Goal: Task Accomplishment & Management: Manage account settings

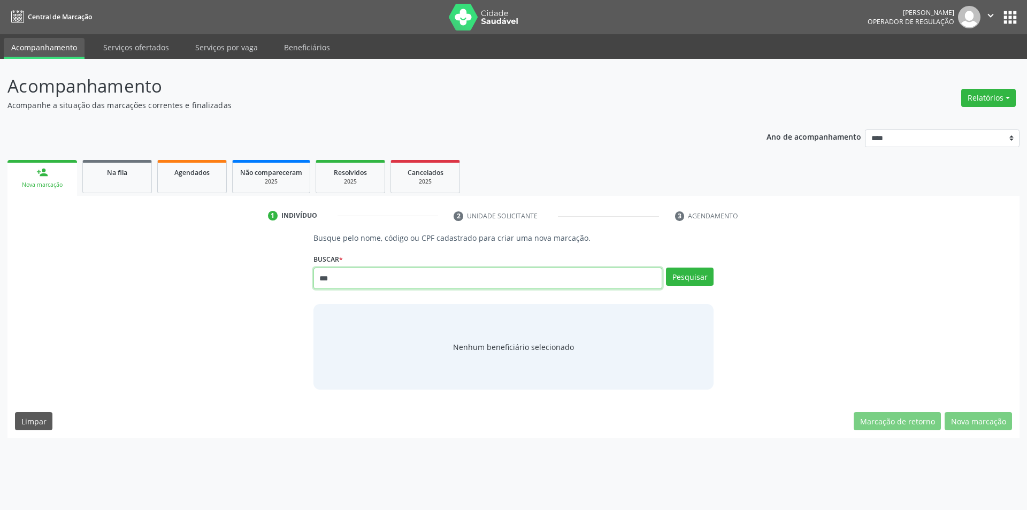
drag, startPoint x: 0, startPoint y: 0, endPoint x: 126, endPoint y: 290, distance: 316.5
click at [126, 290] on div "Busque pelo nome, código ou CPF cadastrado para criar uma nova marcação. Buscar…" at bounding box center [513, 310] width 997 height 157
type input "******"
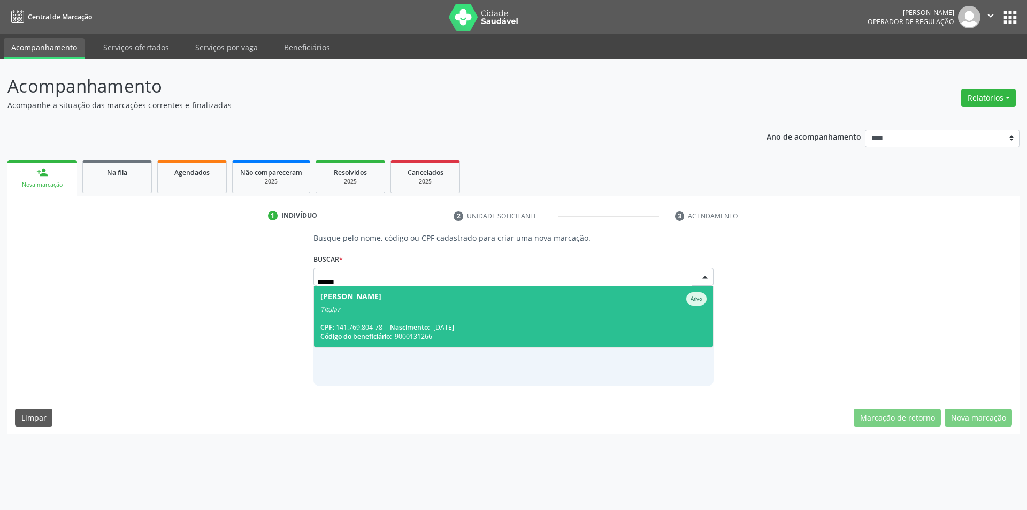
click at [419, 319] on span "Rosemary Silva de Freitas Ativo Titular CPF: 141.769.804-78 Nascimento: 05/01/1…" at bounding box center [514, 317] width 400 height 62
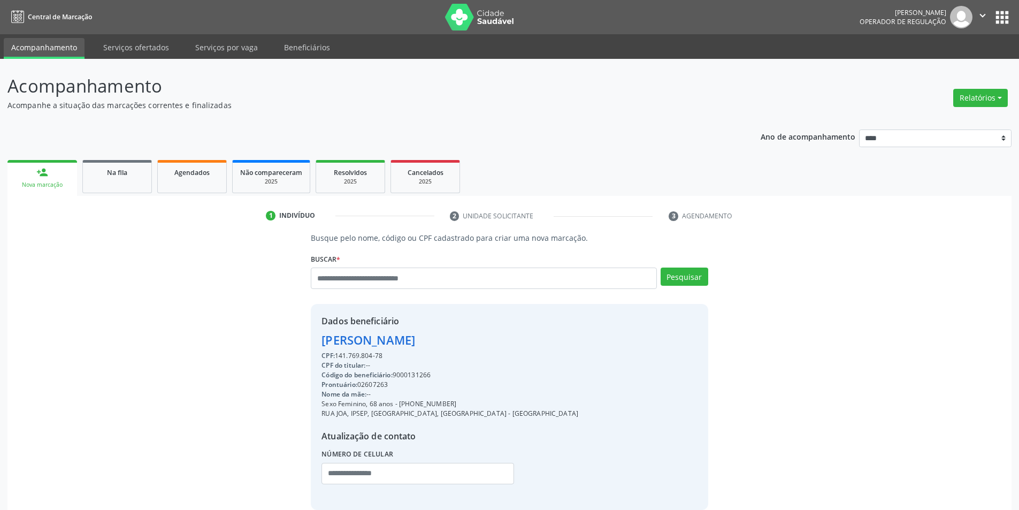
drag, startPoint x: 451, startPoint y: 404, endPoint x: 402, endPoint y: 406, distance: 48.7
click at [402, 406] on div "Sexo Feminino, 68 anos - (81) 99803-5666" at bounding box center [450, 404] width 257 height 10
copy div "81) 99803-5666"
paste input "**********"
type input "**********"
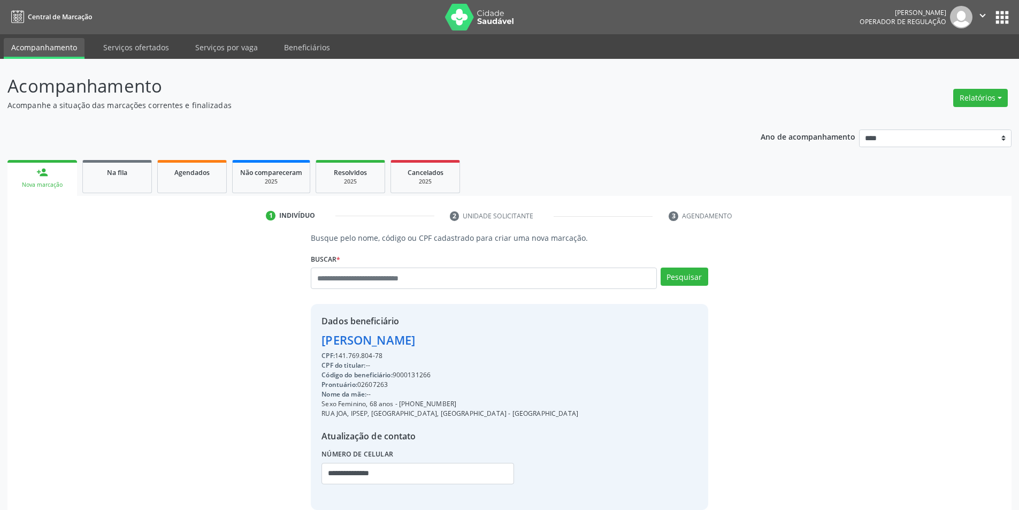
click at [413, 378] on div "Código do beneficiário: 9000131266" at bounding box center [450, 375] width 257 height 10
copy div "9000131266"
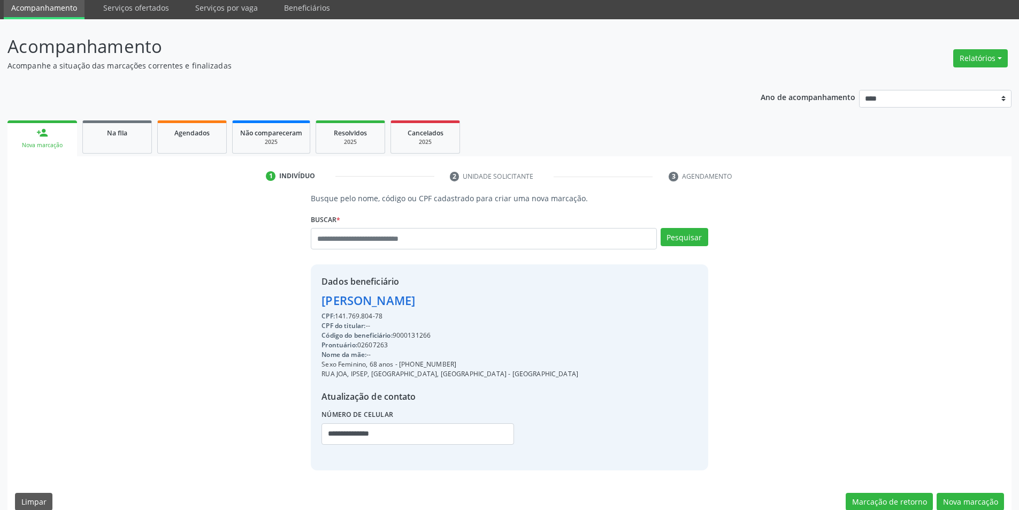
scroll to position [55, 0]
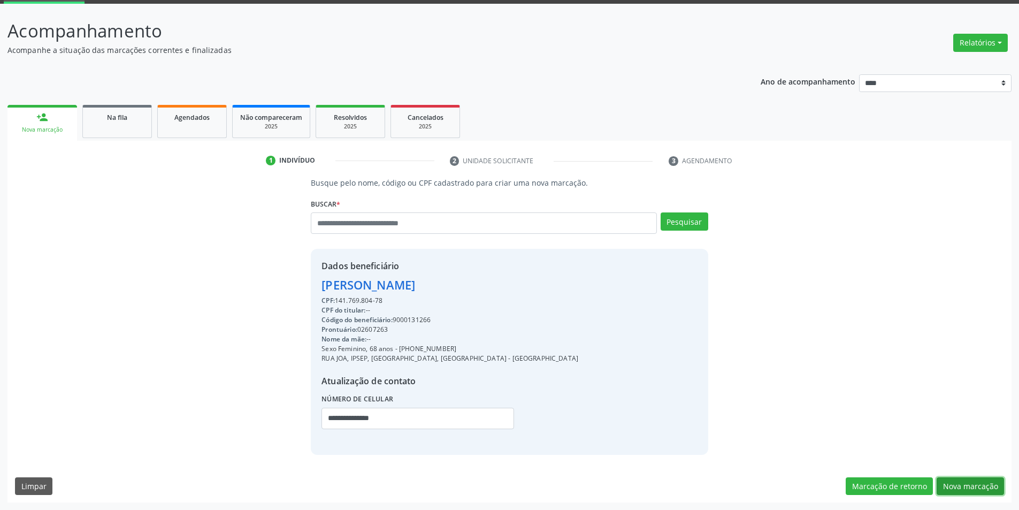
click at [971, 488] on button "Nova marcação" at bounding box center [970, 486] width 67 height 18
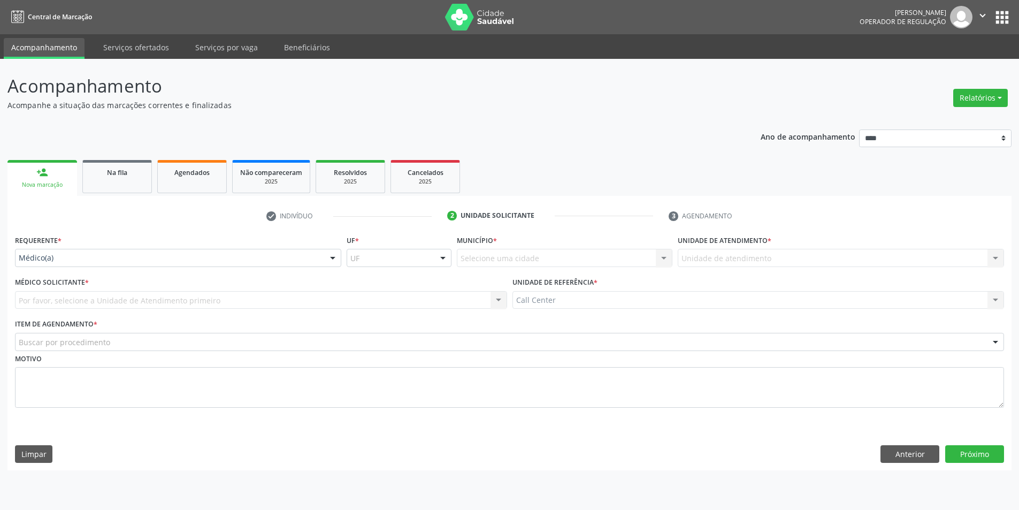
scroll to position [0, 0]
drag, startPoint x: 172, startPoint y: 266, endPoint x: 128, endPoint y: 289, distance: 49.1
click at [169, 266] on div "Médico(a) Médico(a) Enfermeiro(a) Paciente Nenhum resultado encontrado para: " …" at bounding box center [179, 258] width 329 height 18
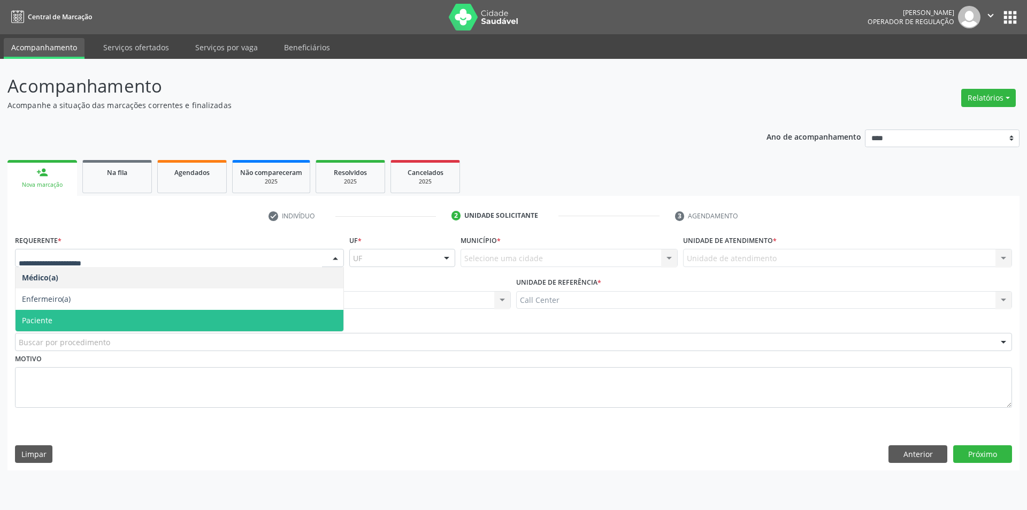
drag, startPoint x: 82, startPoint y: 323, endPoint x: 78, endPoint y: 338, distance: 15.6
click at [81, 325] on span "Paciente" at bounding box center [180, 320] width 328 height 21
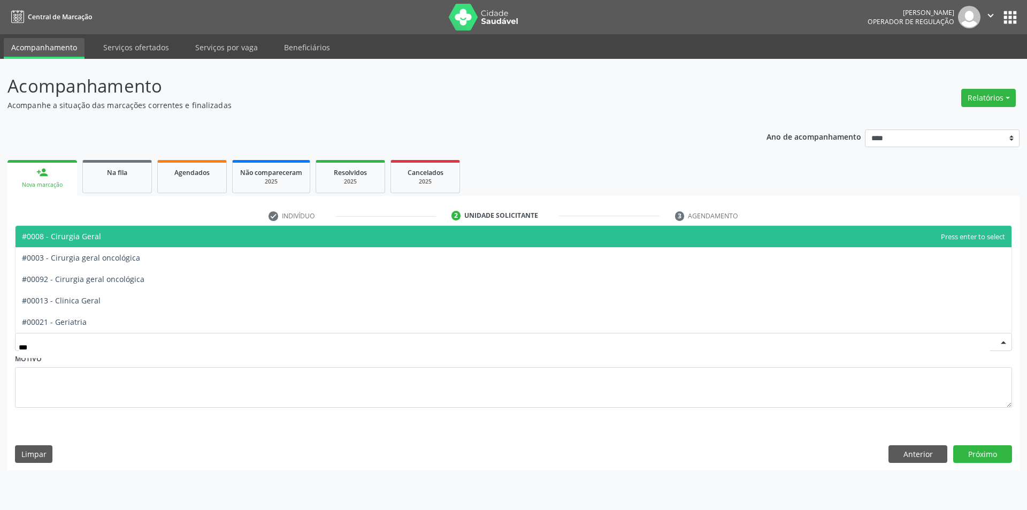
type input "****"
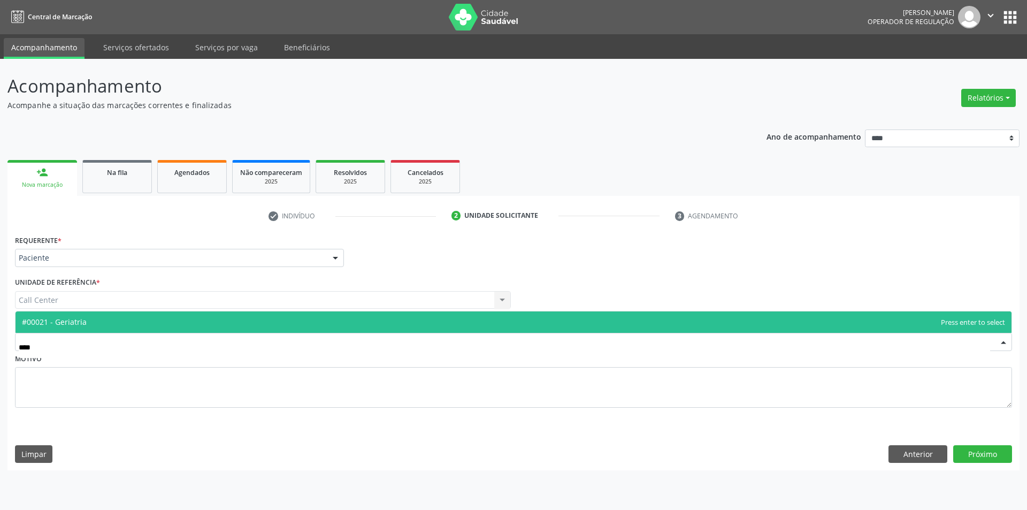
click at [85, 320] on span "#00021 - Geriatria" at bounding box center [54, 322] width 65 height 10
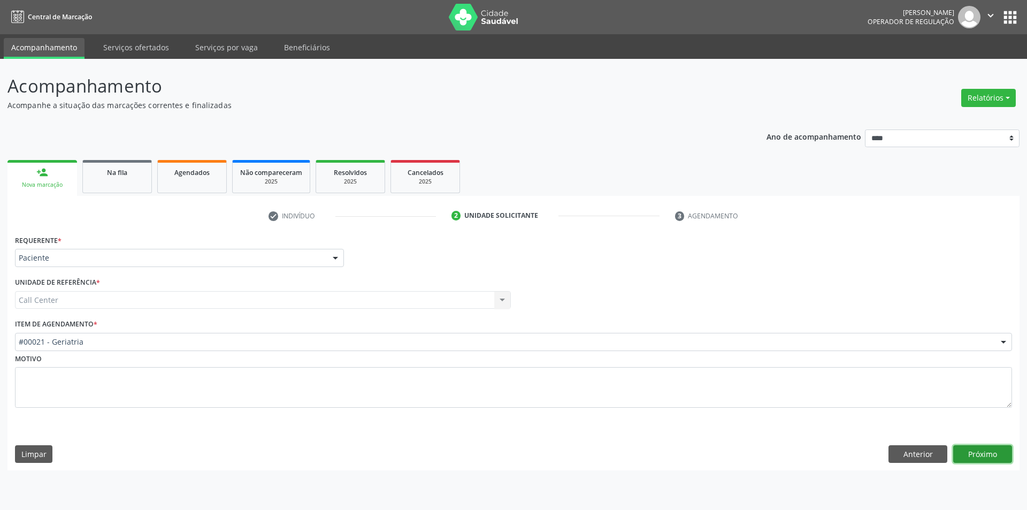
click at [975, 458] on button "Próximo" at bounding box center [982, 454] width 59 height 18
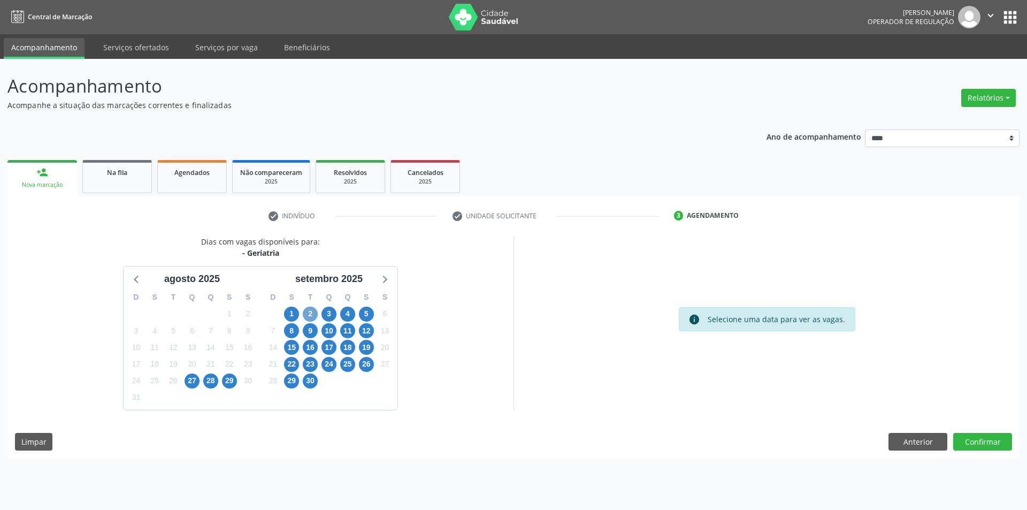
click at [315, 315] on span "2" at bounding box center [310, 314] width 15 height 15
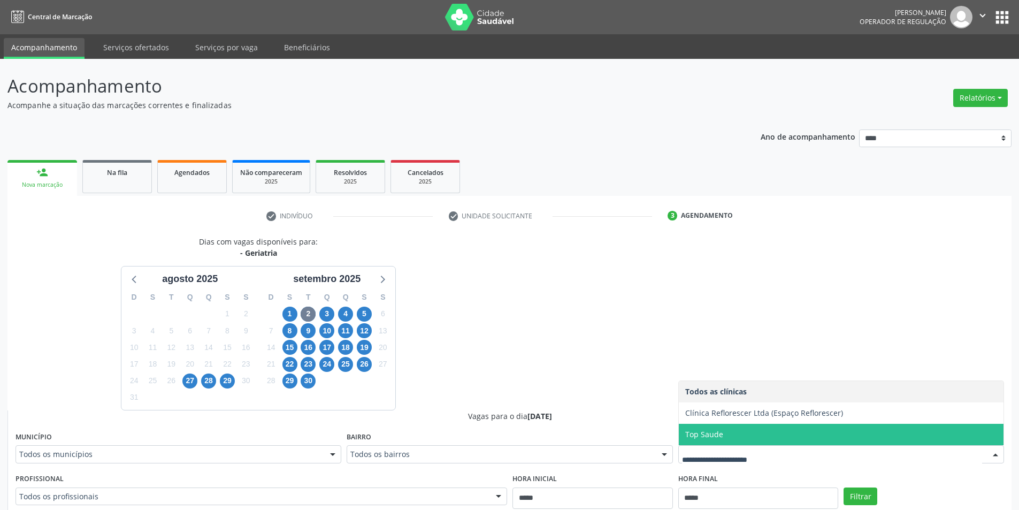
drag, startPoint x: 569, startPoint y: 372, endPoint x: 410, endPoint y: 342, distance: 161.2
click at [543, 369] on div "Dias com vagas disponíveis para: - Geriatria agosto 2025 D S T Q Q S S 27 28 29…" at bounding box center [509, 497] width 1004 height 522
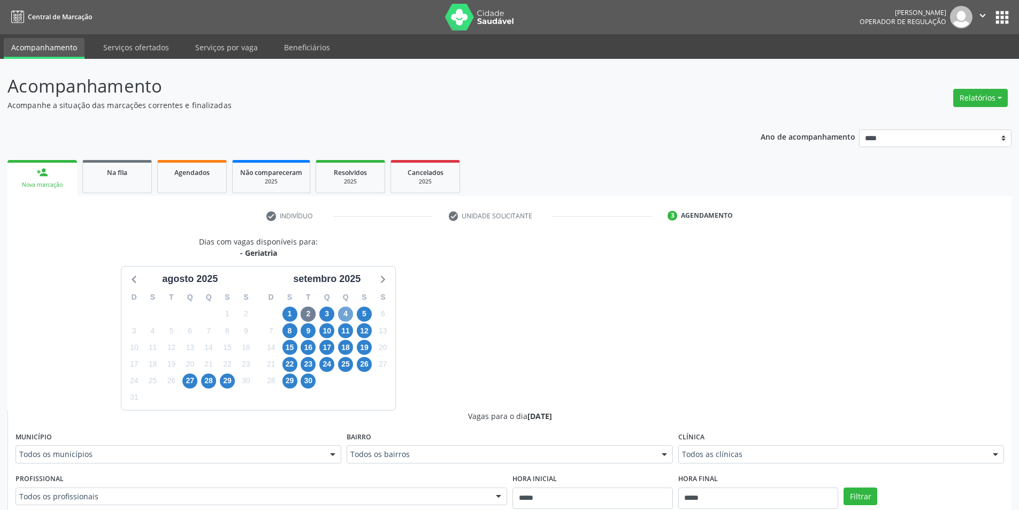
drag, startPoint x: 350, startPoint y: 315, endPoint x: 415, endPoint y: 320, distance: 65.0
click at [350, 315] on span "4" at bounding box center [345, 314] width 15 height 15
click at [494, 340] on div "Dias com vagas disponíveis para: - Geriatria agosto 2025 D S T Q Q S S 27 28 29…" at bounding box center [258, 323] width 502 height 174
drag, startPoint x: 478, startPoint y: 345, endPoint x: 468, endPoint y: 348, distance: 11.3
click at [476, 346] on div "Dias com vagas disponíveis para: - Geriatria agosto 2025 D S T Q Q S S 27 28 29…" at bounding box center [258, 323] width 502 height 174
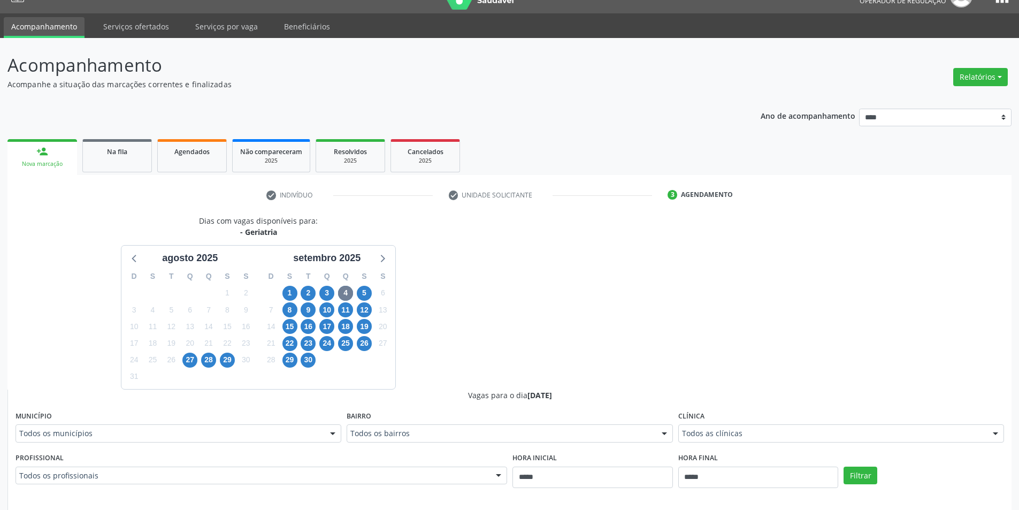
scroll to position [22, 0]
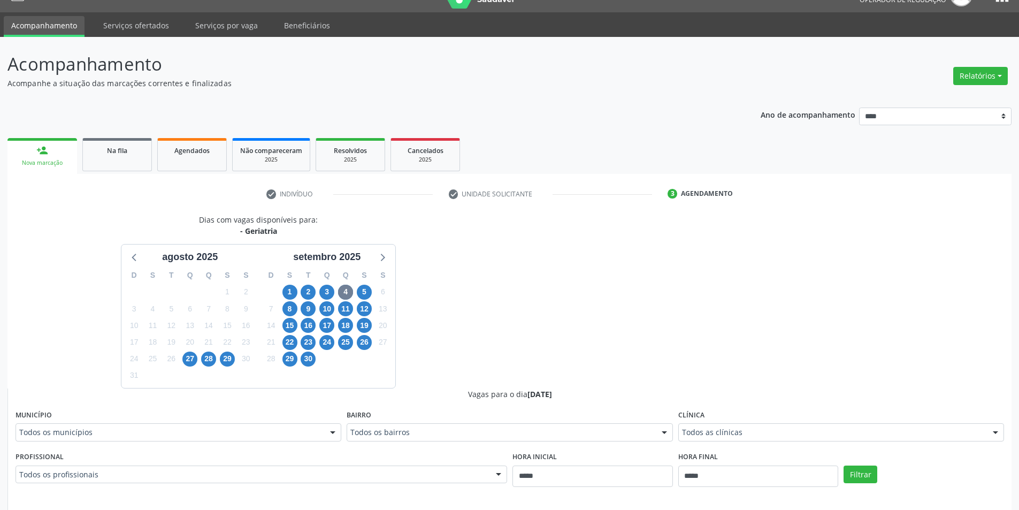
drag, startPoint x: 257, startPoint y: 422, endPoint x: 254, endPoint y: 428, distance: 6.5
click at [256, 423] on div "Município Todos os municípios Todos os municípios Limoeiro - PE Recife - PE Nen…" at bounding box center [179, 424] width 326 height 34
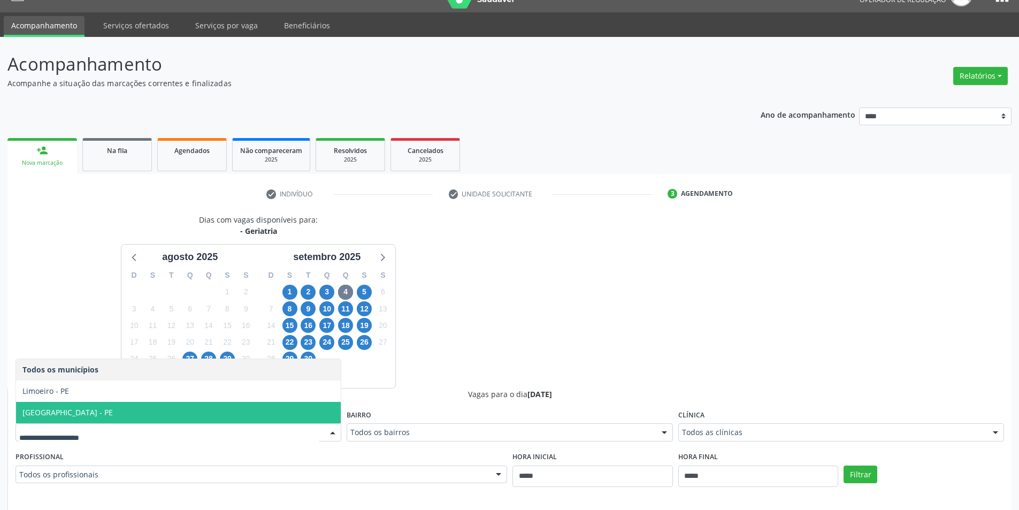
click at [249, 410] on span "Recife - PE" at bounding box center [178, 412] width 325 height 21
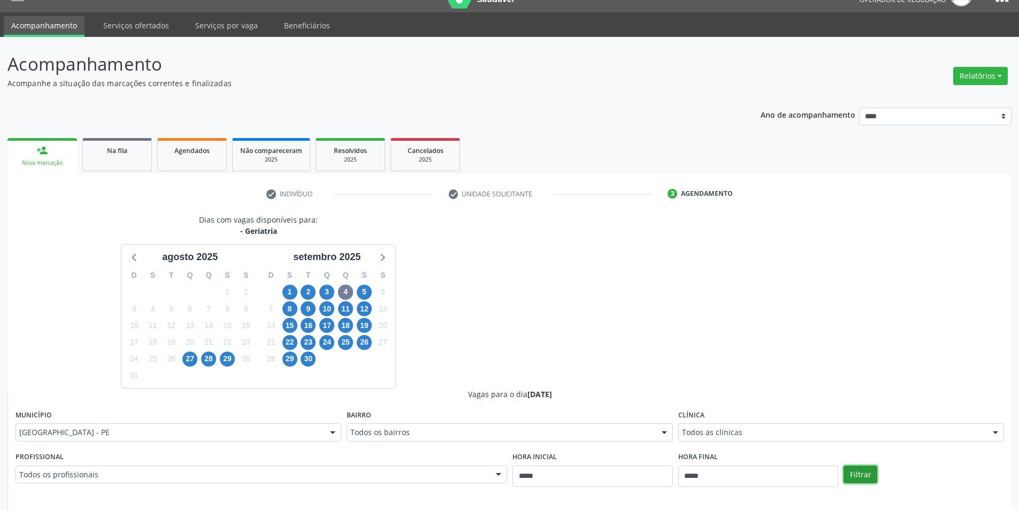
click at [862, 476] on button "Filtrar" at bounding box center [861, 474] width 34 height 18
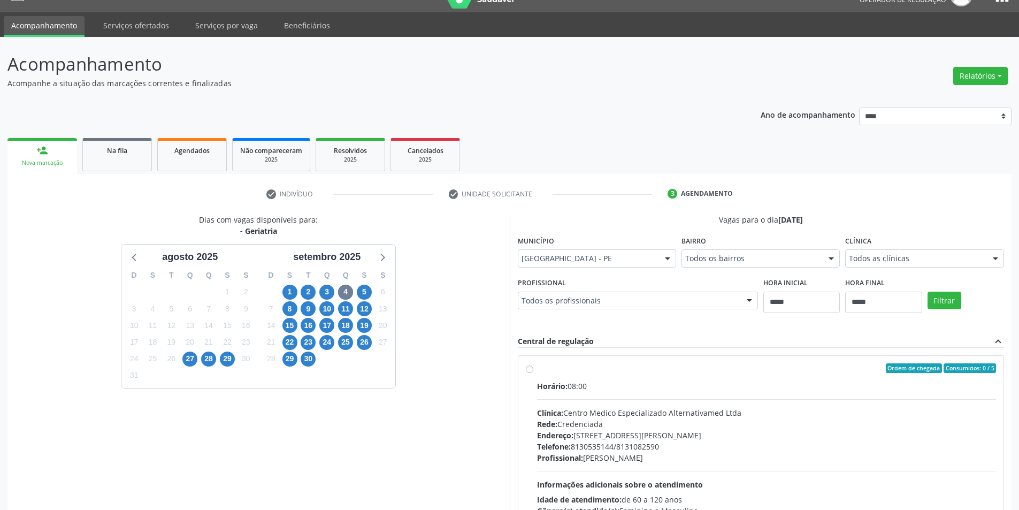
drag, startPoint x: 407, startPoint y: 403, endPoint x: 413, endPoint y: 413, distance: 11.7
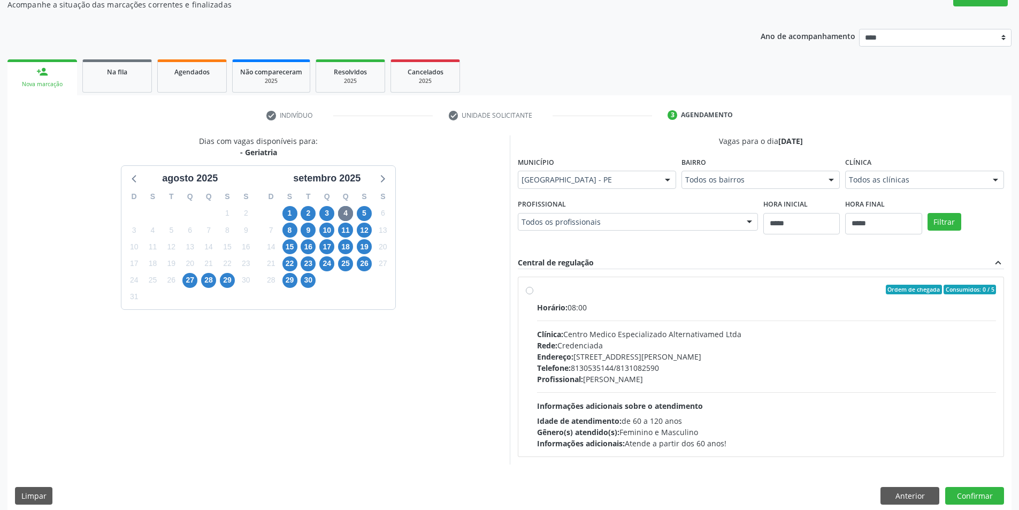
scroll to position [110, 0]
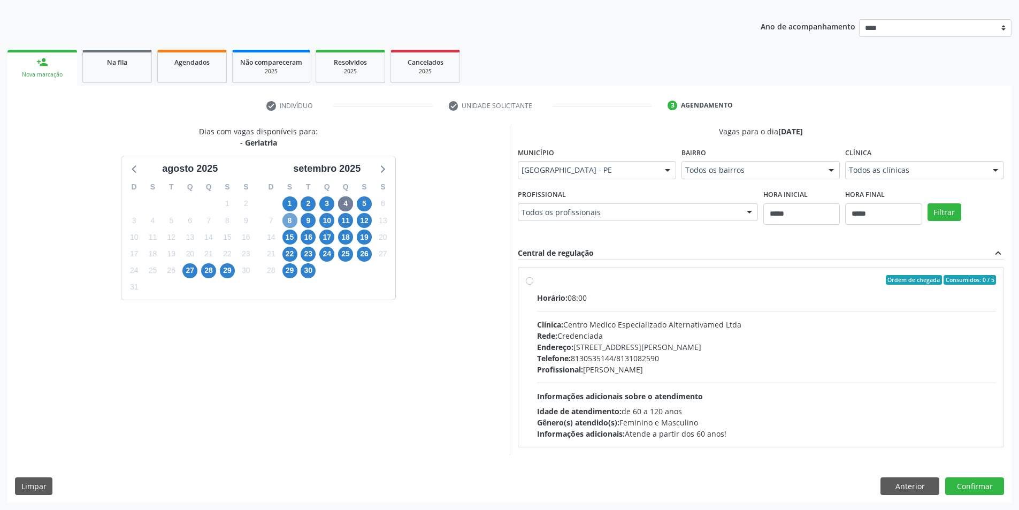
click at [293, 224] on span "8" at bounding box center [289, 220] width 15 height 15
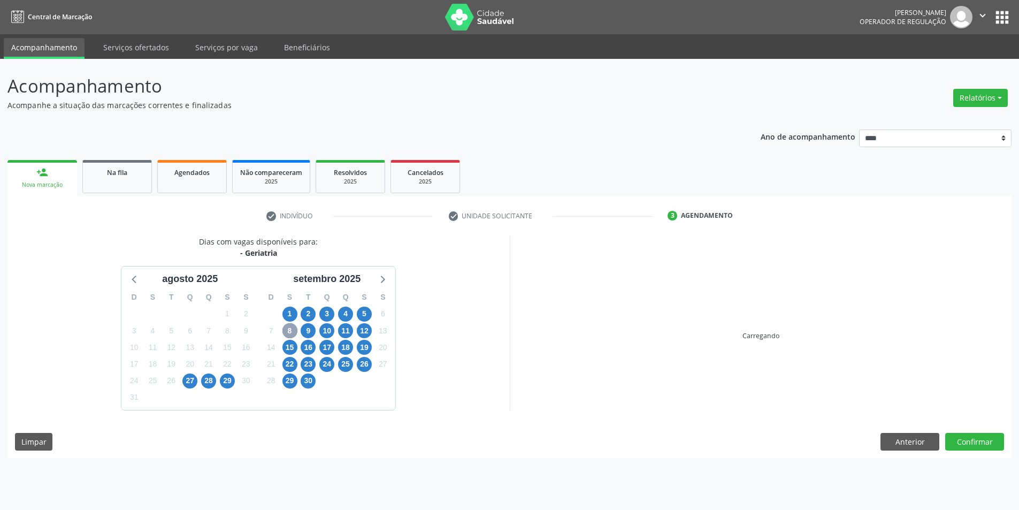
scroll to position [0, 0]
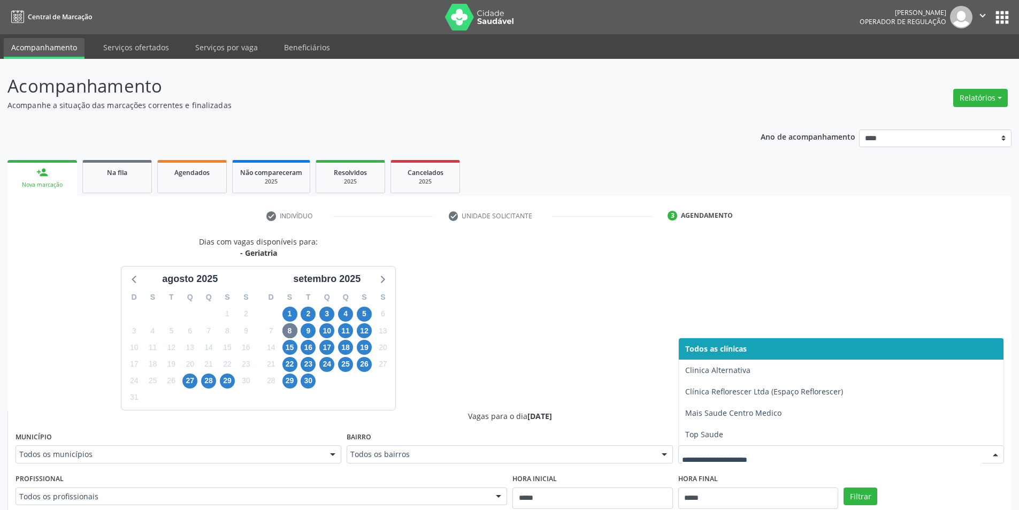
click at [740, 460] on div at bounding box center [841, 454] width 326 height 18
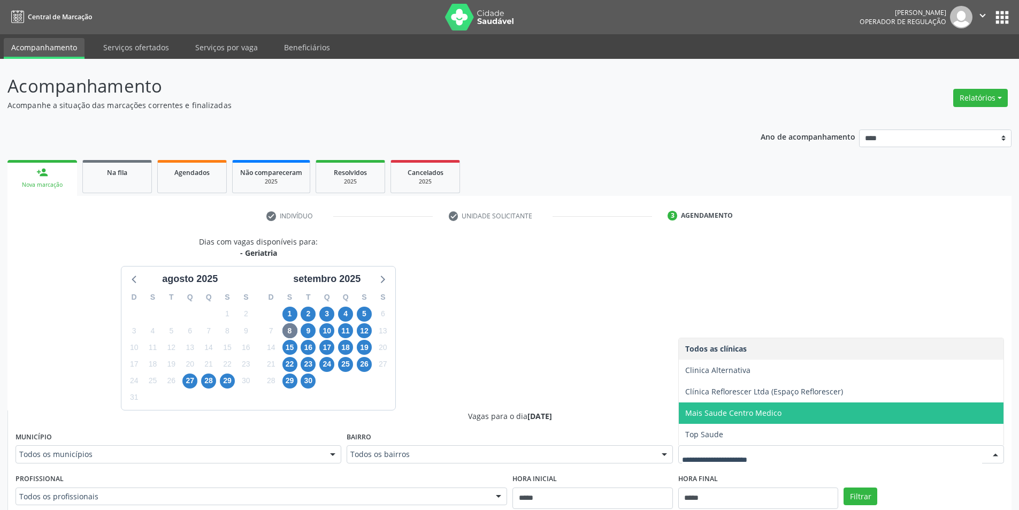
click at [727, 412] on span "Mais Saude Centro Medico" at bounding box center [733, 413] width 96 height 10
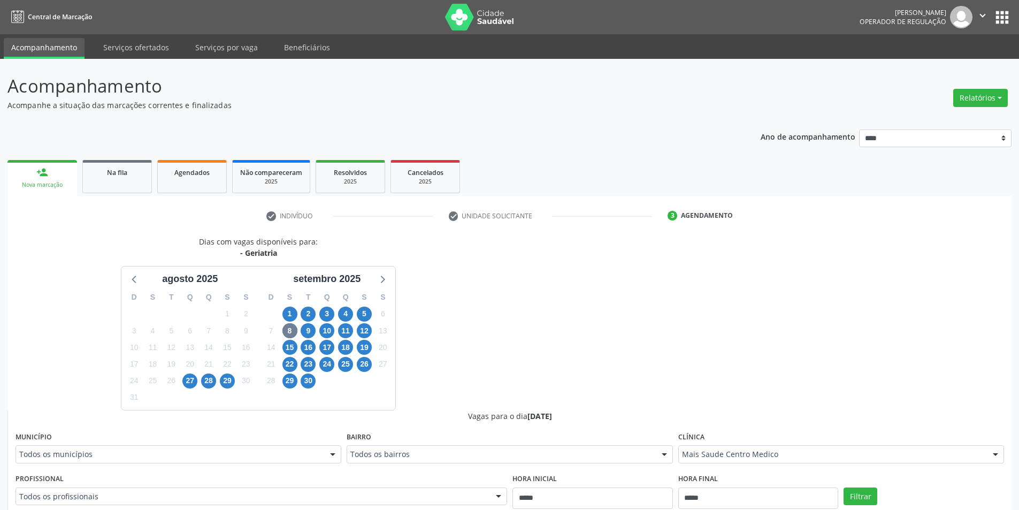
drag, startPoint x: 701, startPoint y: 381, endPoint x: 636, endPoint y: 362, distance: 67.9
click at [693, 378] on div "Dias com vagas disponíveis para: - Geriatria agosto 2025 D S T Q Q S S 27 28 29…" at bounding box center [509, 497] width 1004 height 522
drag, startPoint x: 546, startPoint y: 323, endPoint x: 505, endPoint y: 369, distance: 61.4
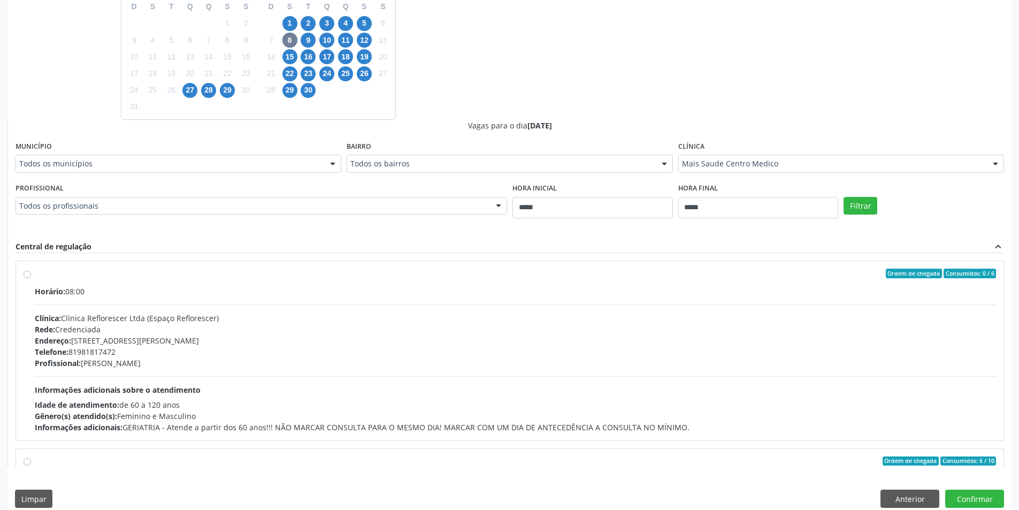
scroll to position [303, 0]
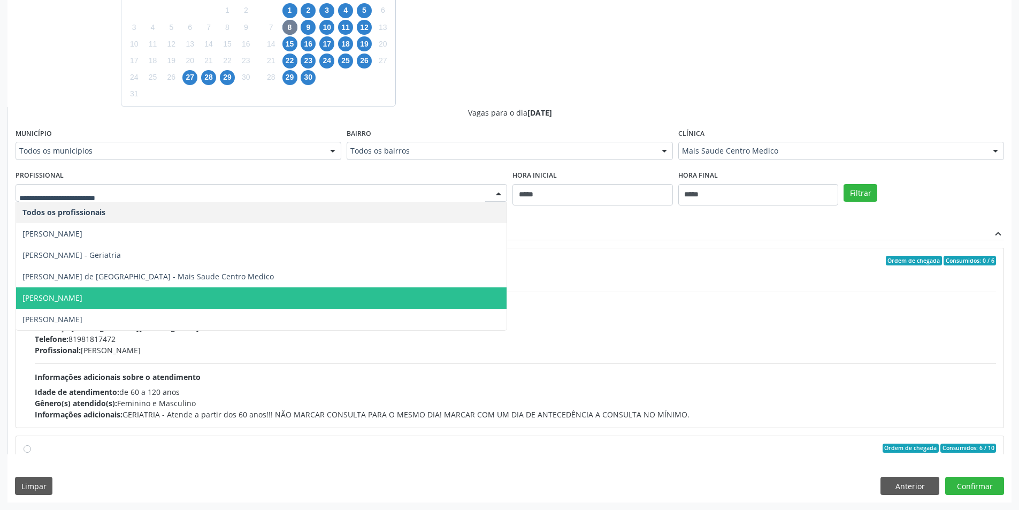
click at [193, 294] on span "Nayara Rocha dos Santos" at bounding box center [261, 297] width 491 height 21
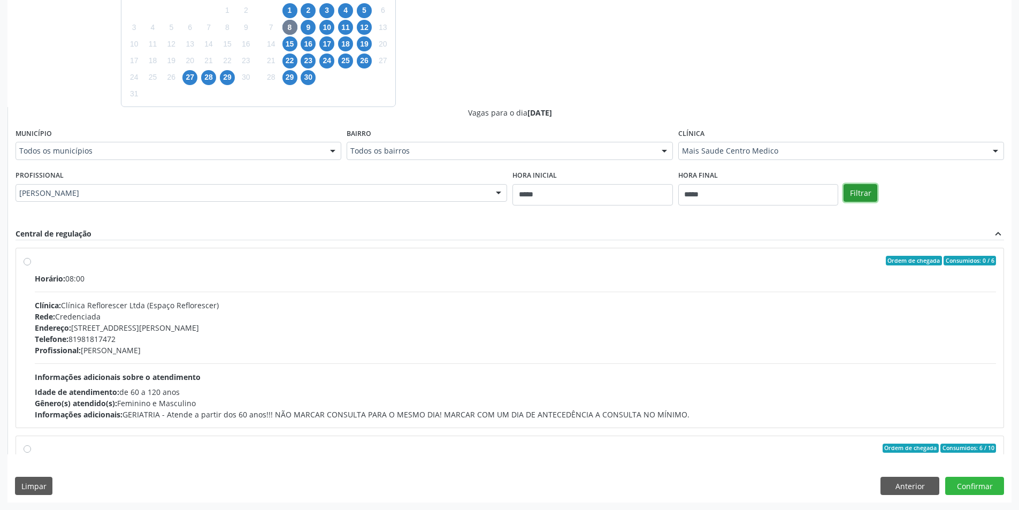
click at [857, 200] on button "Filtrar" at bounding box center [861, 193] width 34 height 18
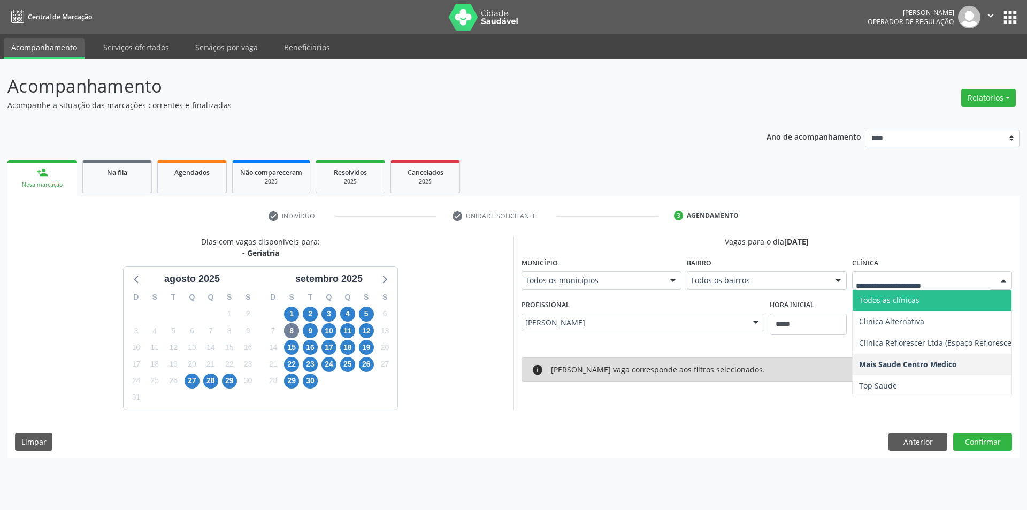
click at [880, 303] on span "Todos as clínicas" at bounding box center [889, 300] width 60 height 10
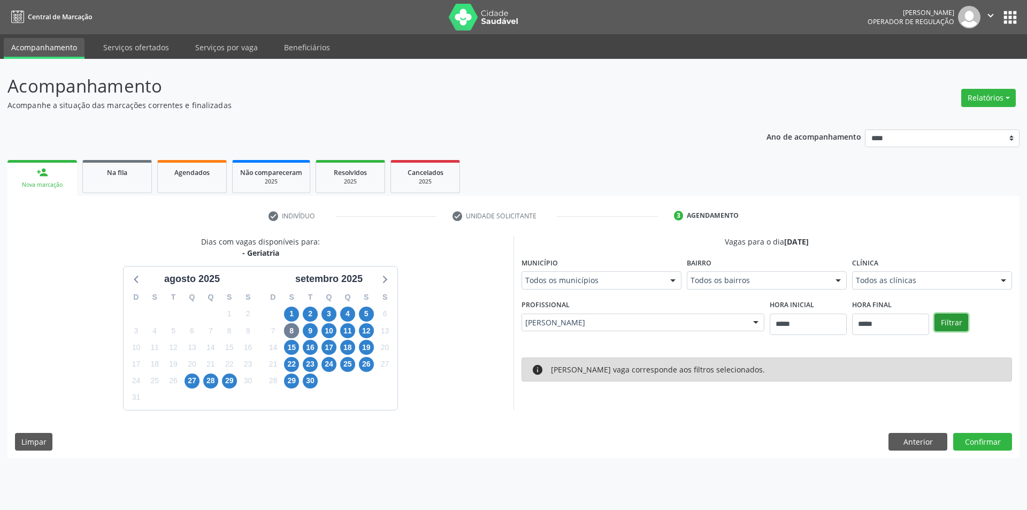
click at [952, 320] on button "Filtrar" at bounding box center [952, 323] width 34 height 18
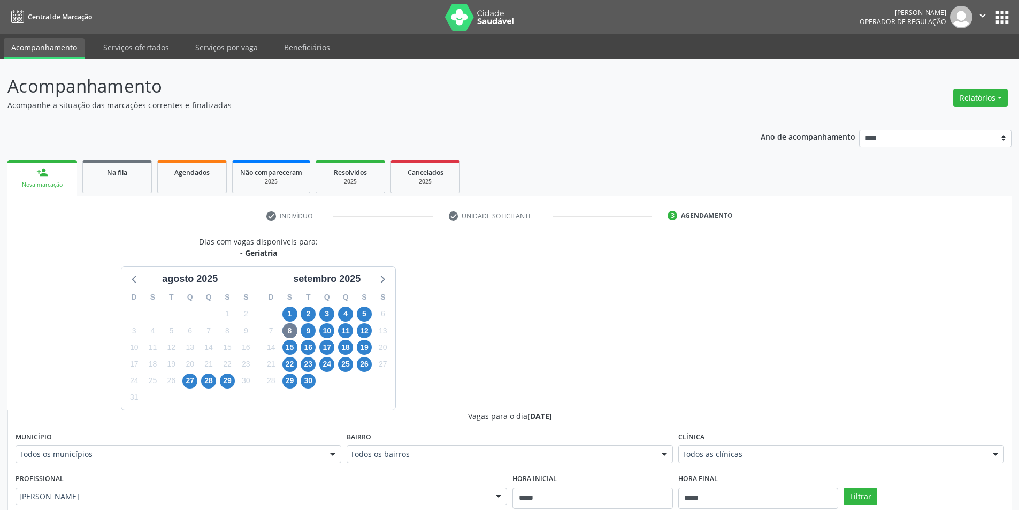
drag, startPoint x: 453, startPoint y: 286, endPoint x: 453, endPoint y: 296, distance: 10.7
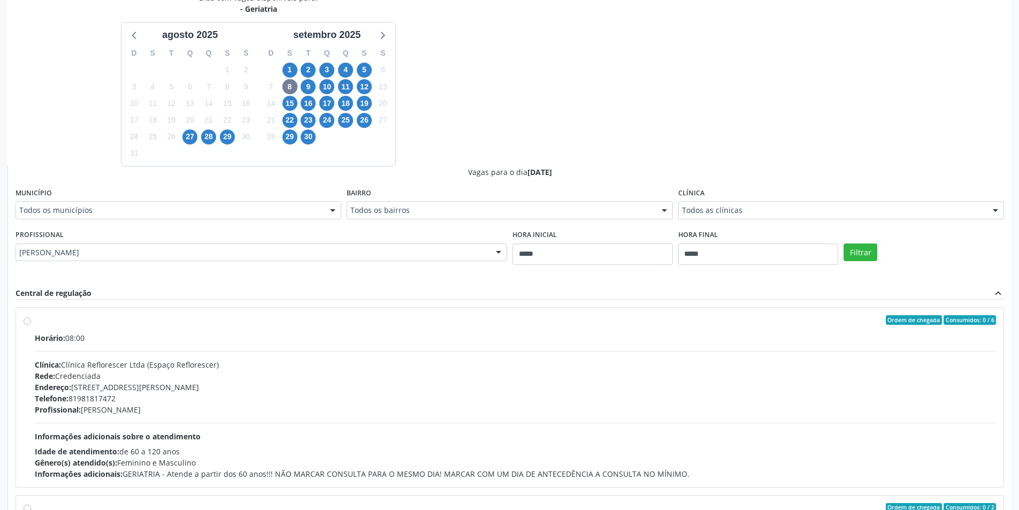
scroll to position [243, 0]
click at [345, 75] on span "4" at bounding box center [345, 71] width 15 height 15
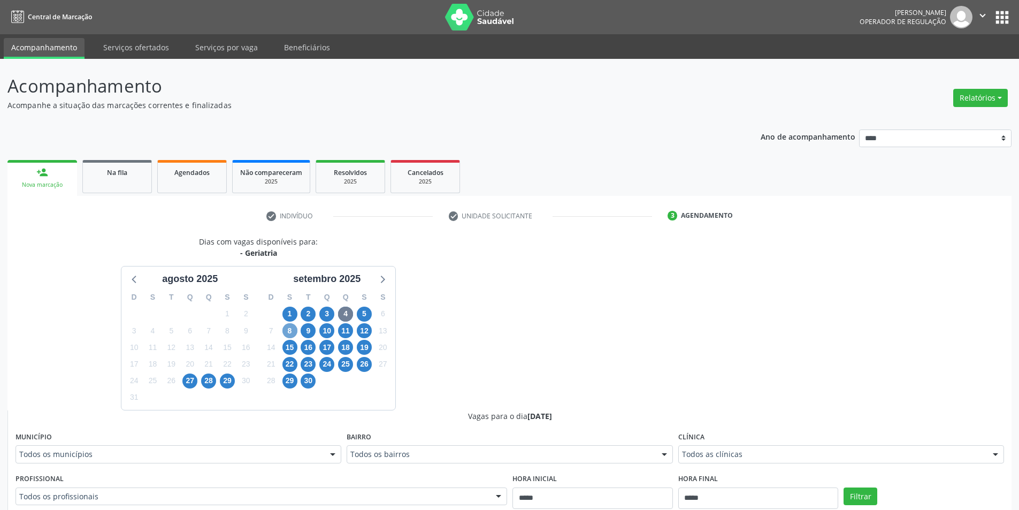
click at [290, 331] on span "8" at bounding box center [289, 330] width 15 height 15
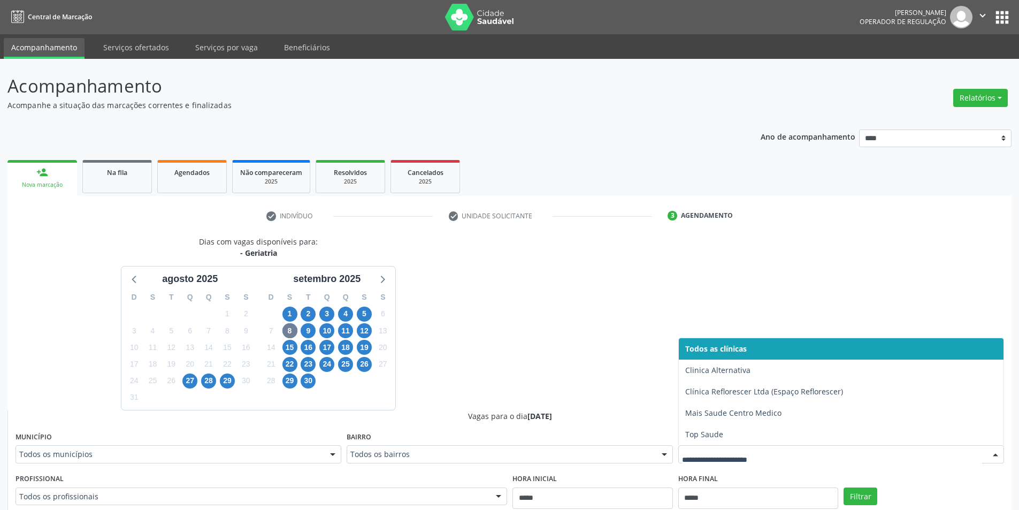
drag, startPoint x: 801, startPoint y: 457, endPoint x: 779, endPoint y: 456, distance: 22.0
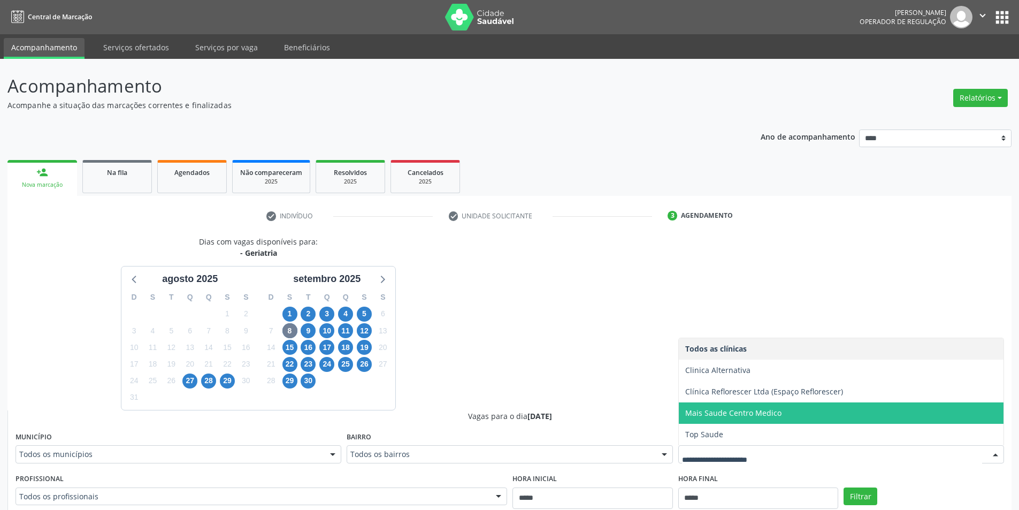
click at [750, 416] on span "Mais Saude Centro Medico" at bounding box center [733, 413] width 96 height 10
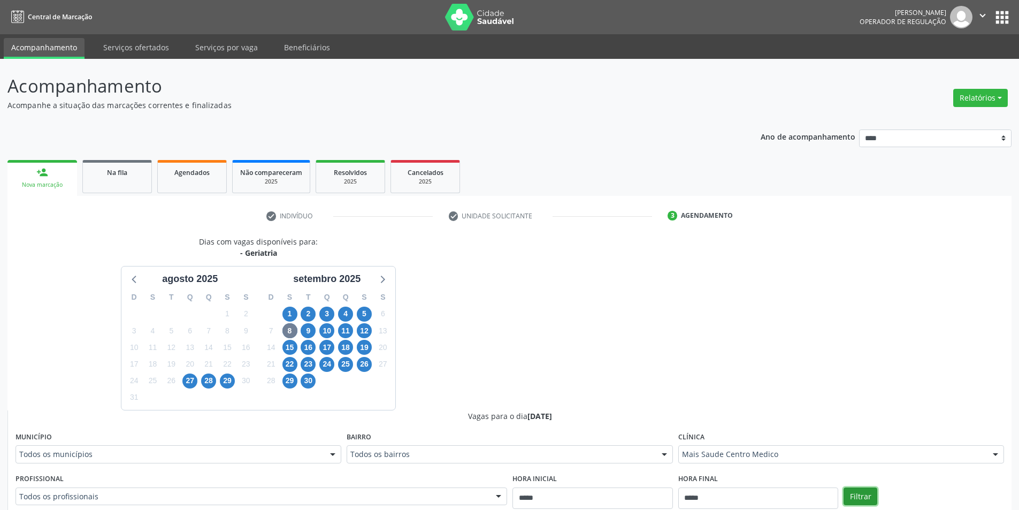
drag, startPoint x: 858, startPoint y: 493, endPoint x: 780, endPoint y: 447, distance: 90.7
click at [857, 493] on button "Filtrar" at bounding box center [861, 496] width 34 height 18
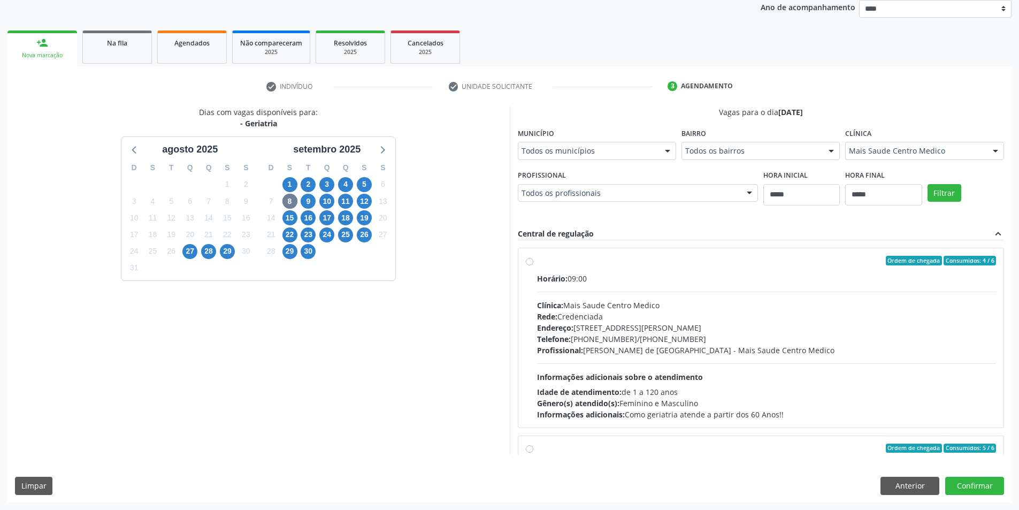
click at [680, 342] on div "Telefone: (81) 3423-8261/3075-8644" at bounding box center [767, 338] width 460 height 11
click at [979, 488] on button "Confirmar" at bounding box center [974, 486] width 59 height 18
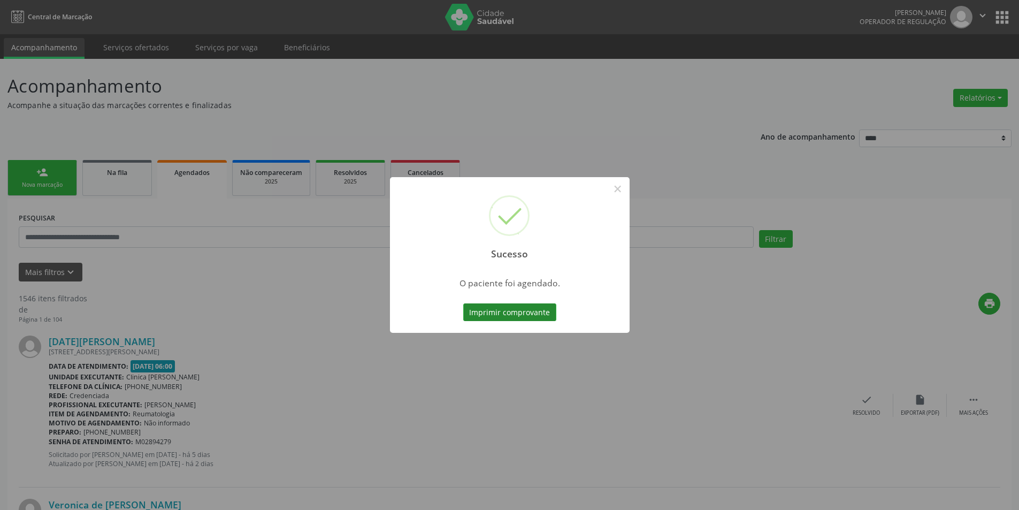
click at [537, 317] on button "Imprimir comprovante" at bounding box center [509, 312] width 93 height 18
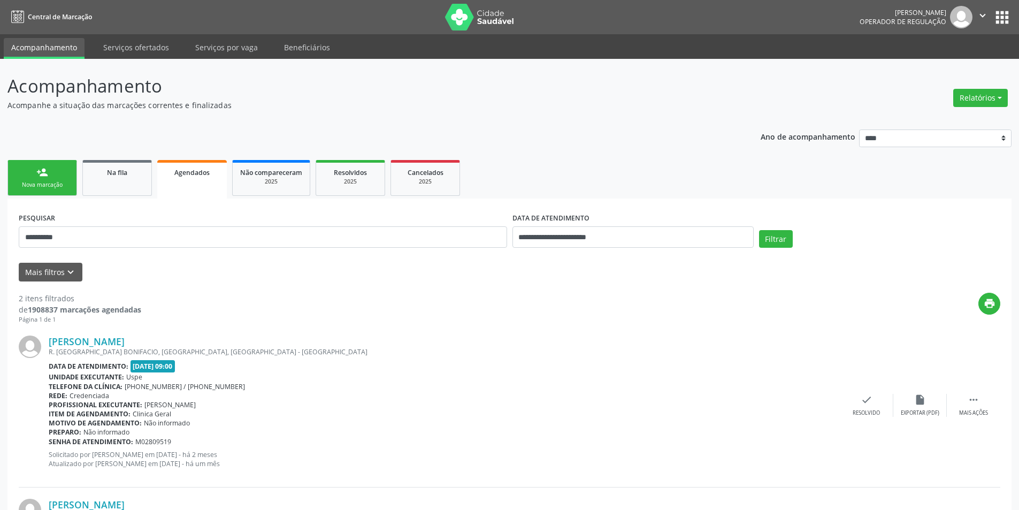
click at [125, 226] on input "**********" at bounding box center [263, 236] width 488 height 21
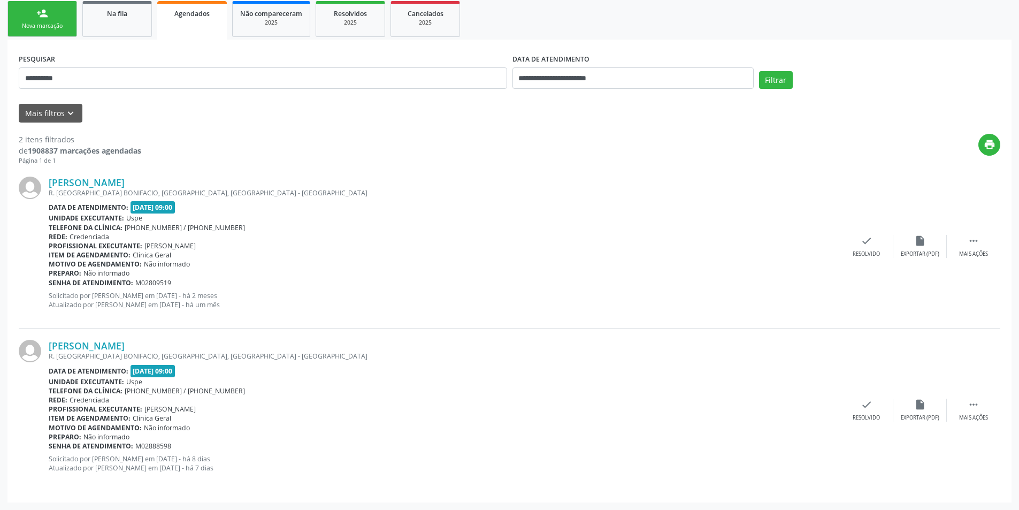
click at [125, 77] on input "**********" at bounding box center [263, 77] width 488 height 21
type input "**********"
click at [759, 71] on button "Filtrar" at bounding box center [776, 80] width 34 height 18
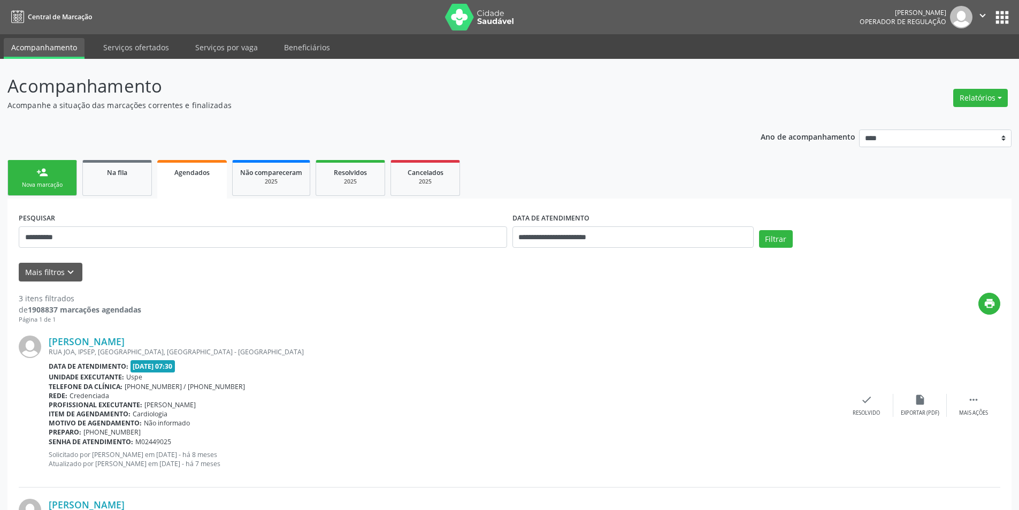
scroll to position [1, 0]
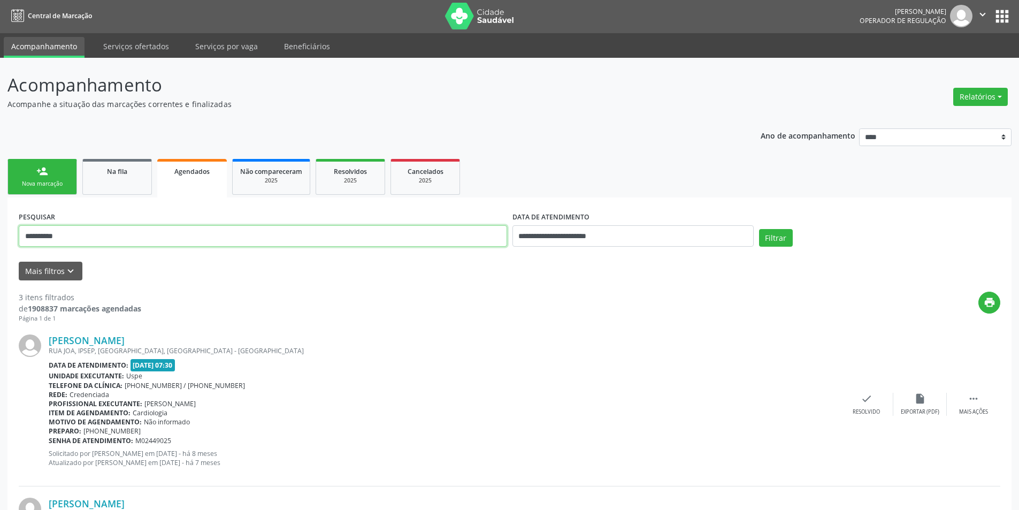
click at [136, 239] on input "**********" at bounding box center [263, 235] width 488 height 21
paste input "**********"
type input "**********"
click at [759, 229] on button "Filtrar" at bounding box center [776, 238] width 34 height 18
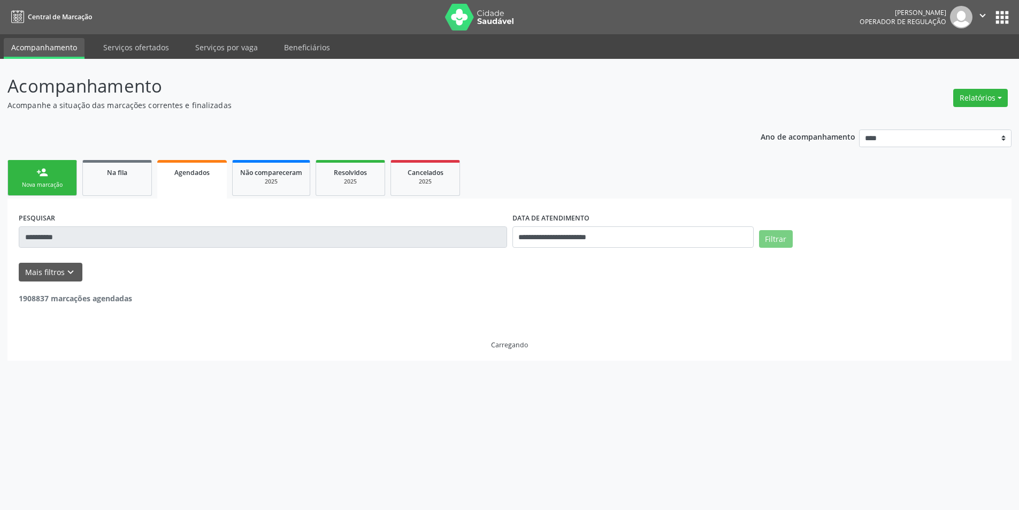
scroll to position [0, 0]
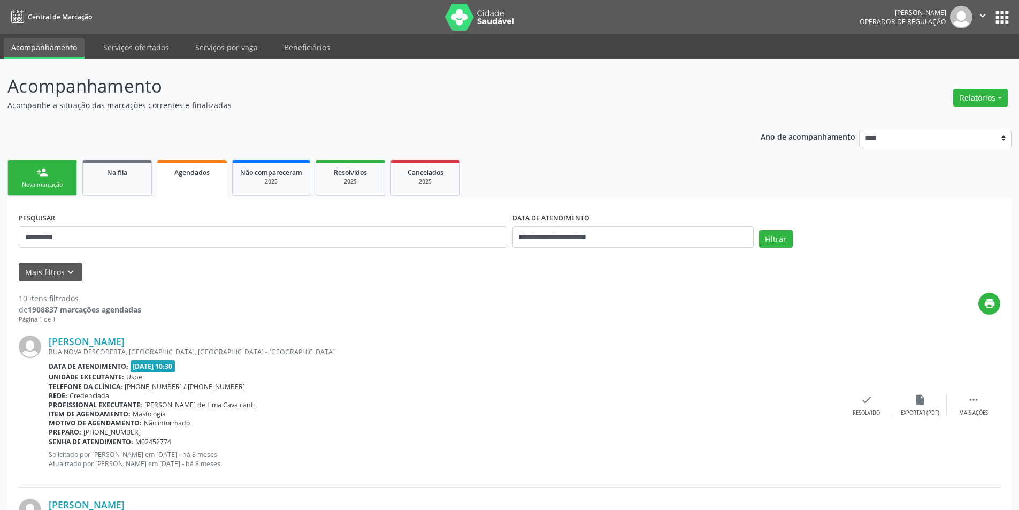
drag, startPoint x: 315, startPoint y: 301, endPoint x: 326, endPoint y: 327, distance: 28.8
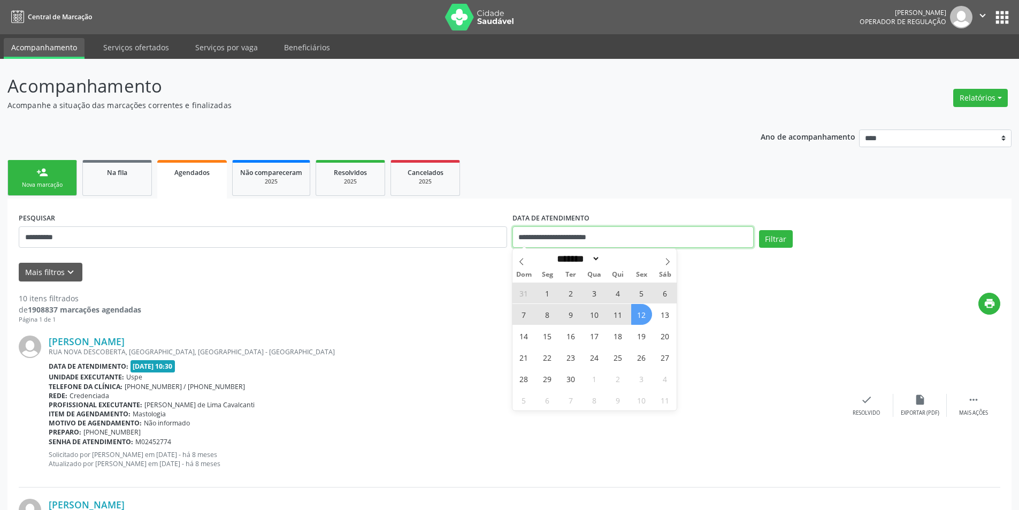
click at [542, 241] on input "**********" at bounding box center [633, 236] width 241 height 21
click at [523, 264] on icon at bounding box center [521, 261] width 7 height 7
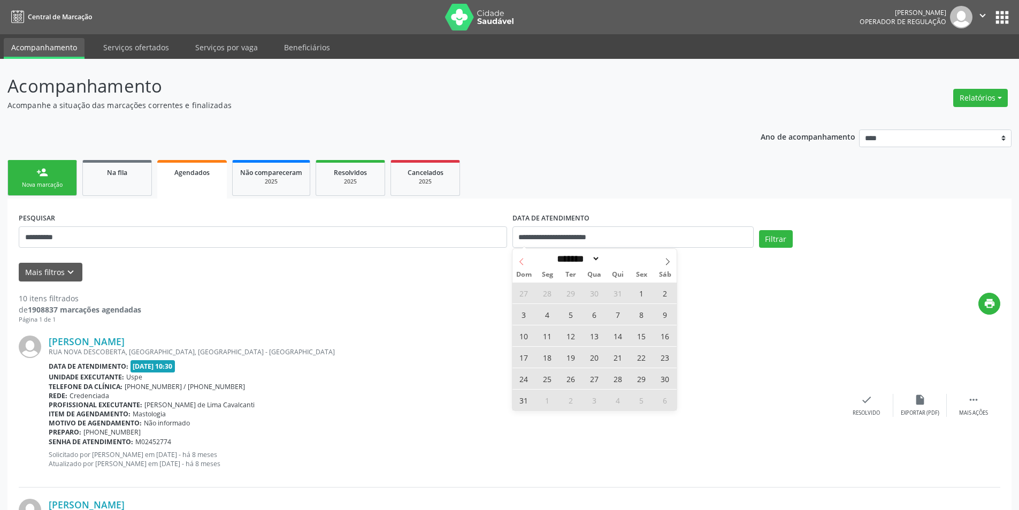
click at [523, 264] on icon at bounding box center [521, 261] width 7 height 7
click at [659, 258] on span at bounding box center [668, 258] width 18 height 18
click at [669, 258] on icon at bounding box center [667, 261] width 7 height 7
select select "*"
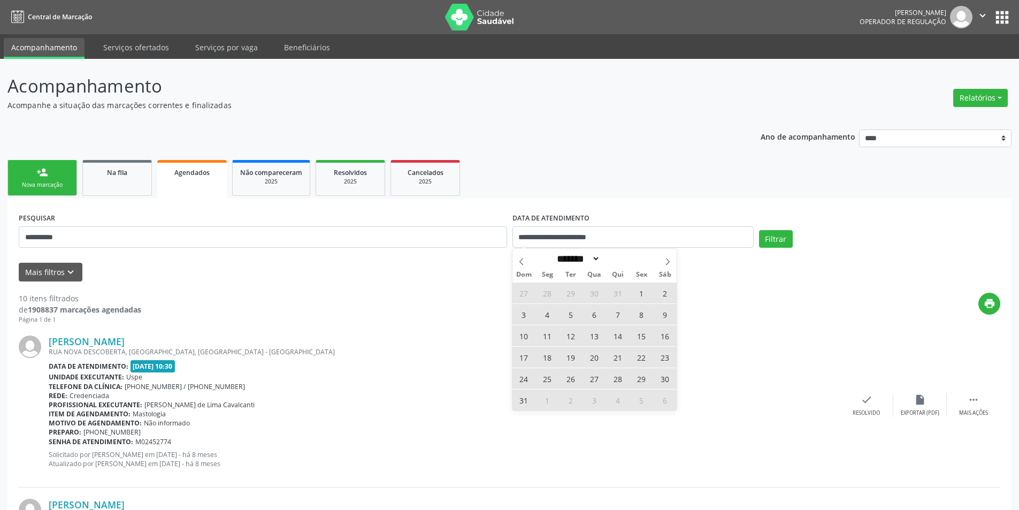
click at [645, 290] on span "1" at bounding box center [641, 292] width 21 height 21
type input "**********"
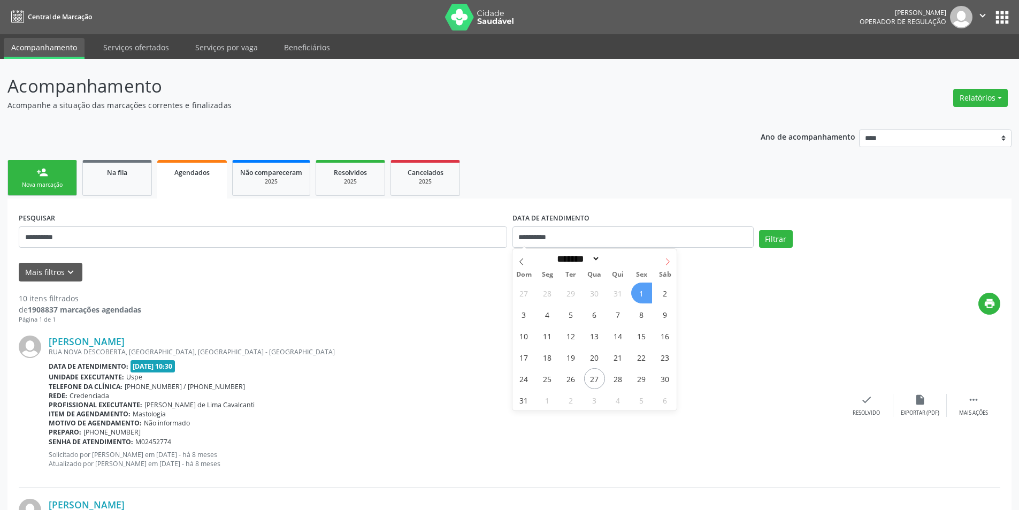
click at [671, 260] on icon at bounding box center [667, 261] width 7 height 7
select select "**"
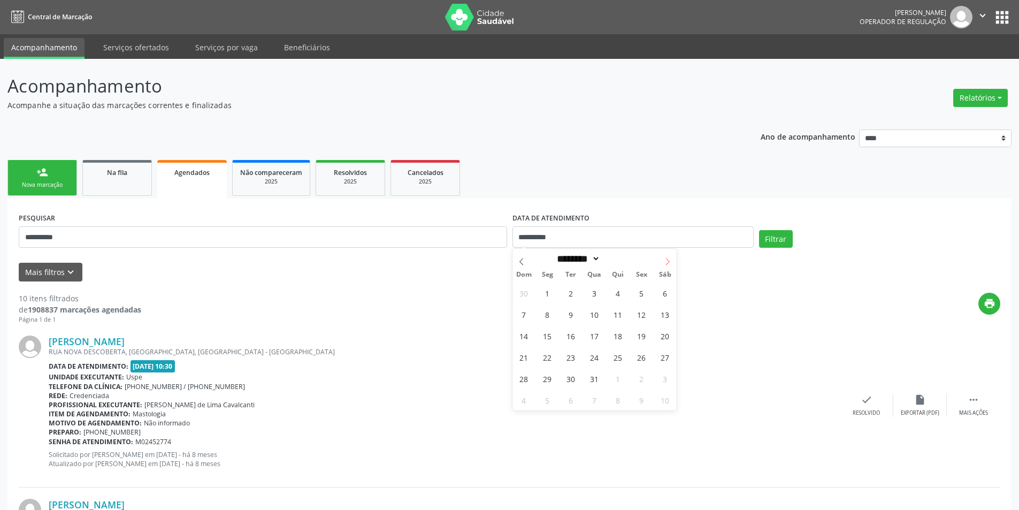
click at [671, 260] on icon at bounding box center [667, 261] width 7 height 7
type input "****"
click at [671, 260] on icon at bounding box center [667, 261] width 7 height 7
select select "*"
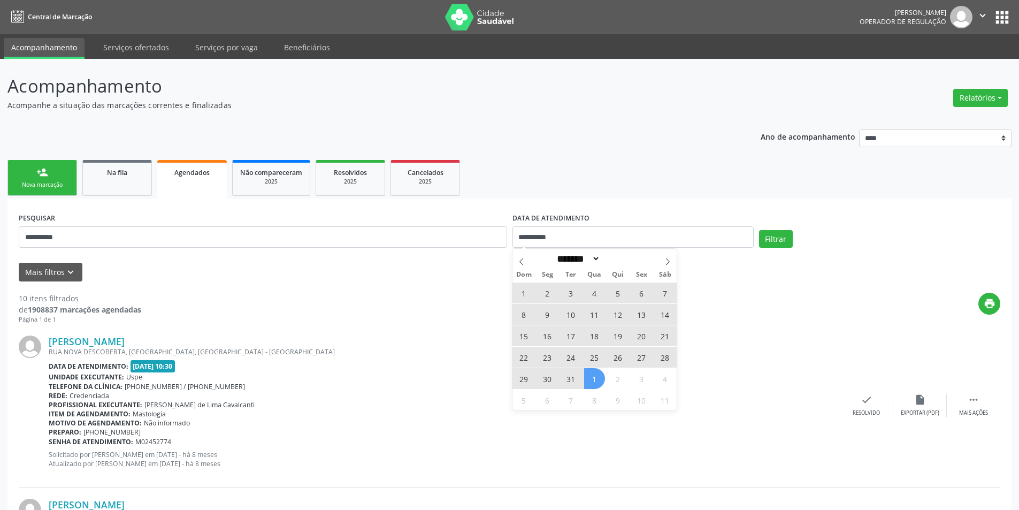
drag, startPoint x: 592, startPoint y: 380, endPoint x: 626, endPoint y: 355, distance: 42.2
click at [594, 379] on span "1" at bounding box center [594, 378] width 21 height 21
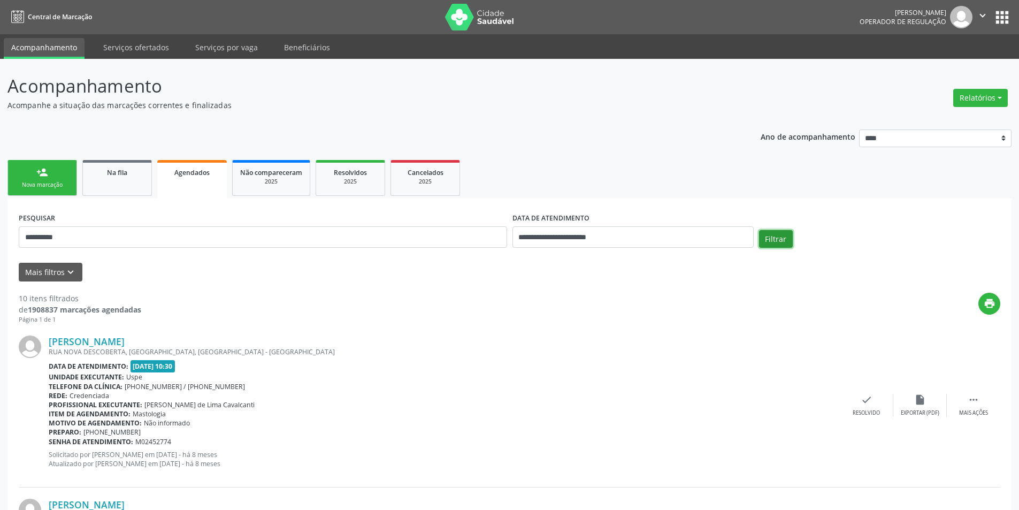
click at [769, 241] on button "Filtrar" at bounding box center [776, 239] width 34 height 18
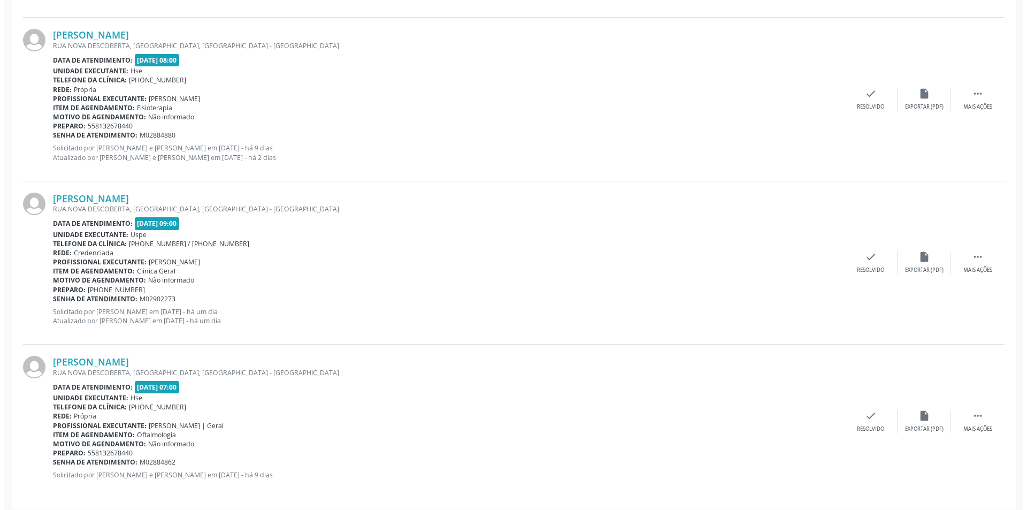
scroll to position [640, 0]
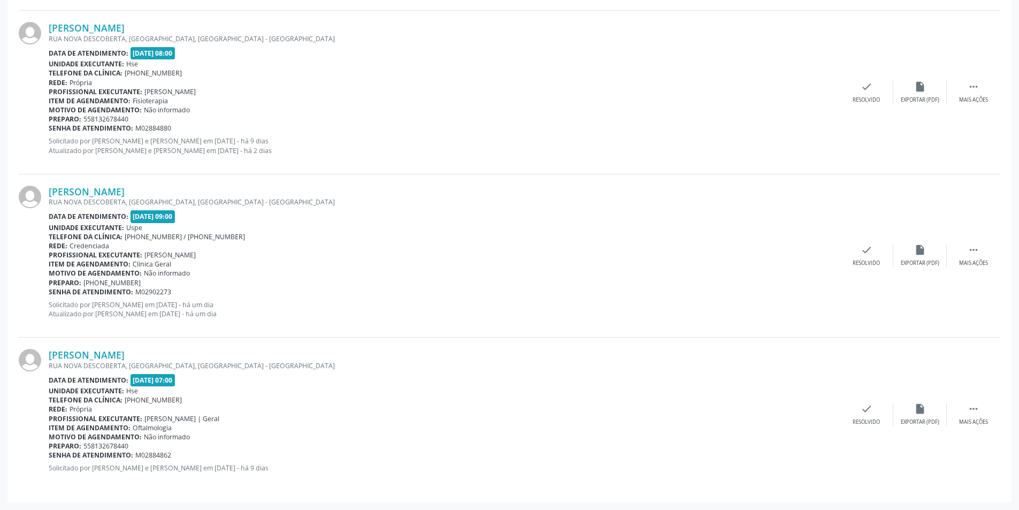
click at [378, 267] on div "Item de agendamento: Clinica Geral" at bounding box center [444, 263] width 791 height 9
click at [974, 253] on icon "" at bounding box center [974, 250] width 12 height 12
click at [811, 248] on icon "cancel" at bounding box center [813, 250] width 12 height 12
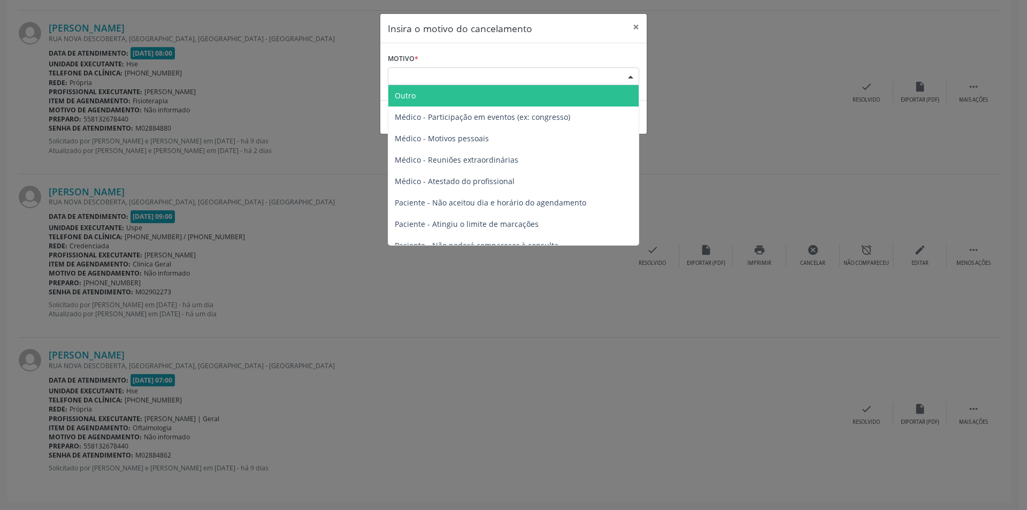
click at [488, 77] on div "Escolha o motivo" at bounding box center [513, 76] width 251 height 18
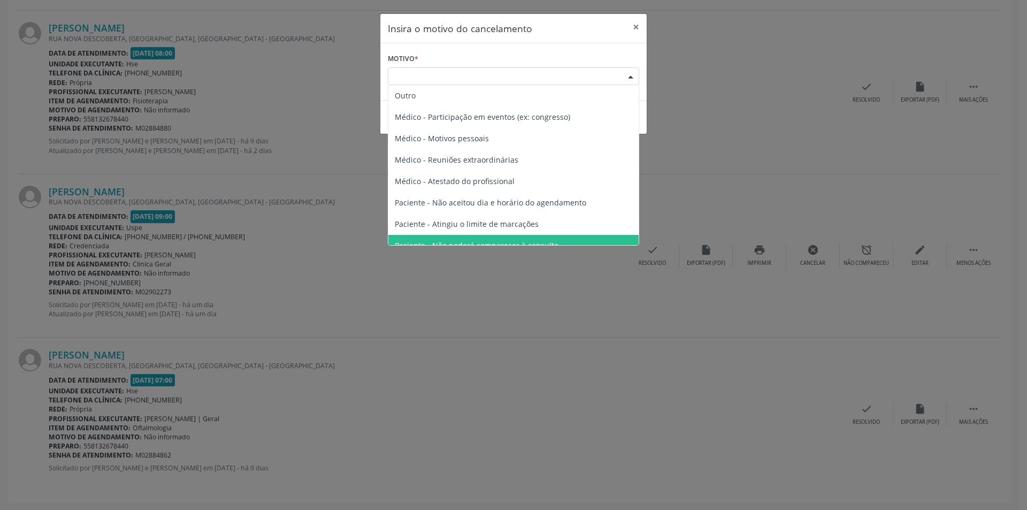
click at [453, 242] on span "Paciente - Não poderá comparecer à consulta" at bounding box center [477, 245] width 164 height 10
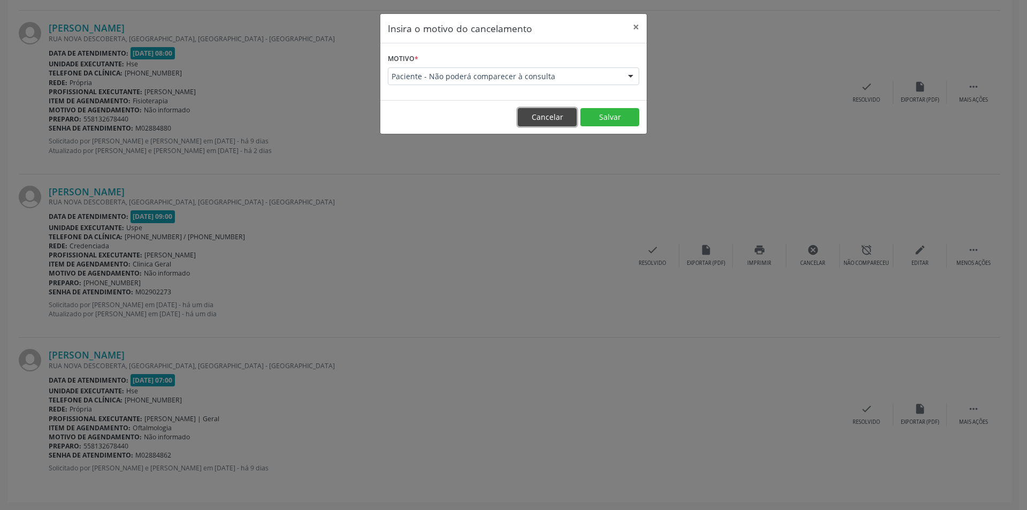
click at [553, 120] on button "Cancelar" at bounding box center [547, 117] width 59 height 18
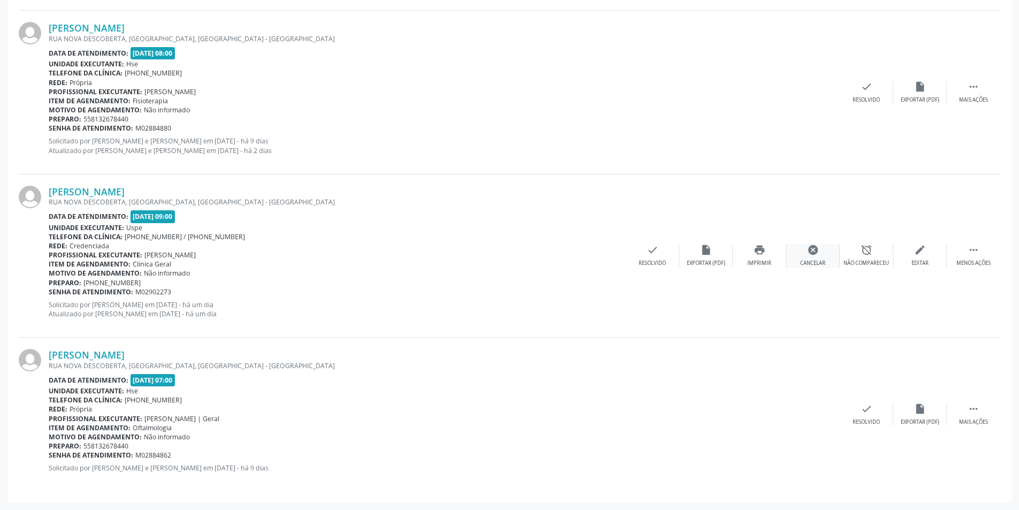
click at [814, 251] on icon "cancel" at bounding box center [813, 250] width 12 height 12
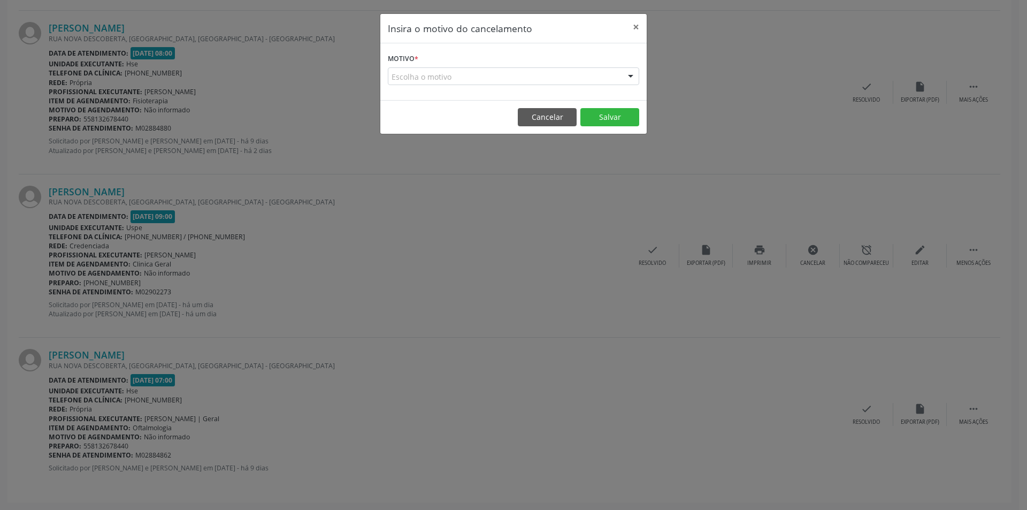
click at [476, 67] on div "Escolha o motivo" at bounding box center [513, 76] width 251 height 18
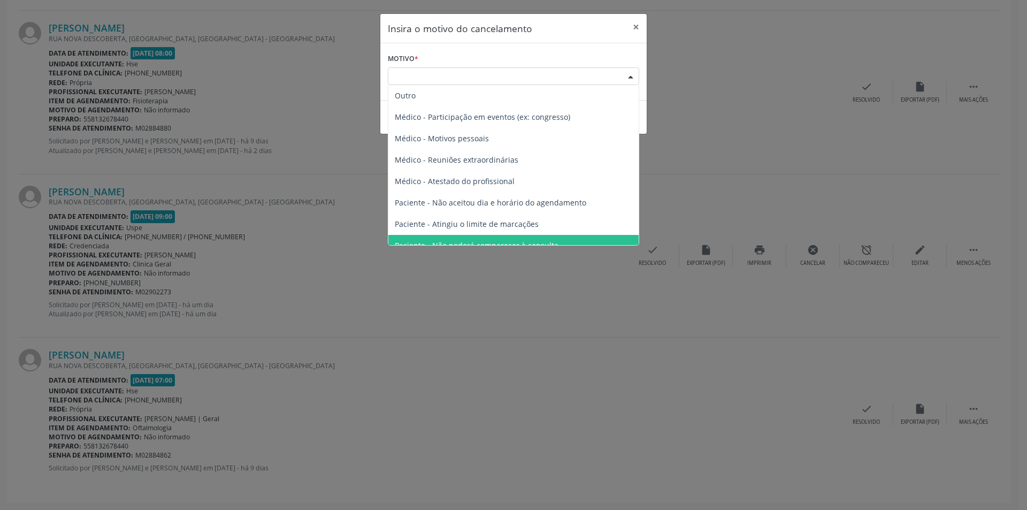
click at [440, 240] on span "Paciente - Não poderá comparecer à consulta" at bounding box center [477, 245] width 164 height 10
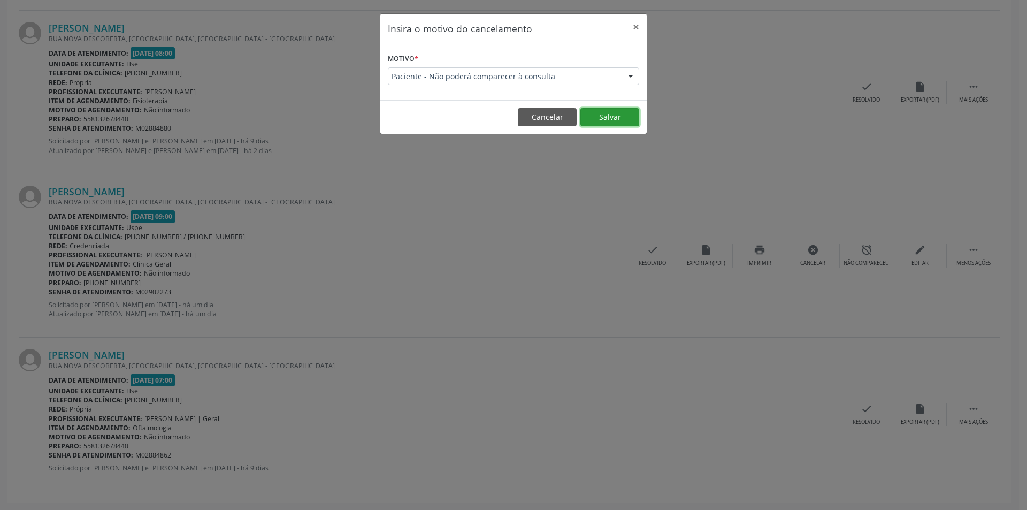
click at [599, 119] on button "Salvar" at bounding box center [609, 117] width 59 height 18
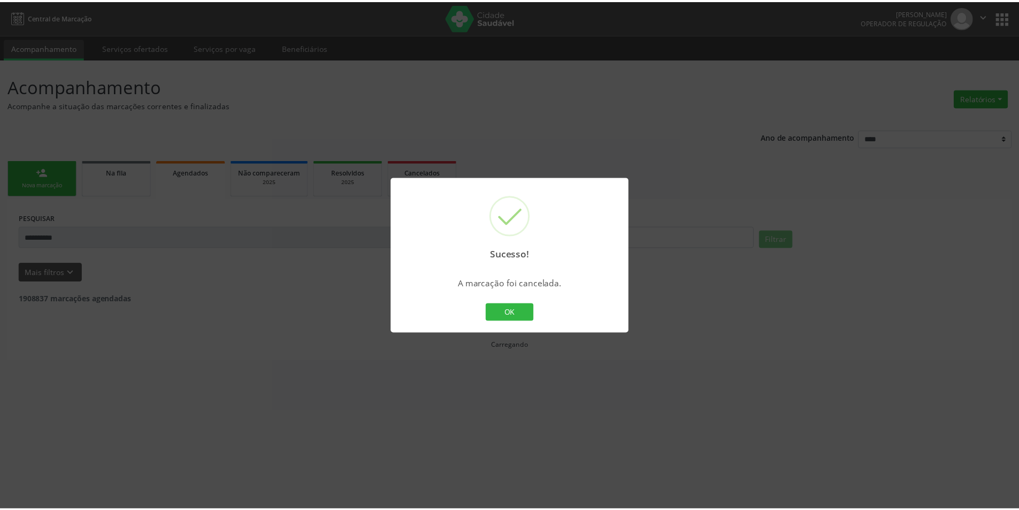
scroll to position [0, 0]
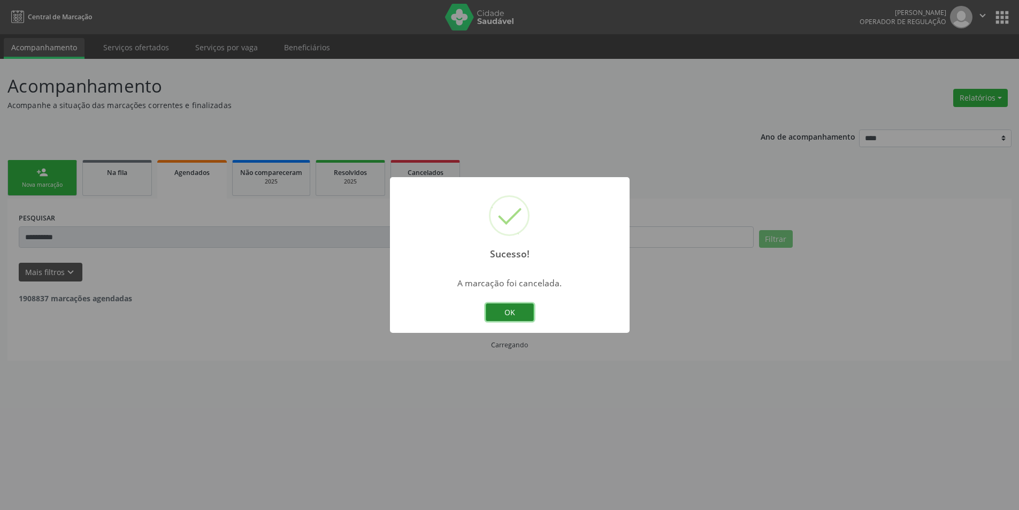
click at [519, 312] on button "OK" at bounding box center [510, 312] width 48 height 18
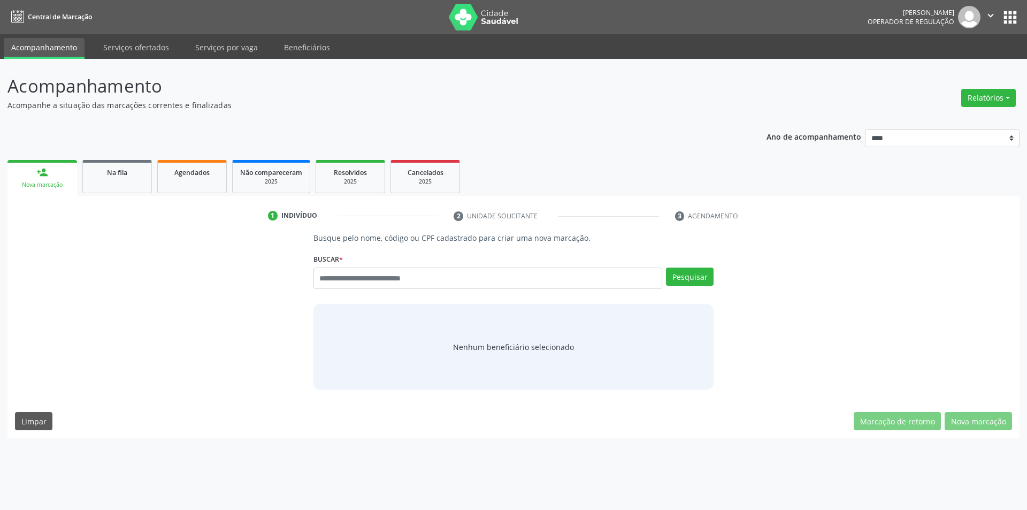
click at [400, 287] on input "text" at bounding box center [488, 277] width 349 height 21
type input "*********"
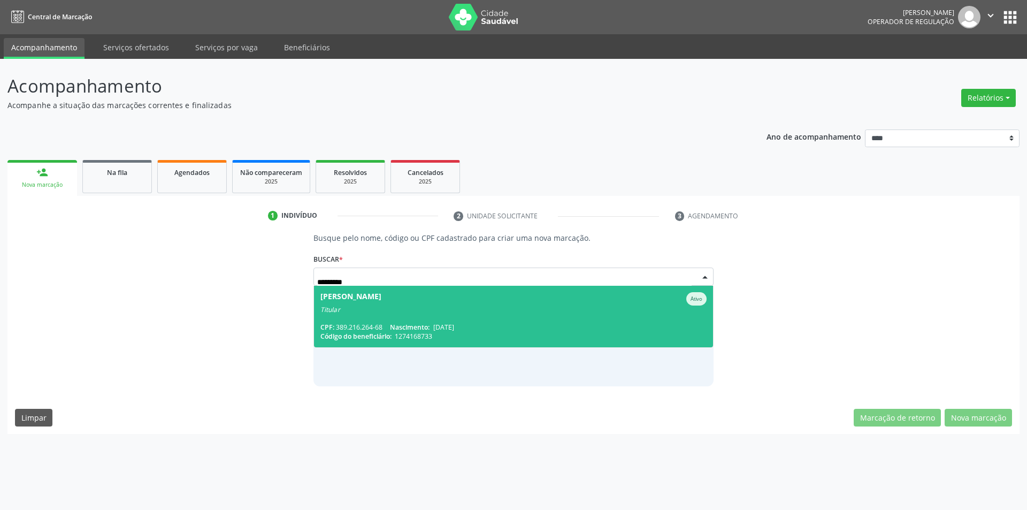
click at [381, 297] on div "Josefa Rodrigues da Silva Barbosa" at bounding box center [350, 298] width 61 height 13
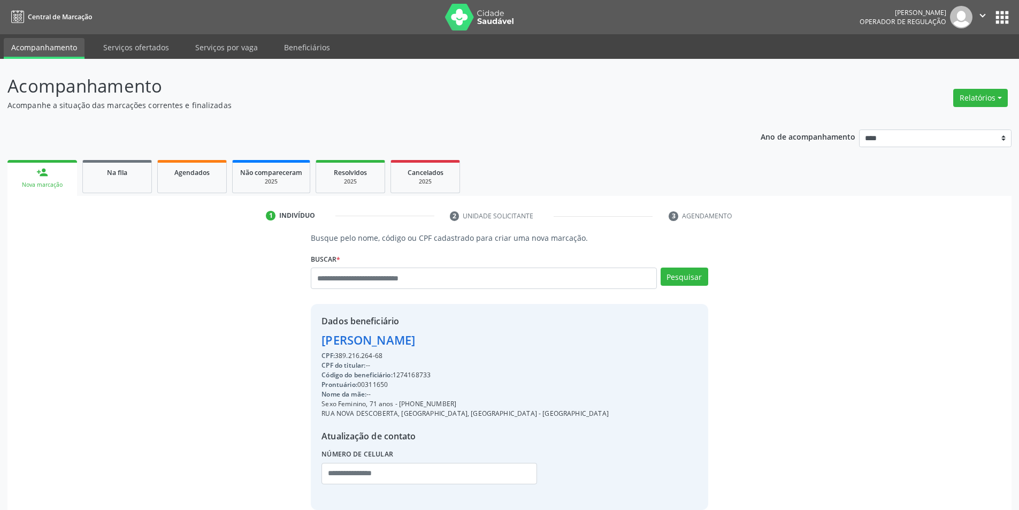
click at [409, 373] on div "Código do beneficiário: 1274168733" at bounding box center [465, 375] width 287 height 10
copy div "1274168733"
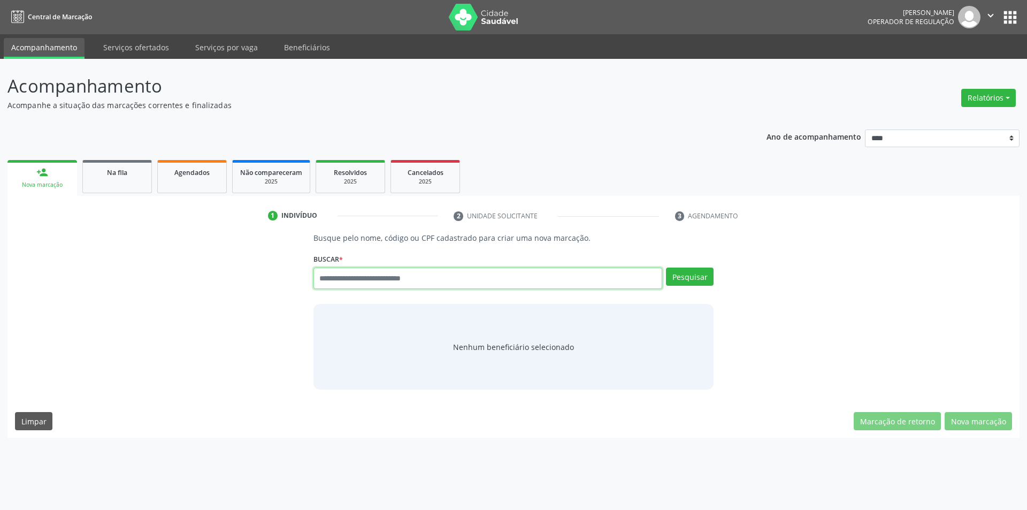
click at [415, 276] on input "text" at bounding box center [488, 277] width 349 height 21
type input "******"
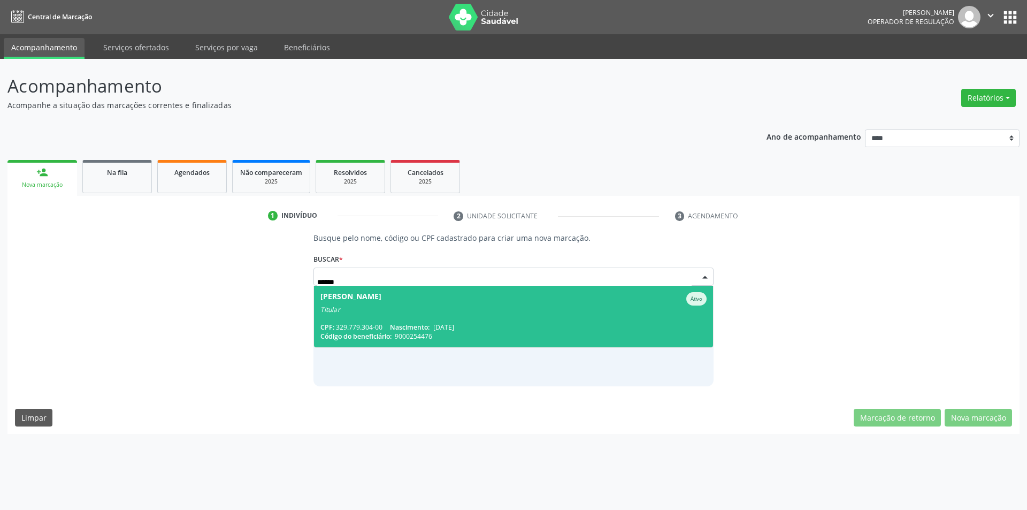
click at [424, 325] on span "Nascimento:" at bounding box center [410, 327] width 40 height 9
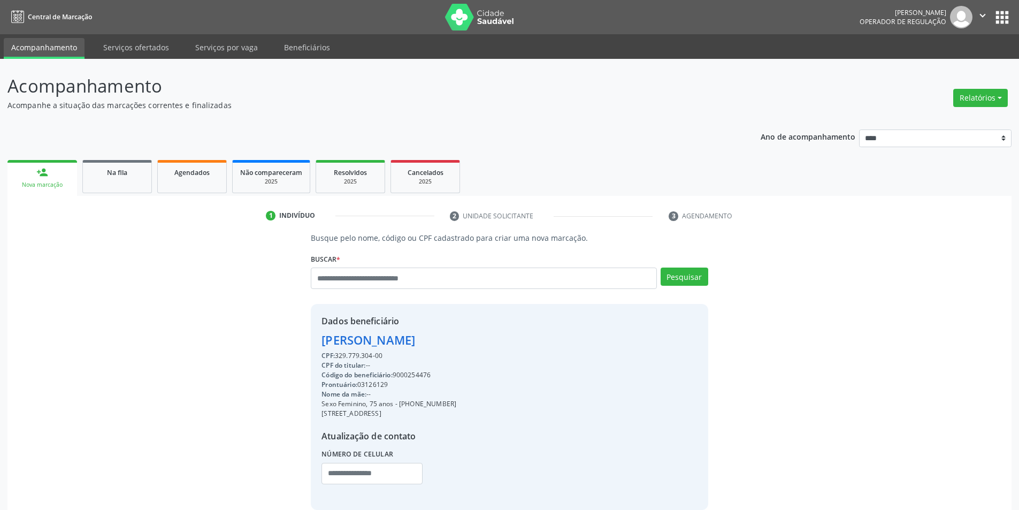
drag, startPoint x: 459, startPoint y: 402, endPoint x: 398, endPoint y: 402, distance: 61.0
click at [398, 402] on div "Sexo Feminino, 75 anos - (81) 98802-9494" at bounding box center [389, 404] width 135 height 10
copy div "(81) 98802-9494"
paste input "**********"
type input "**********"
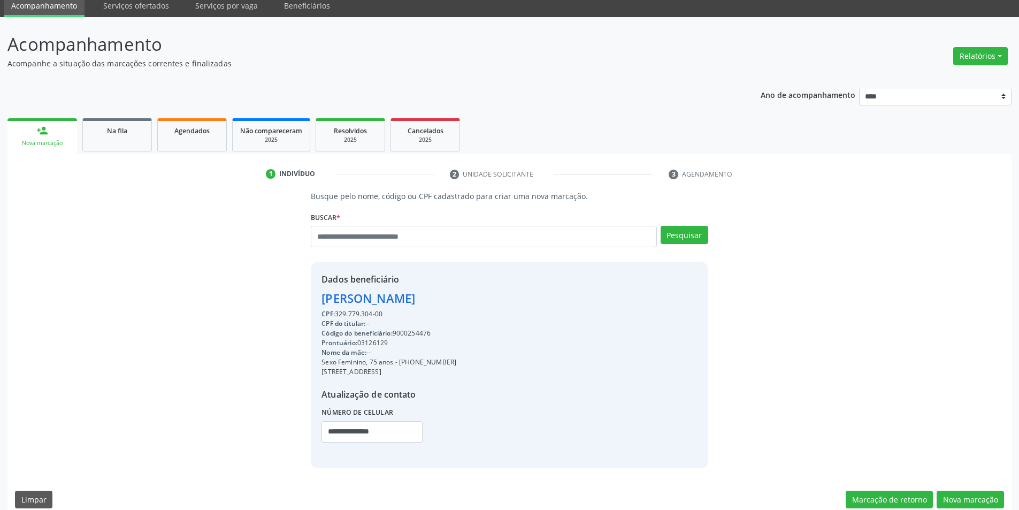
scroll to position [55, 0]
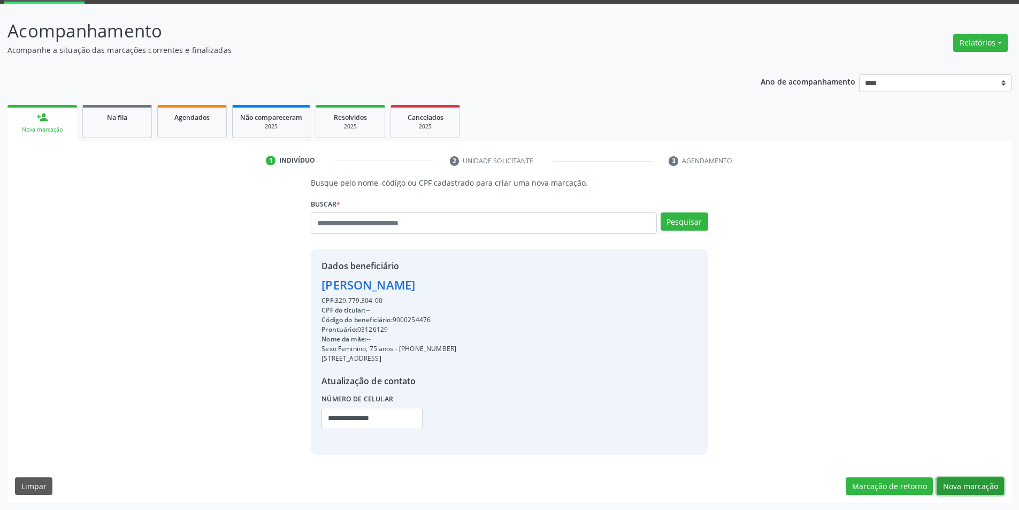
click at [968, 484] on button "Nova marcação" at bounding box center [970, 486] width 67 height 18
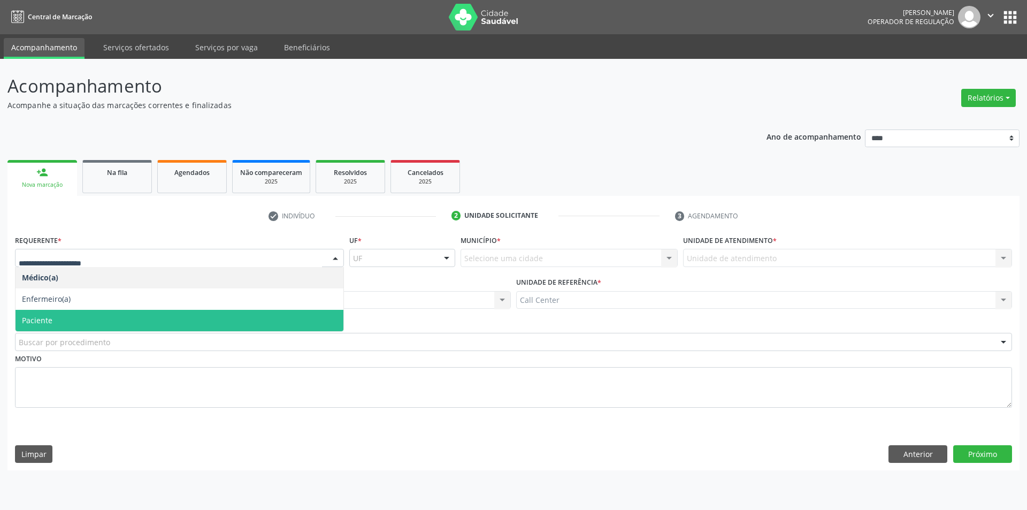
click at [56, 317] on span "Paciente" at bounding box center [180, 320] width 328 height 21
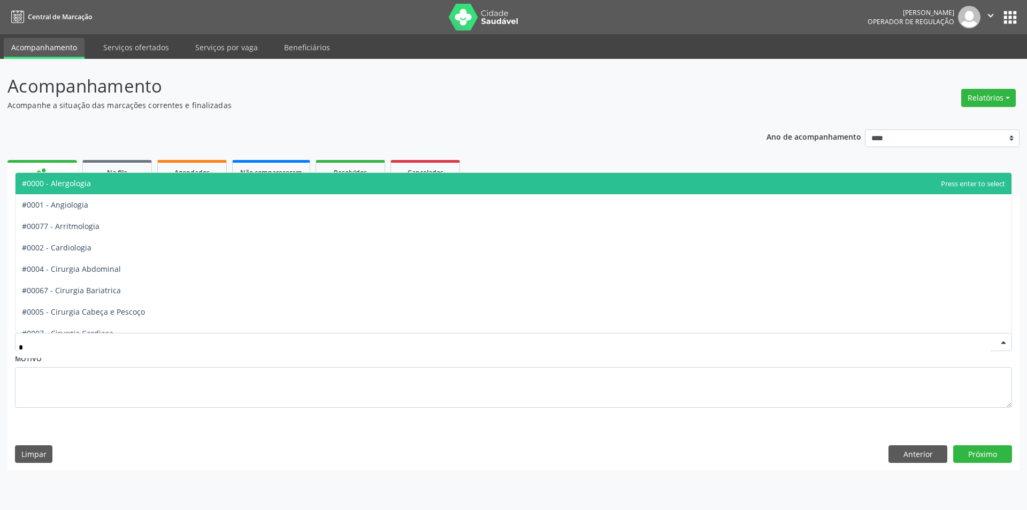
type input "**"
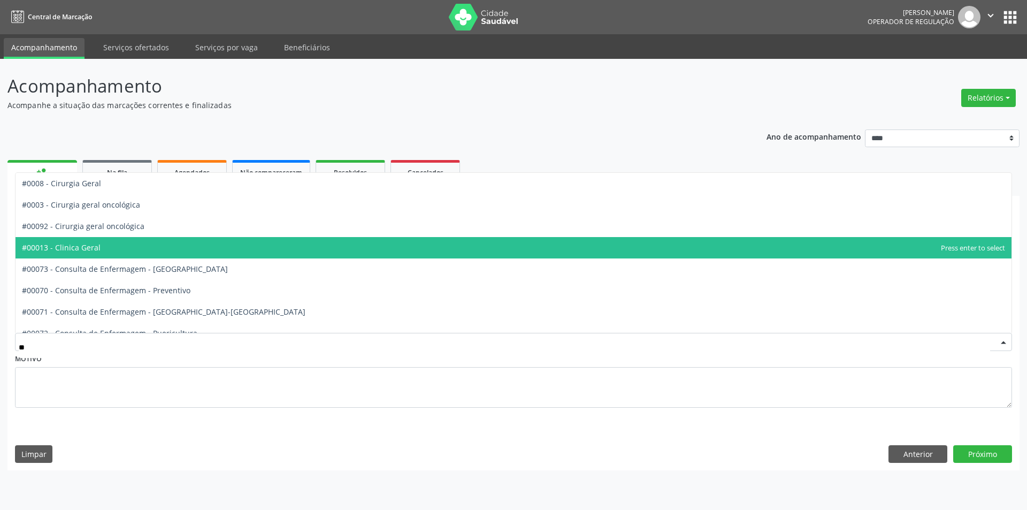
click at [97, 241] on span "#00013 - Clinica Geral" at bounding box center [514, 247] width 996 height 21
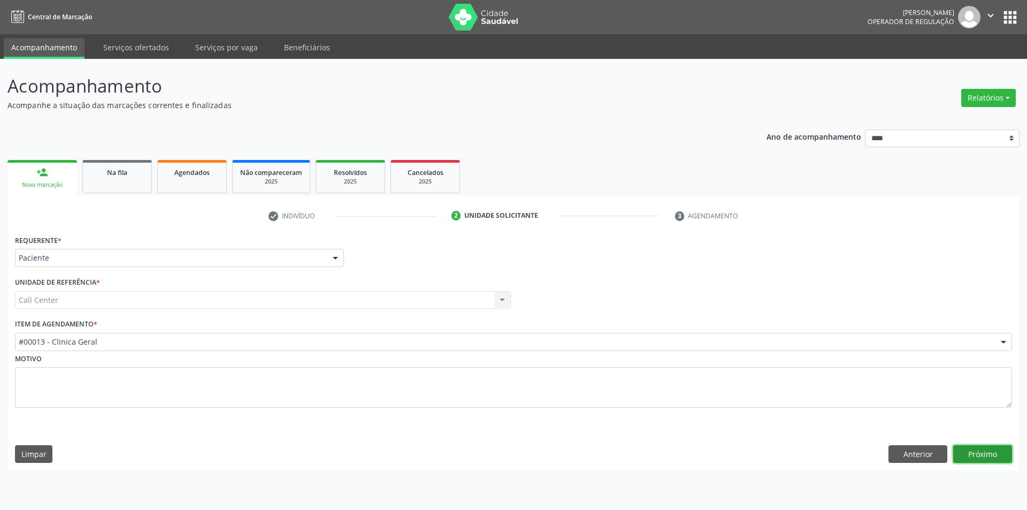
click at [978, 447] on button "Próximo" at bounding box center [982, 454] width 59 height 18
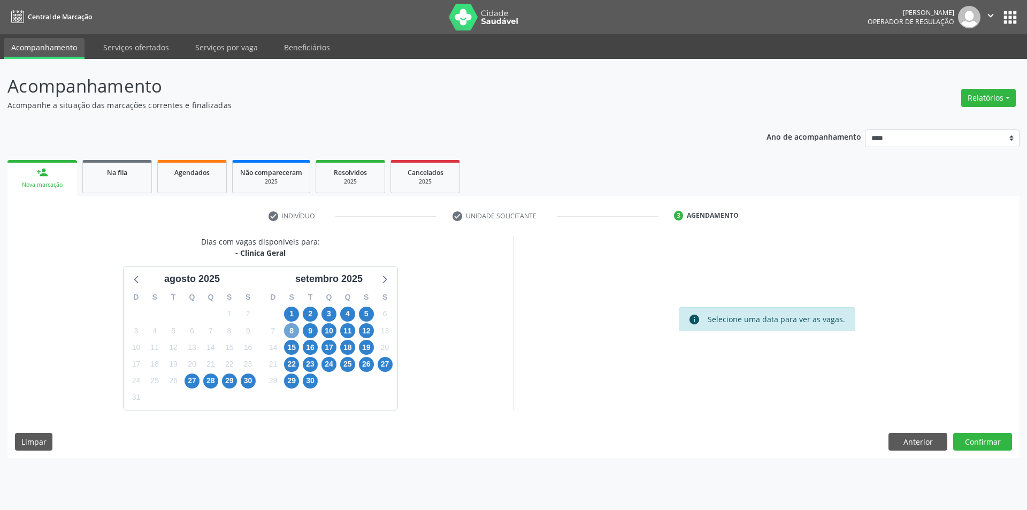
click at [296, 328] on span "8" at bounding box center [291, 330] width 15 height 15
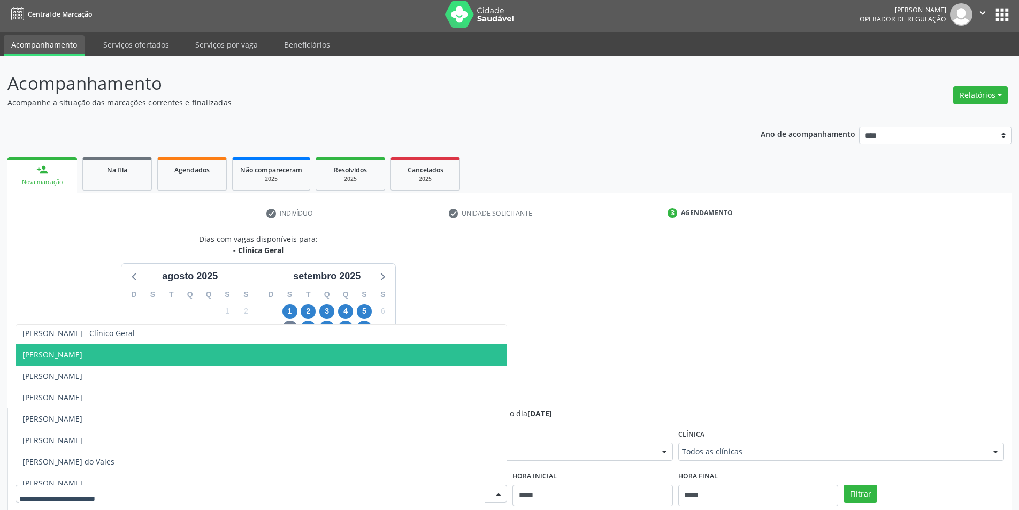
scroll to position [39, 0]
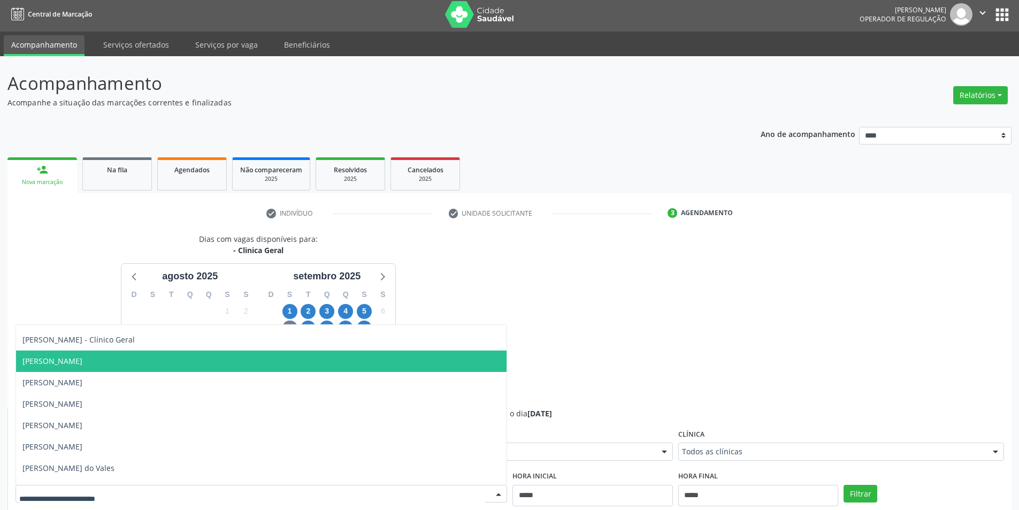
drag, startPoint x: 625, startPoint y: 322, endPoint x: 453, endPoint y: 322, distance: 172.8
click at [616, 322] on div "Dias com vagas disponíveis para: - Clinica Geral agosto 2025 D S T Q Q S S 27 2…" at bounding box center [509, 494] width 1004 height 522
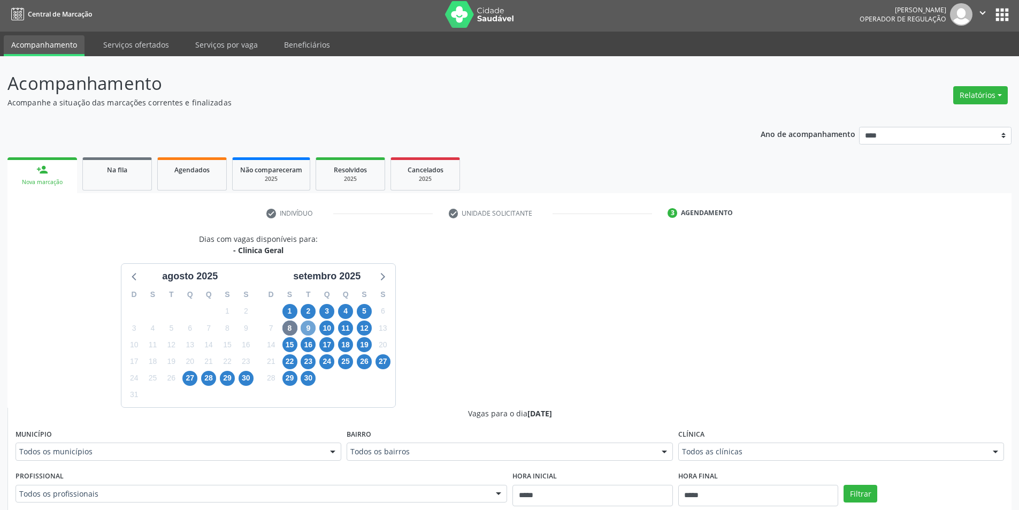
click at [312, 326] on span "9" at bounding box center [308, 327] width 15 height 15
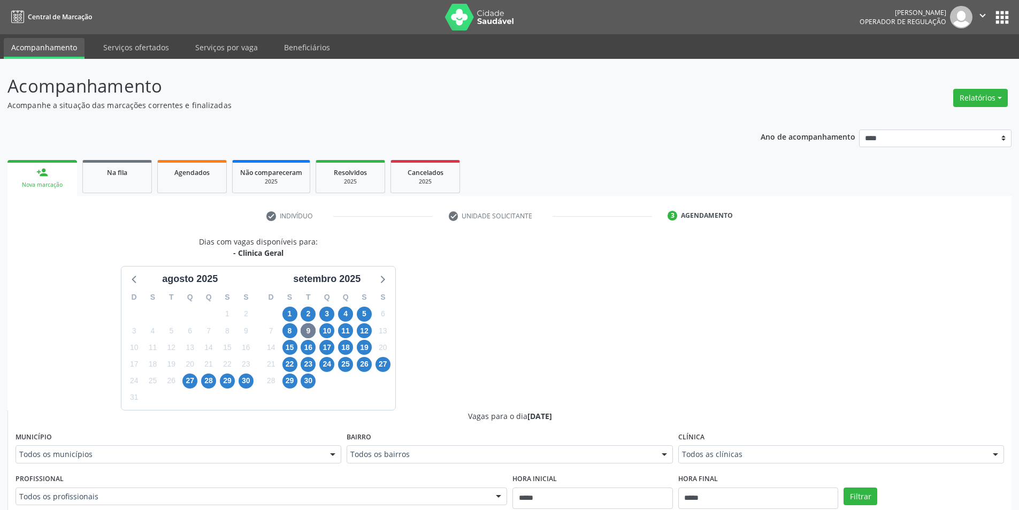
drag, startPoint x: 571, startPoint y: 366, endPoint x: 532, endPoint y: 366, distance: 39.1
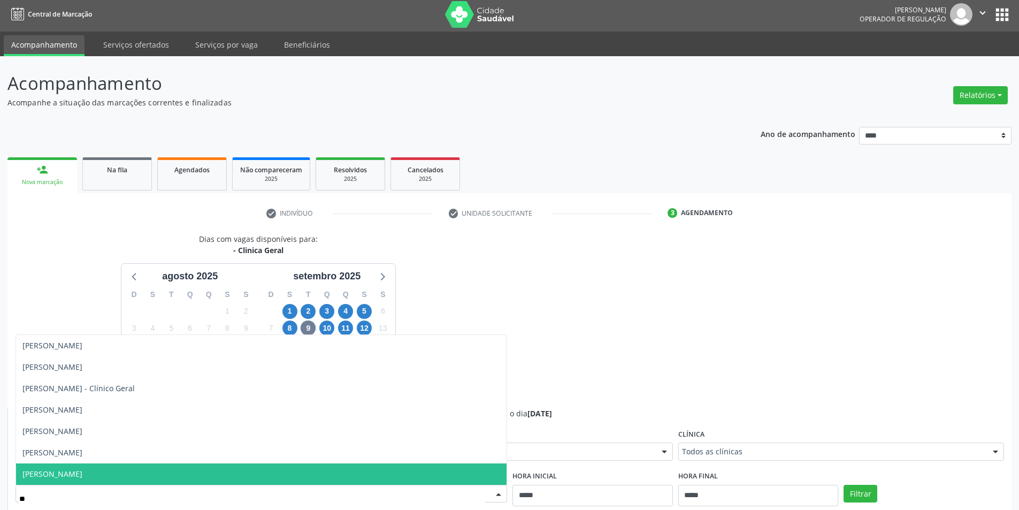
type input "***"
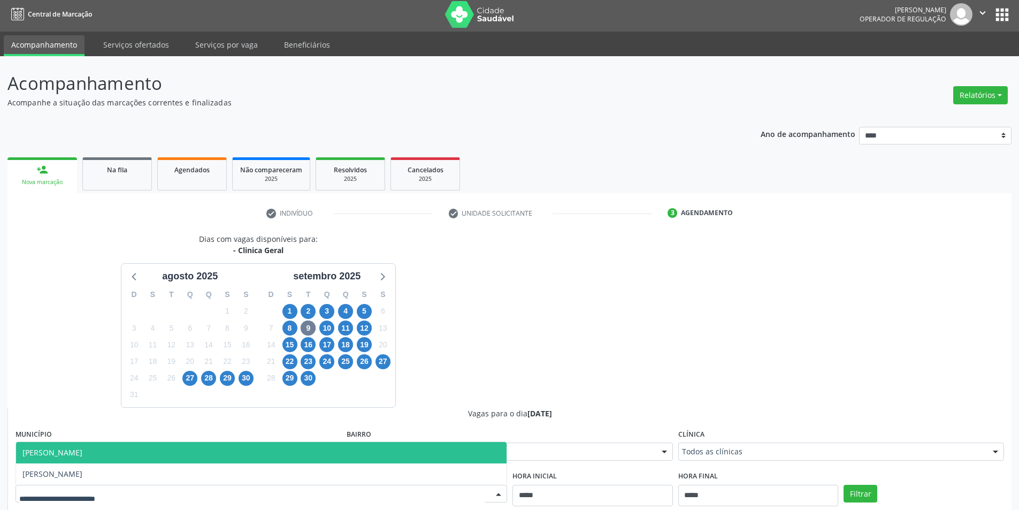
click at [539, 320] on div "Dias com vagas disponíveis para: - Clinica Geral agosto 2025 D S T Q Q S S 27 2…" at bounding box center [509, 494] width 1004 height 522
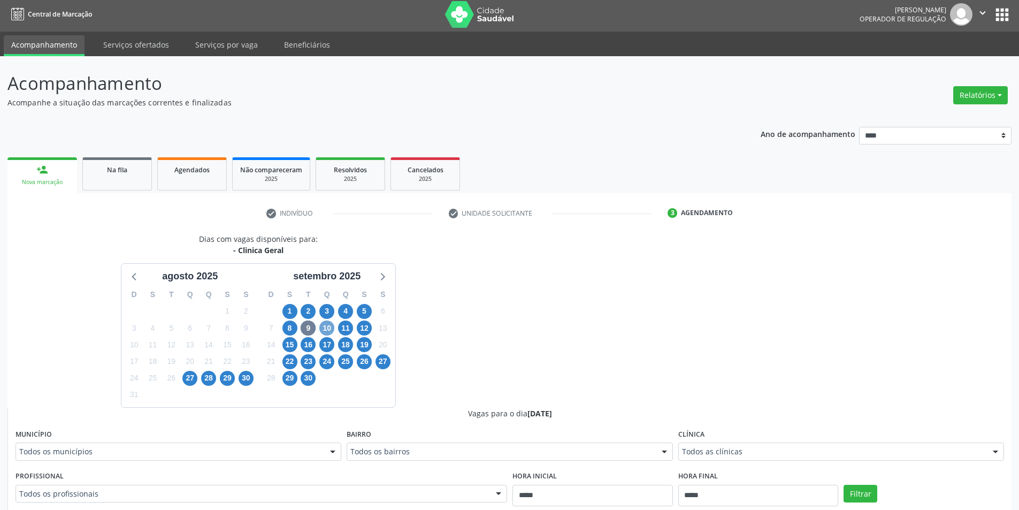
click at [323, 331] on span "10" at bounding box center [326, 327] width 15 height 15
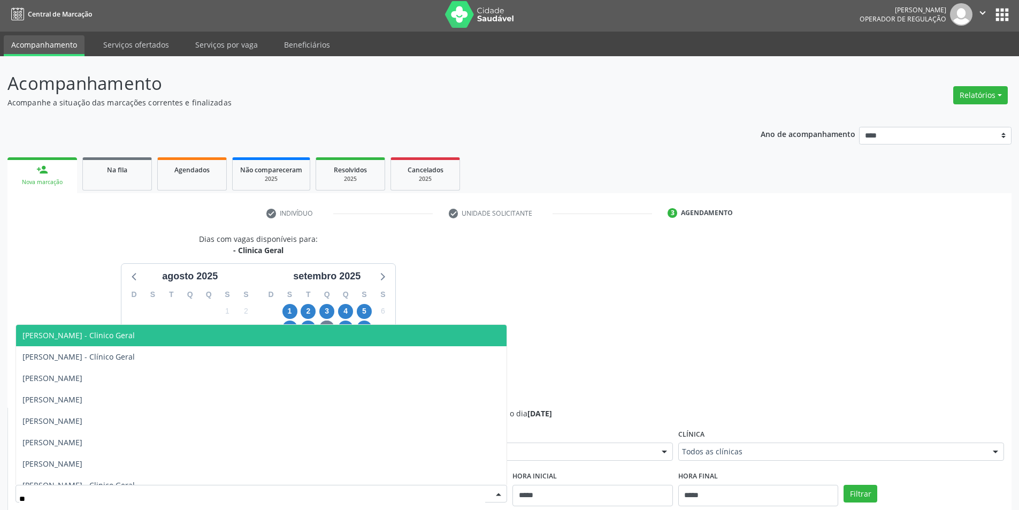
type input "***"
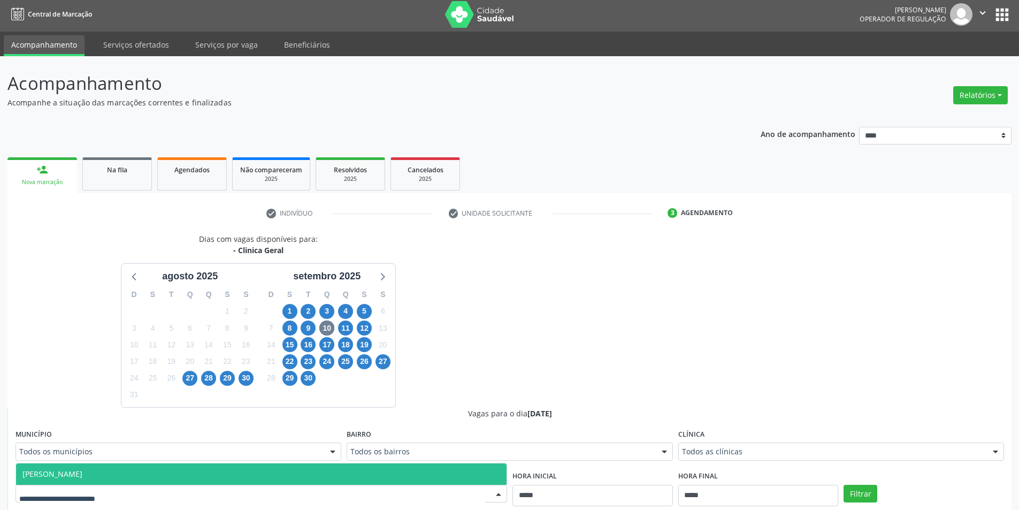
drag, startPoint x: 473, startPoint y: 338, endPoint x: 463, endPoint y: 160, distance: 177.9
click at [473, 320] on div "Dias com vagas disponíveis para: - Clinica Geral agosto 2025 D S T Q Q S S 27 2…" at bounding box center [258, 320] width 502 height 174
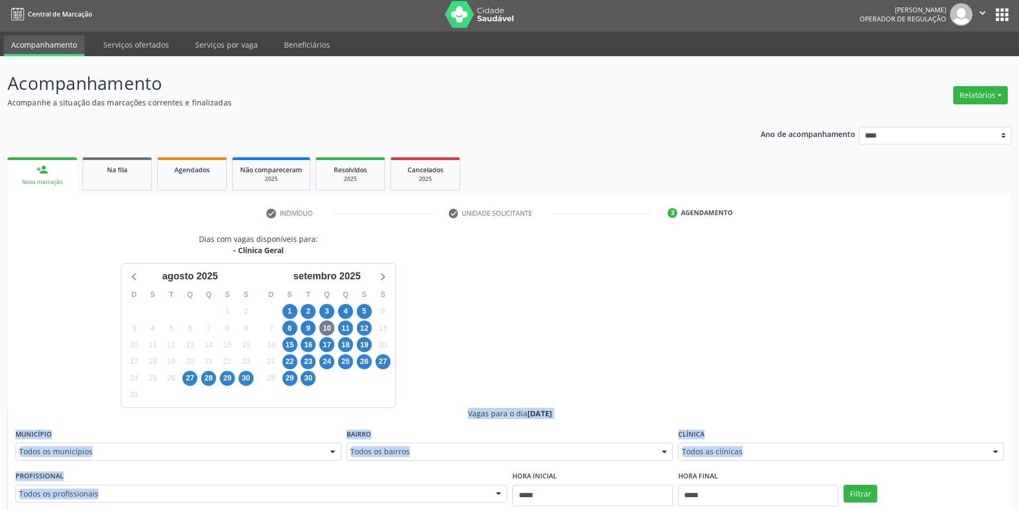
drag, startPoint x: 507, startPoint y: 259, endPoint x: 508, endPoint y: 275, distance: 16.1
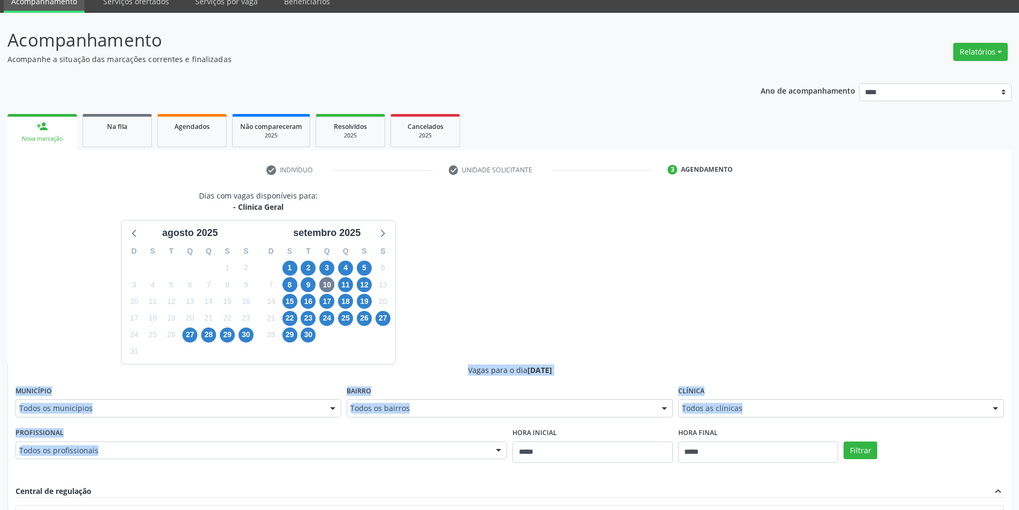
scroll to position [56, 0]
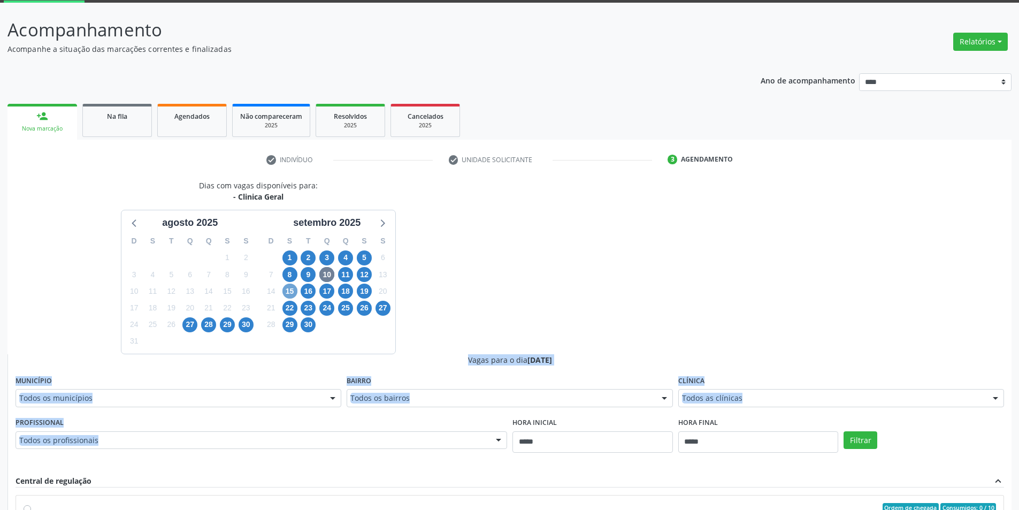
click at [292, 289] on span "15" at bounding box center [289, 291] width 15 height 15
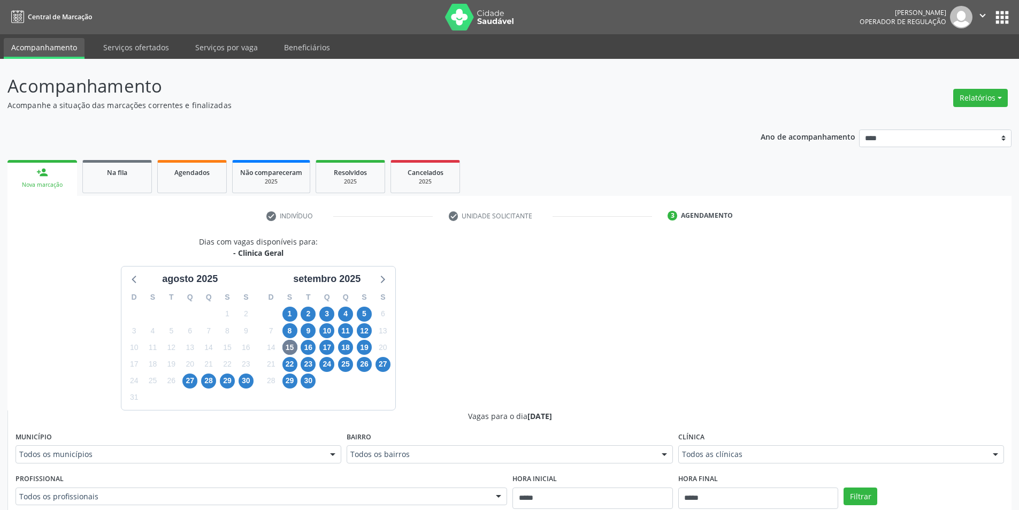
drag, startPoint x: 478, startPoint y: 324, endPoint x: 475, endPoint y: 329, distance: 6.2
click at [477, 324] on div "Dias com vagas disponíveis para: - Clinica Geral agosto 2025 D S T Q Q S S 27 2…" at bounding box center [258, 323] width 502 height 174
click at [472, 319] on div "Dias com vagas disponíveis para: - Clinica Geral agosto 2025 D S T Q Q S S 27 2…" at bounding box center [258, 323] width 502 height 174
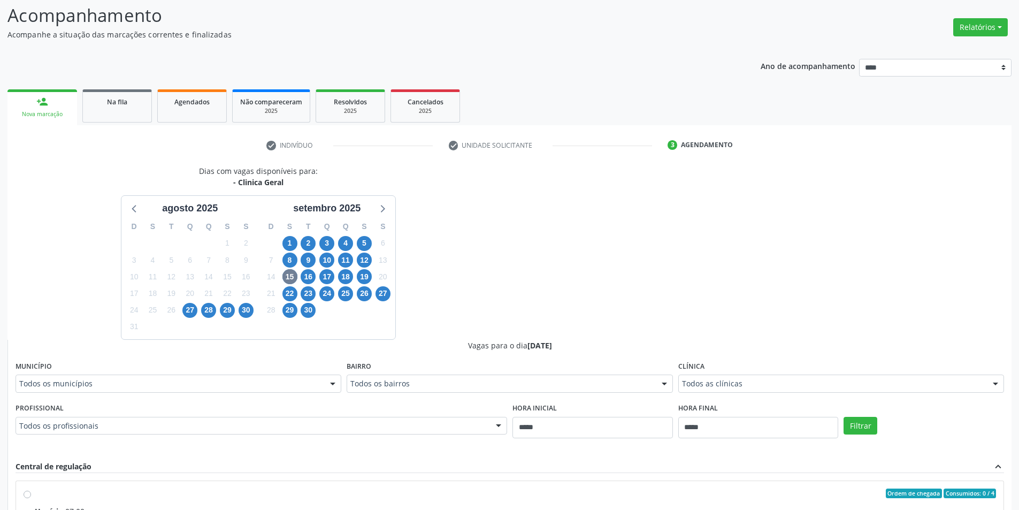
scroll to position [76, 0]
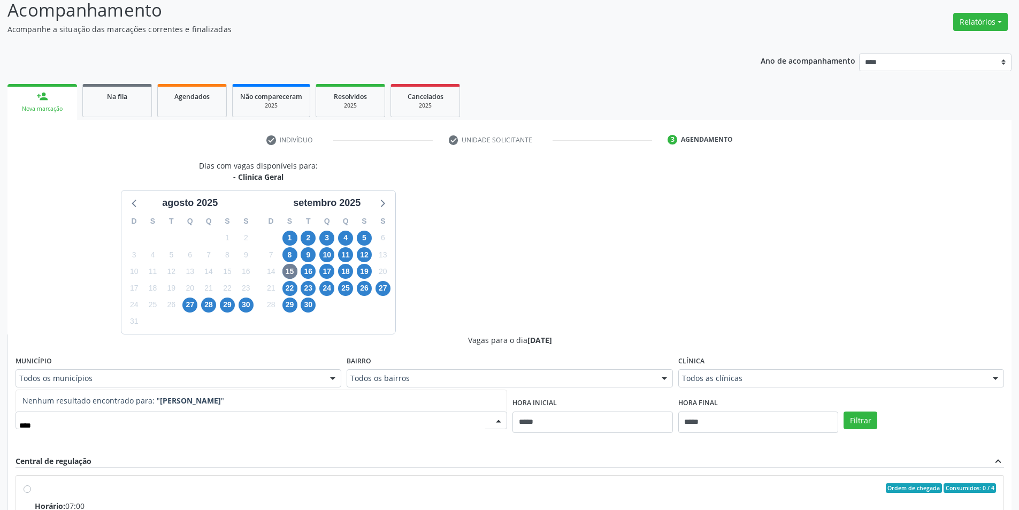
type input "*****"
drag, startPoint x: 517, startPoint y: 196, endPoint x: 446, endPoint y: 13, distance: 196.3
click at [517, 191] on div "Dias com vagas disponíveis para: - Clinica Geral agosto 2025 D S T Q Q S S 27 2…" at bounding box center [509, 421] width 1004 height 522
click at [347, 273] on span "18" at bounding box center [345, 271] width 15 height 15
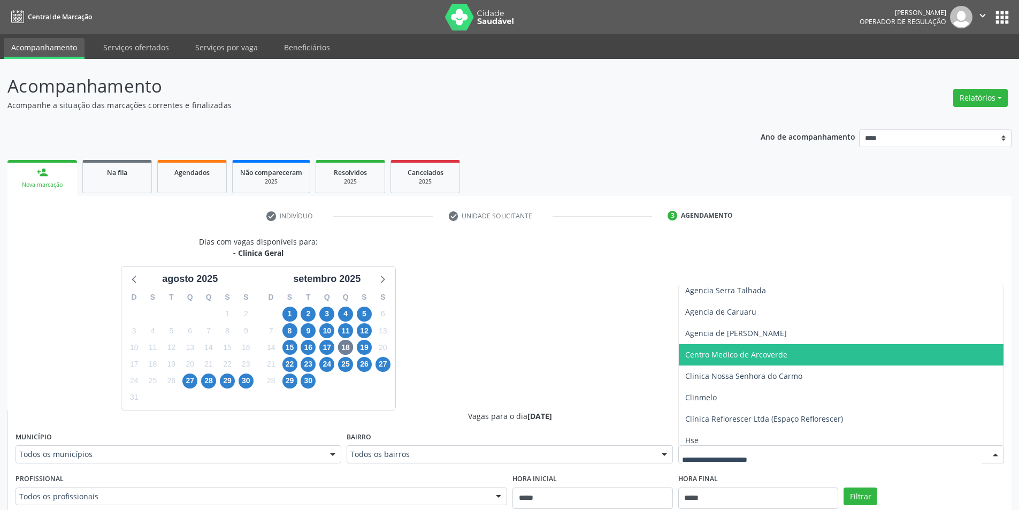
scroll to position [75, 0]
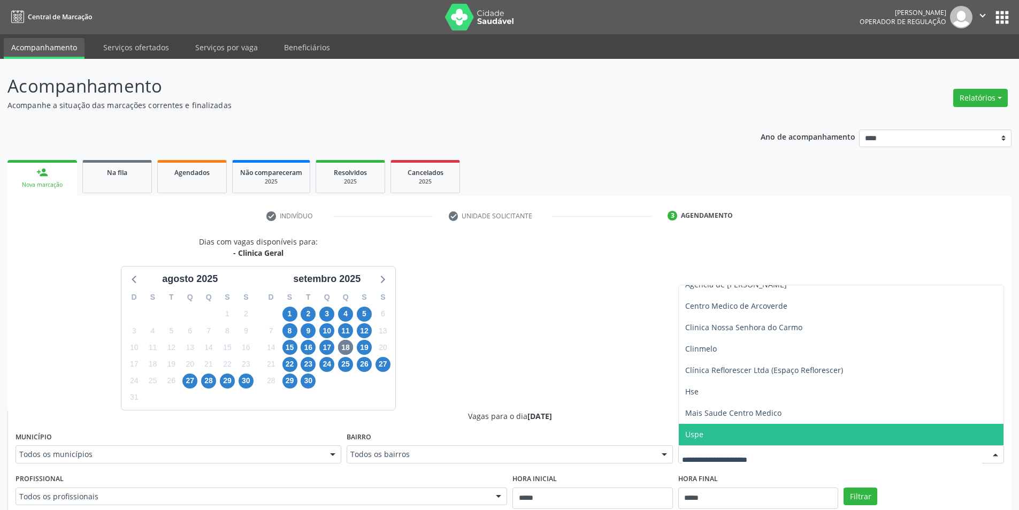
click at [793, 441] on span "Uspe" at bounding box center [841, 434] width 325 height 21
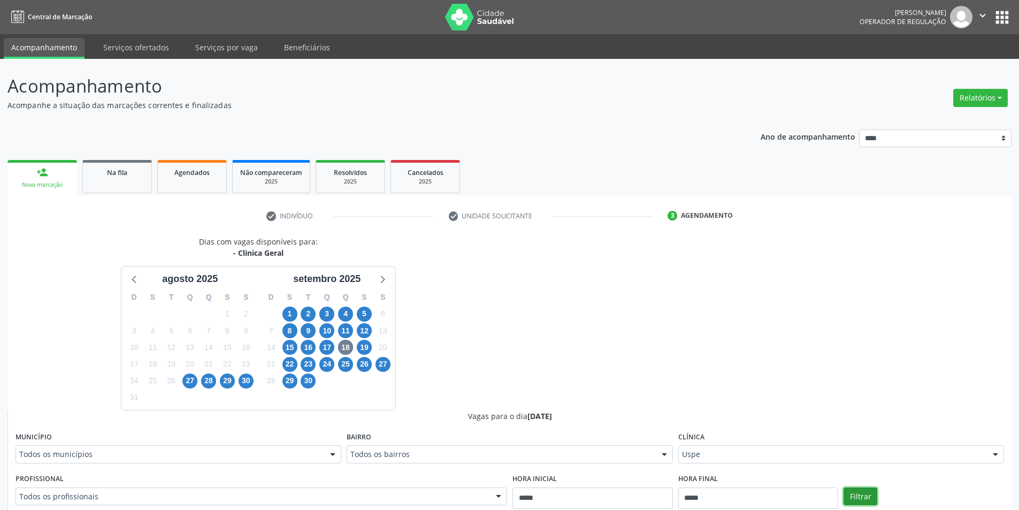
click at [866, 493] on button "Filtrar" at bounding box center [861, 496] width 34 height 18
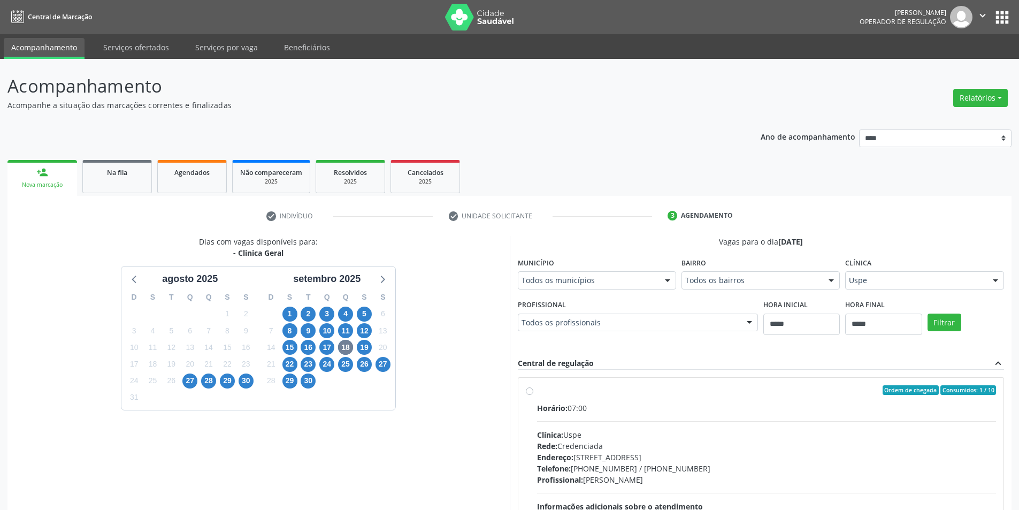
drag, startPoint x: 441, startPoint y: 374, endPoint x: 442, endPoint y: 382, distance: 8.1
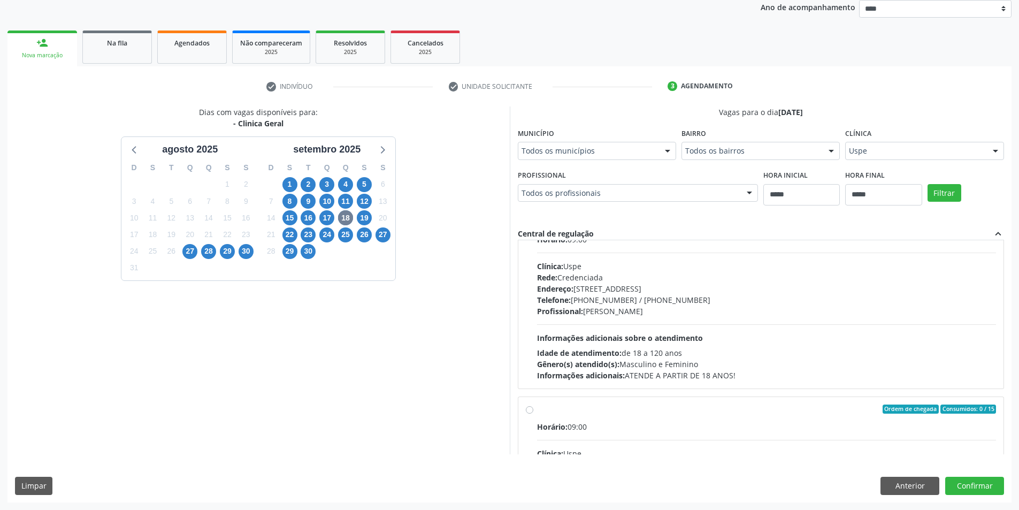
scroll to position [745, 0]
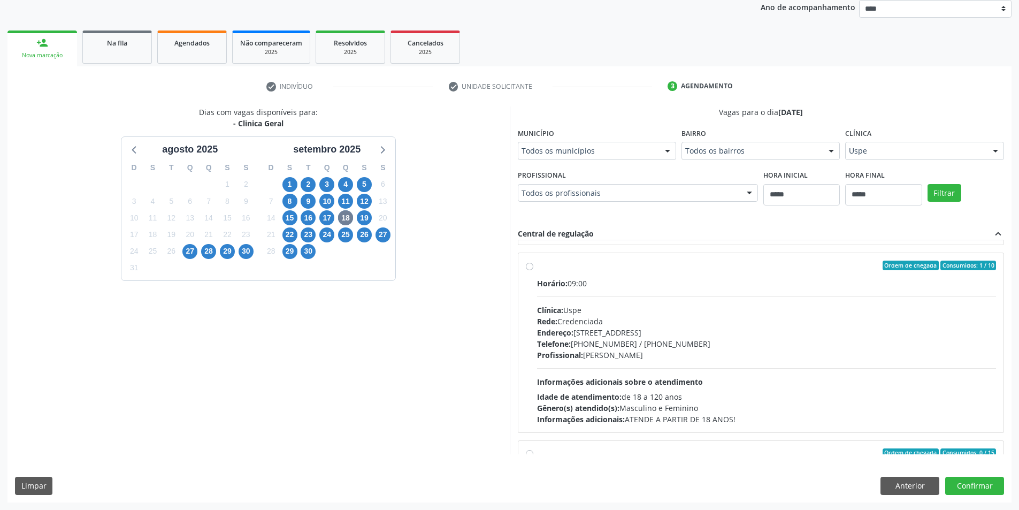
click at [456, 385] on div "Dias com vagas disponíveis para: - Clinica Geral agosto 2025 D S T Q Q S S 27 2…" at bounding box center [258, 280] width 502 height 348
click at [583, 344] on div "Telefone: (81) 3221-8850 / 3035-7616" at bounding box center [767, 343] width 460 height 11
click at [976, 488] on button "Confirmar" at bounding box center [974, 486] width 59 height 18
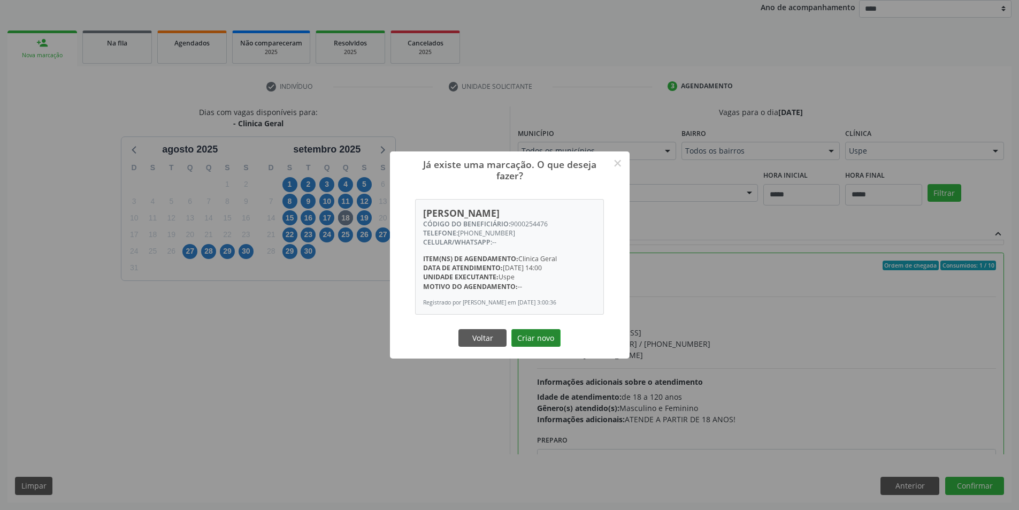
click at [535, 345] on button "Criar novo" at bounding box center [535, 338] width 49 height 18
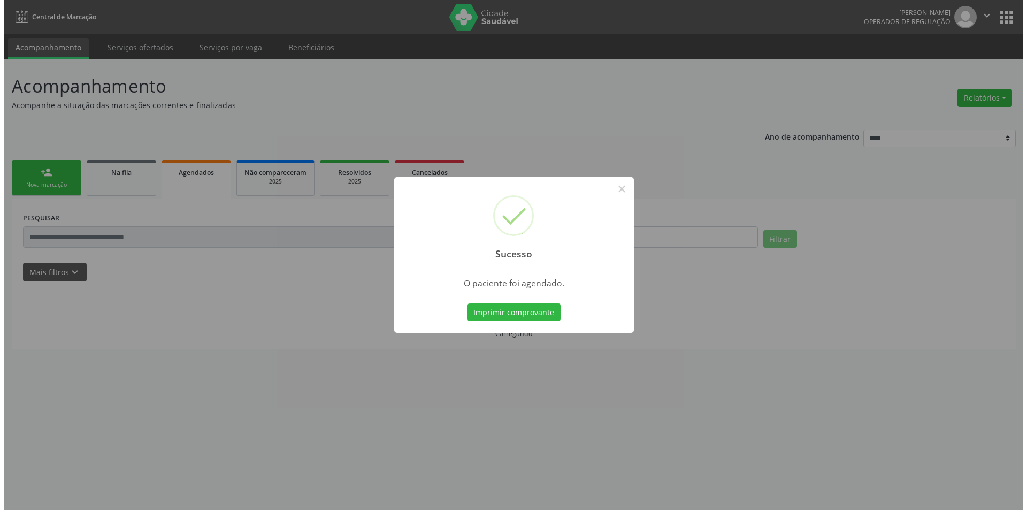
scroll to position [0, 0]
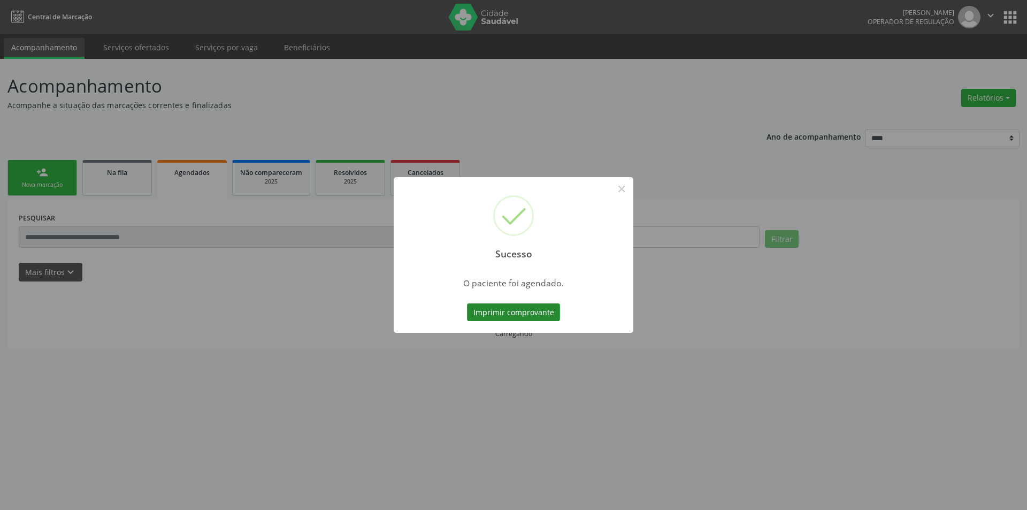
click at [496, 316] on button "Imprimir comprovante" at bounding box center [513, 312] width 93 height 18
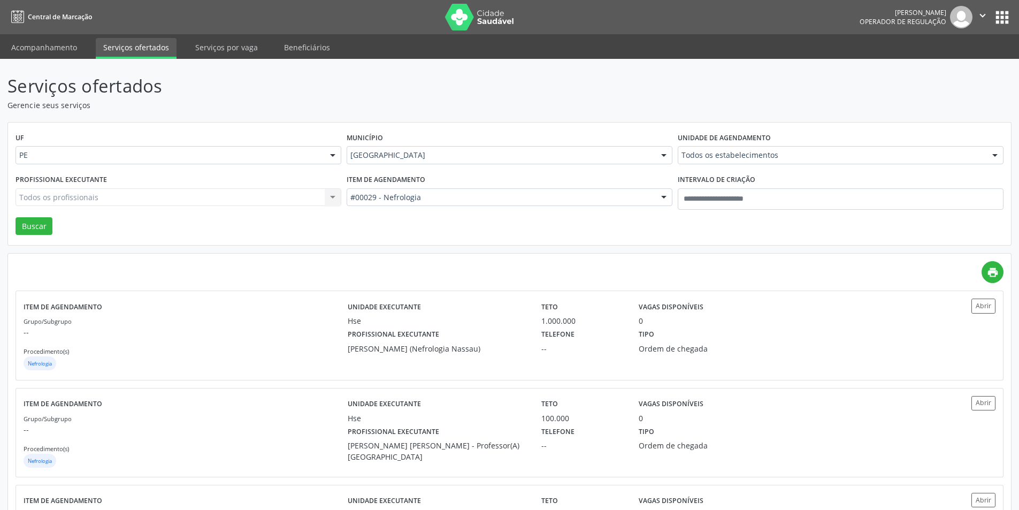
scroll to position [62, 0]
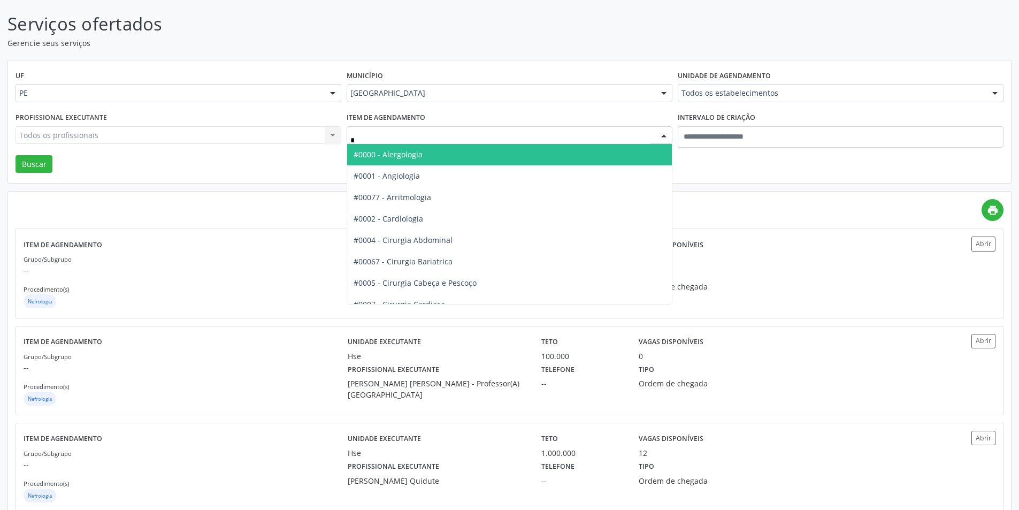
type input "**"
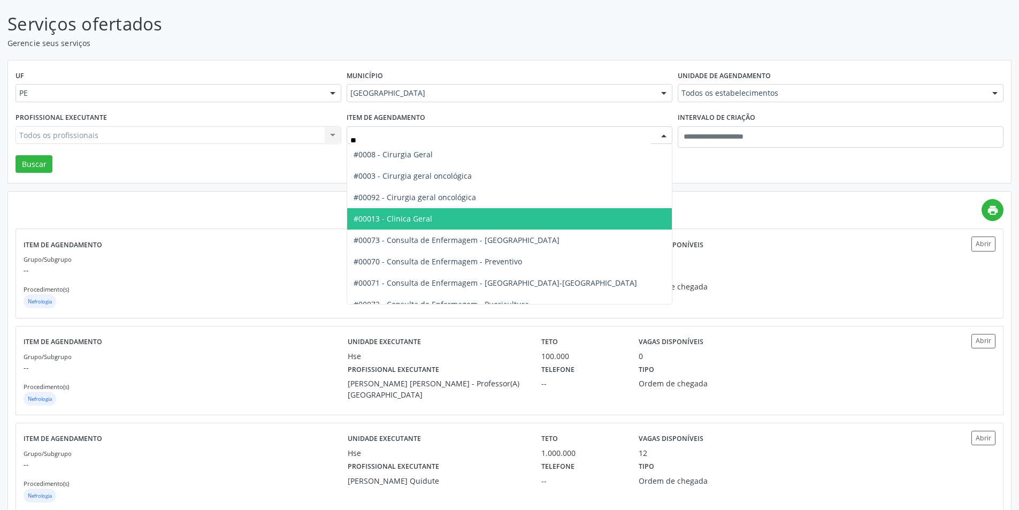
click at [410, 212] on span "#00013 - Clinica Geral" at bounding box center [509, 218] width 325 height 21
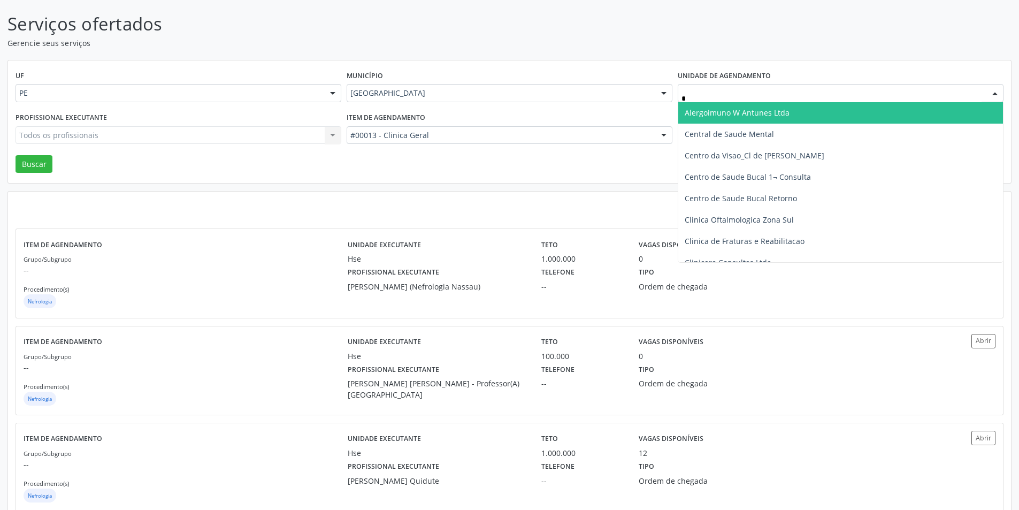
type input "**"
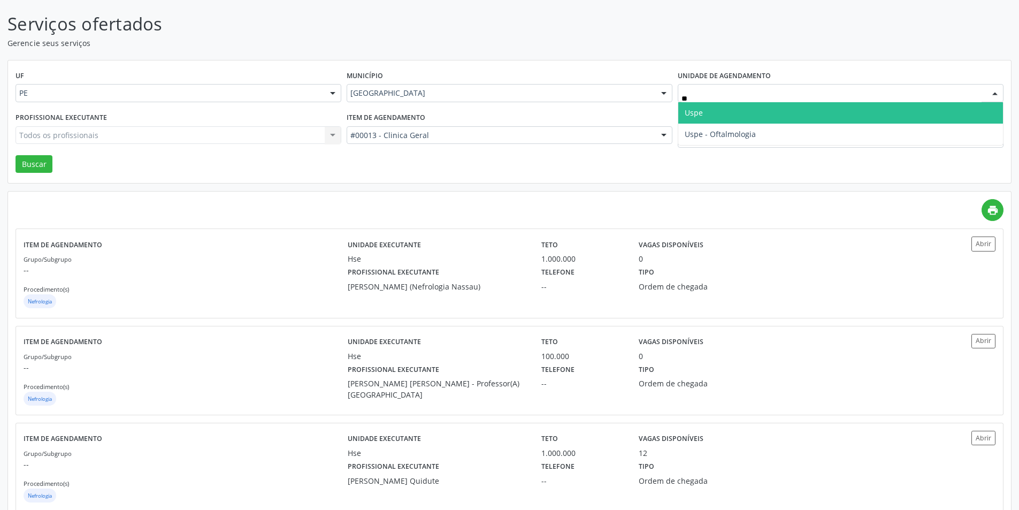
click at [729, 106] on span "Uspe" at bounding box center [840, 112] width 325 height 21
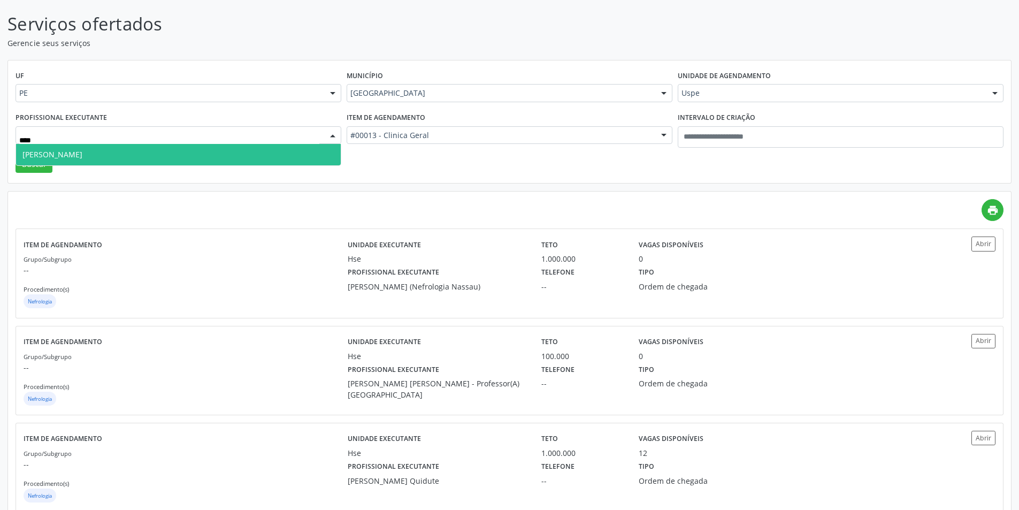
type input "*****"
drag, startPoint x: 79, startPoint y: 149, endPoint x: 52, endPoint y: 159, distance: 28.6
click at [78, 150] on span "[PERSON_NAME]" at bounding box center [52, 154] width 60 height 10
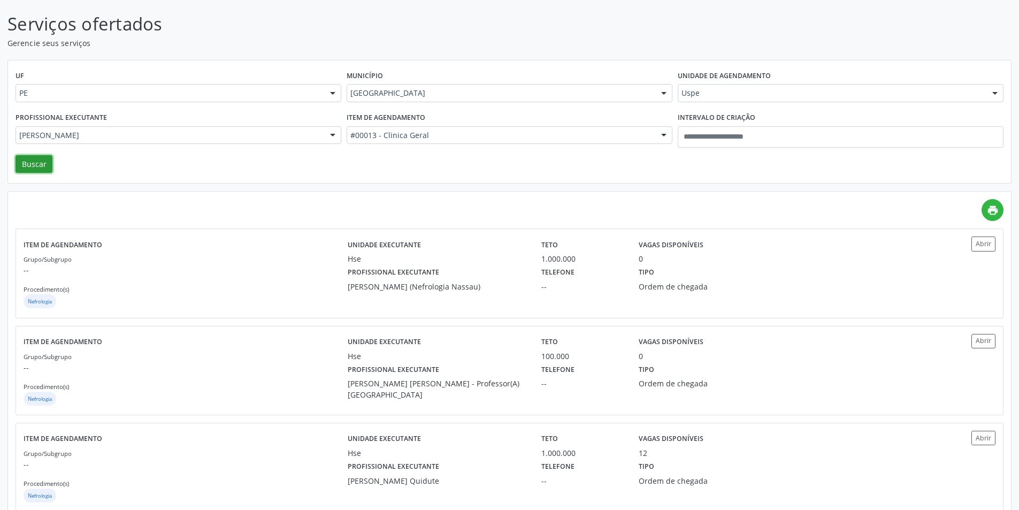
click at [43, 163] on button "Buscar" at bounding box center [34, 164] width 37 height 18
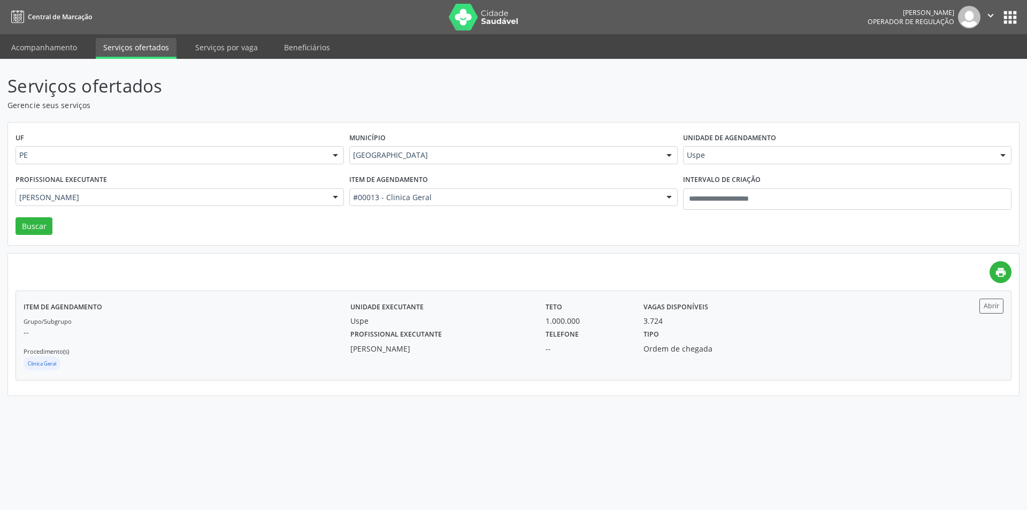
click at [525, 327] on div "Profissional executante Elias Jose de Melo" at bounding box center [441, 340] width 196 height 28
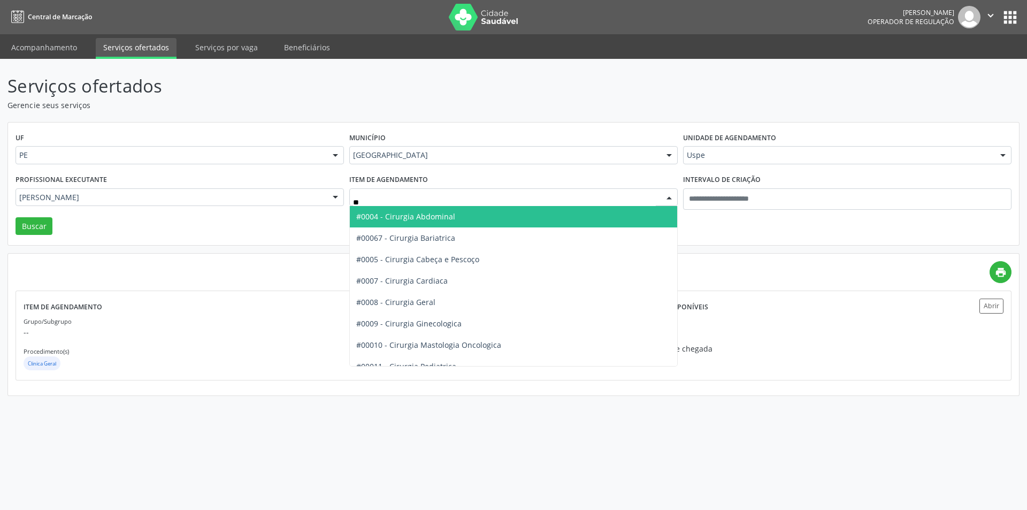
type input "***"
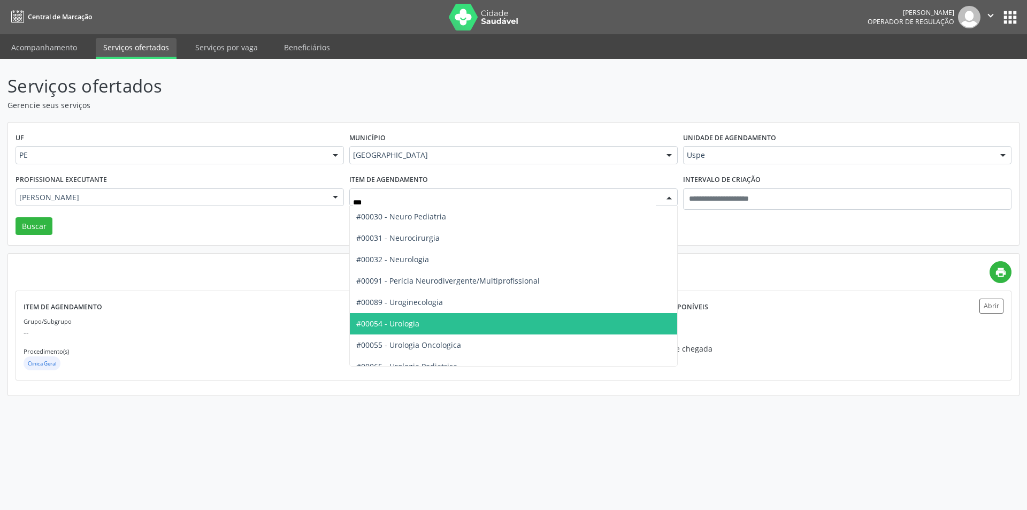
click at [417, 317] on span "#00054 - Urologia" at bounding box center [513, 323] width 327 height 21
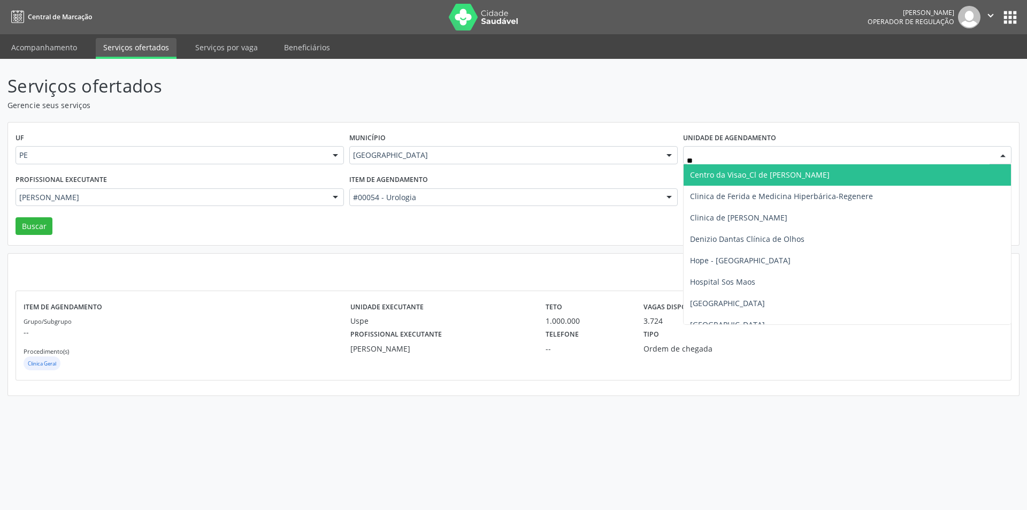
type input "***"
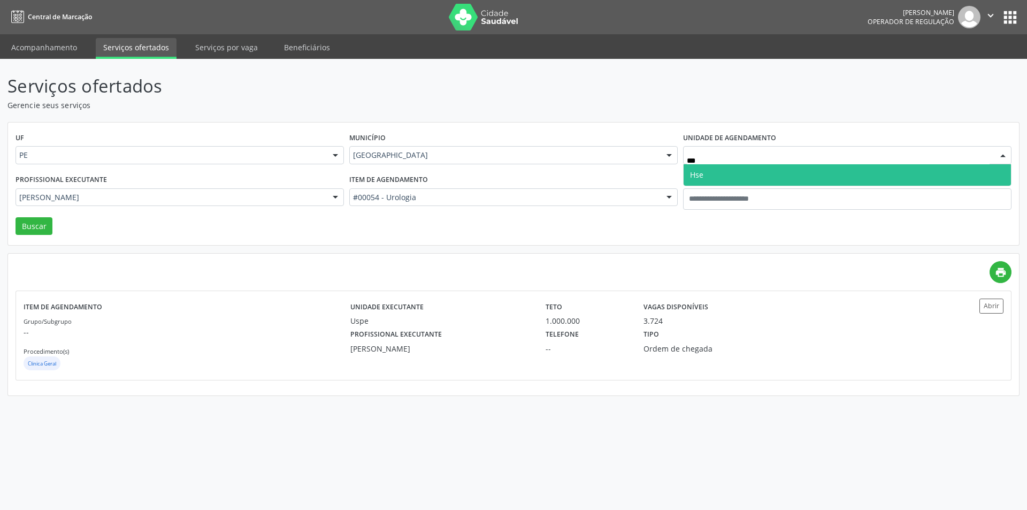
click at [705, 173] on span "Hse" at bounding box center [847, 174] width 327 height 21
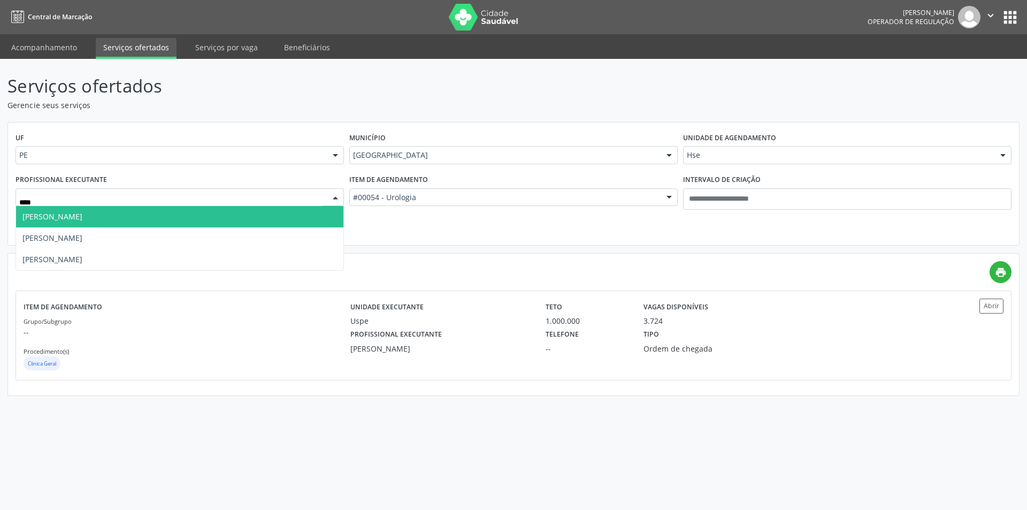
type input "*****"
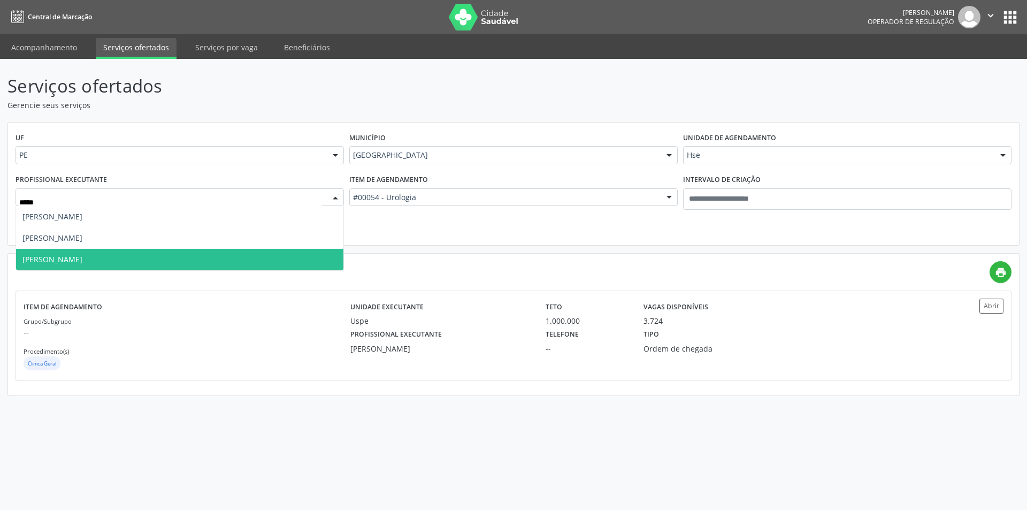
click at [106, 259] on span "Renan Eboli Lopes" at bounding box center [179, 259] width 327 height 21
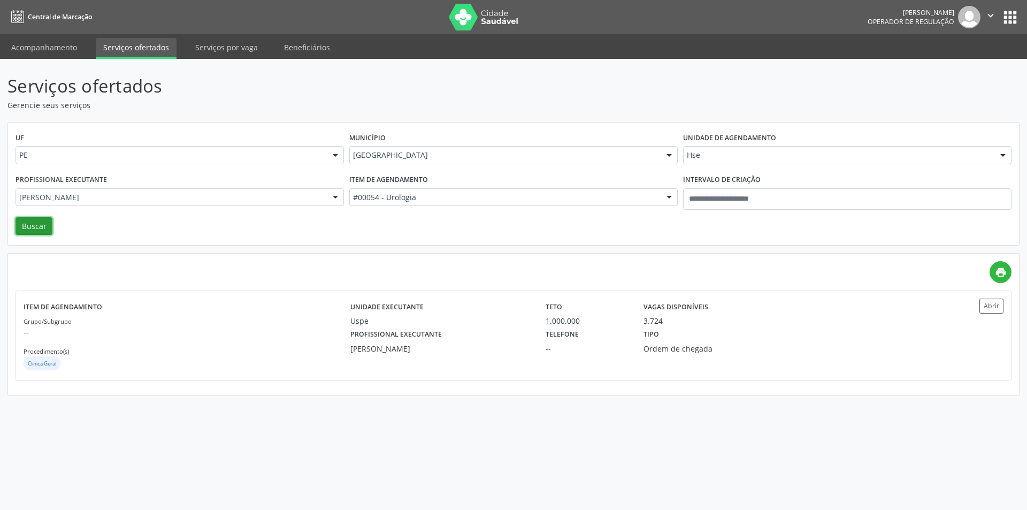
click at [41, 226] on button "Buscar" at bounding box center [34, 226] width 37 height 18
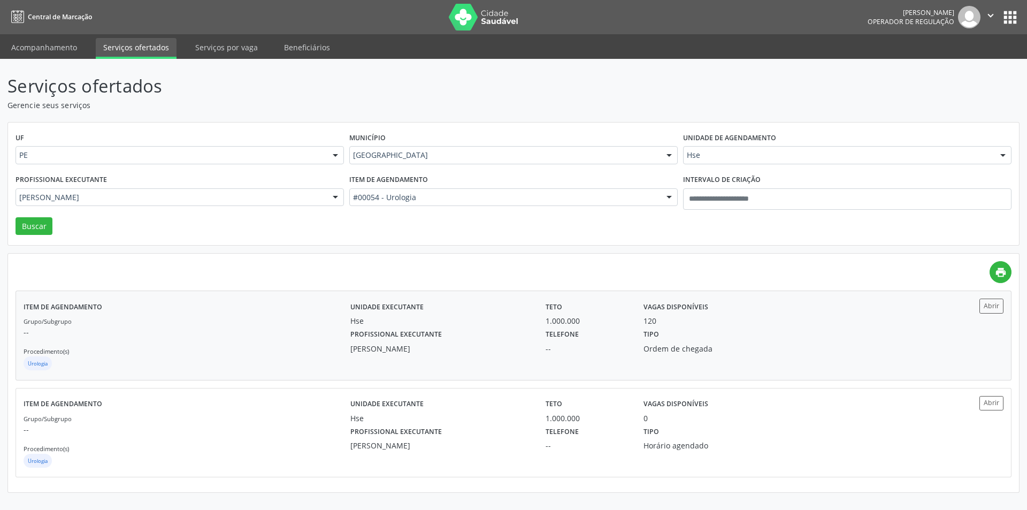
click at [503, 357] on div "Unidade executante Hse Teto 1.000.000 Vagas disponíveis 120 Profissional execut…" at bounding box center [636, 335] width 572 height 73
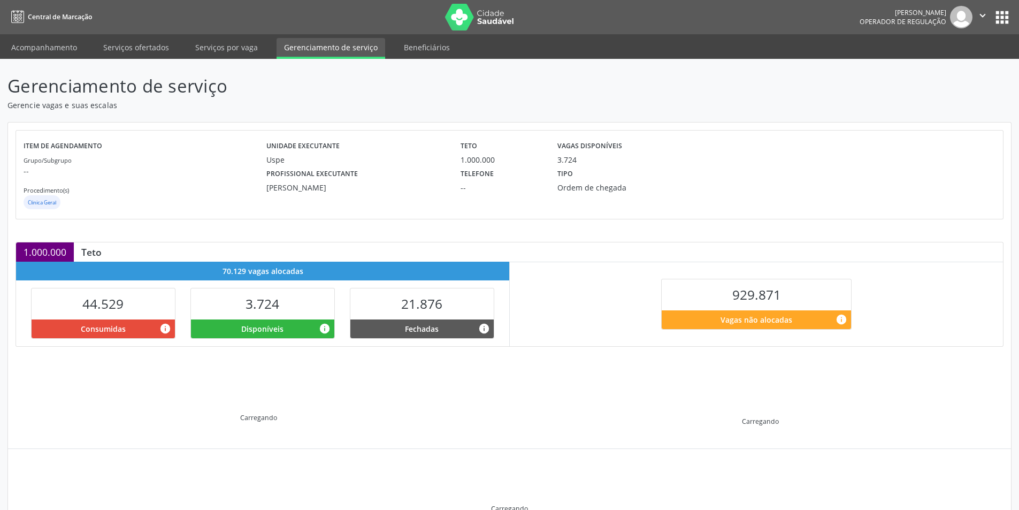
drag, startPoint x: 854, startPoint y: 213, endPoint x: 866, endPoint y: 228, distance: 18.7
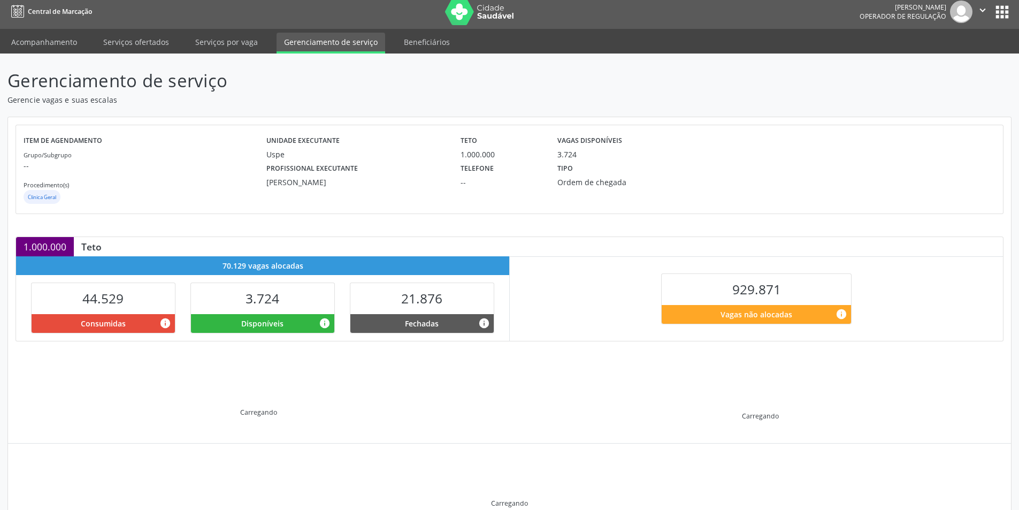
scroll to position [56, 0]
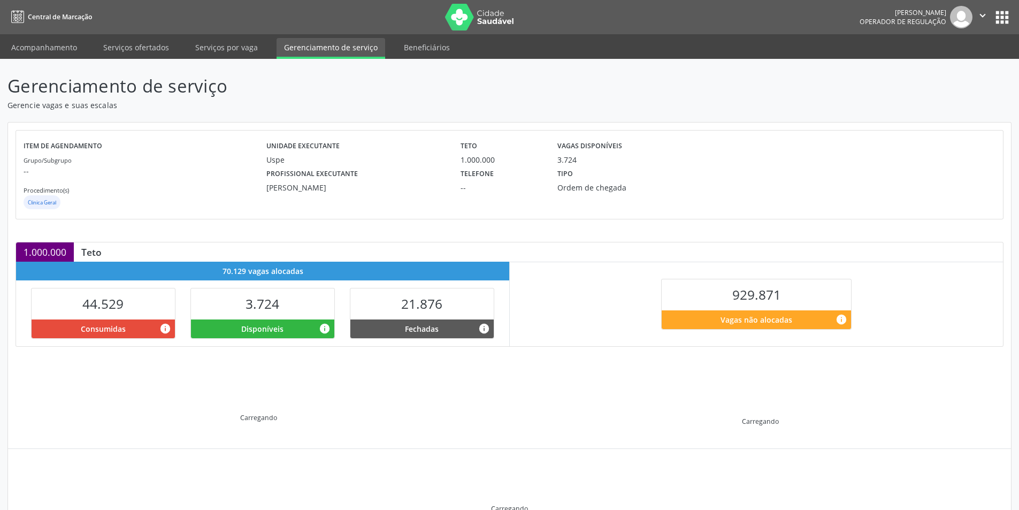
drag, startPoint x: 709, startPoint y: 240, endPoint x: 719, endPoint y: 254, distance: 16.5
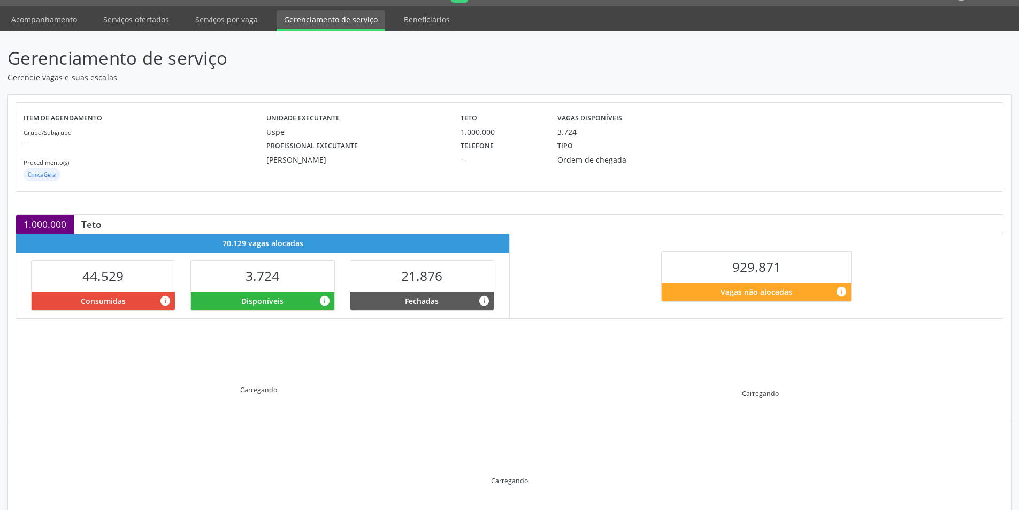
scroll to position [56, 0]
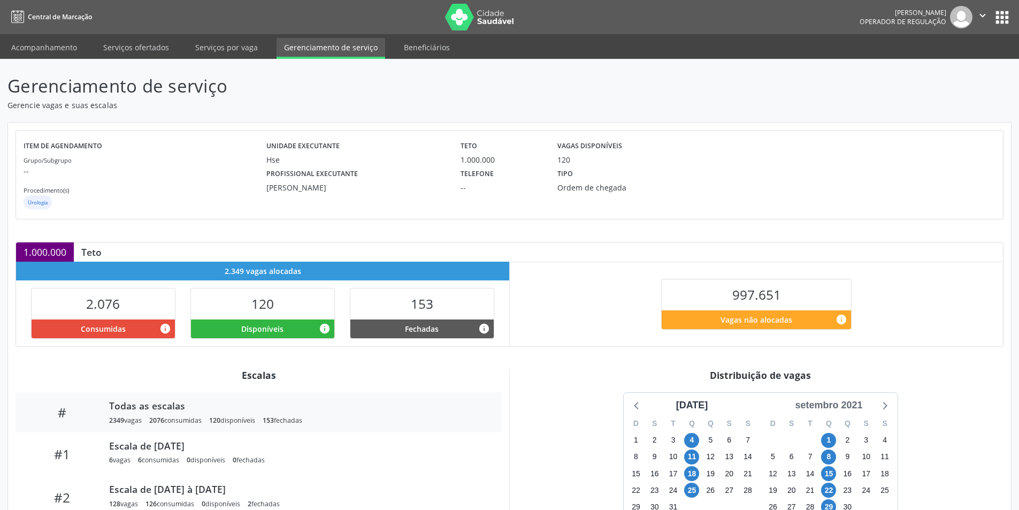
click at [836, 407] on div "setembro 2021" at bounding box center [829, 405] width 76 height 14
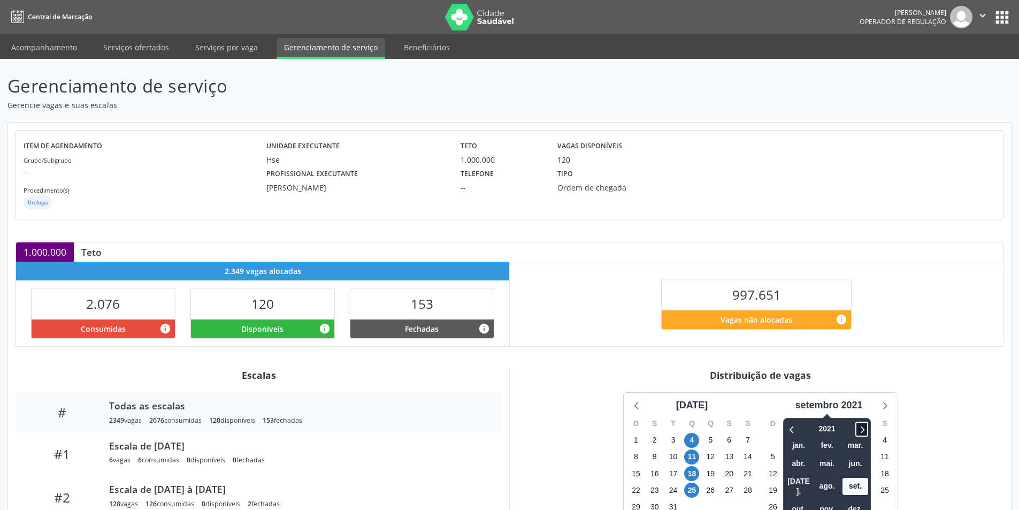
click at [865, 427] on icon at bounding box center [862, 429] width 11 height 13
click at [831, 482] on span "ago." at bounding box center [827, 486] width 26 height 17
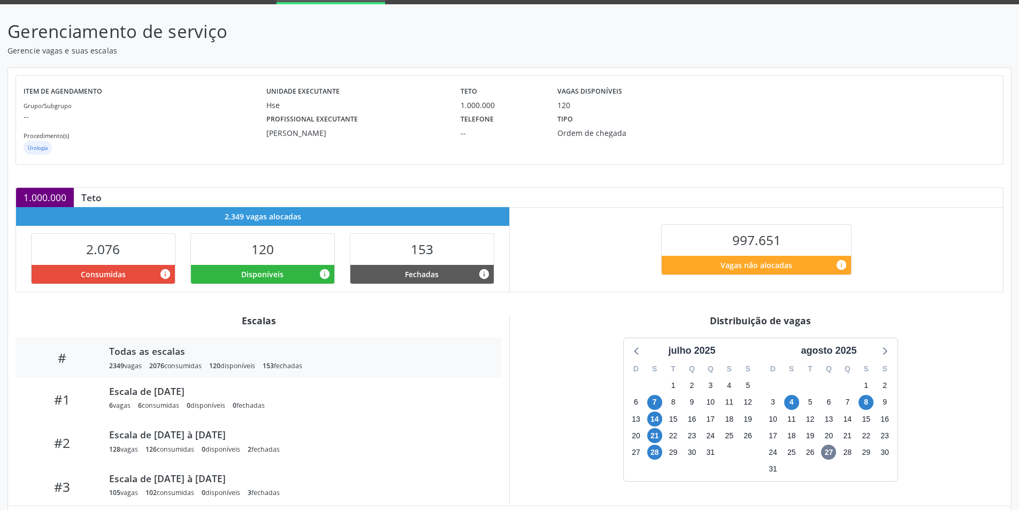
scroll to position [66, 0]
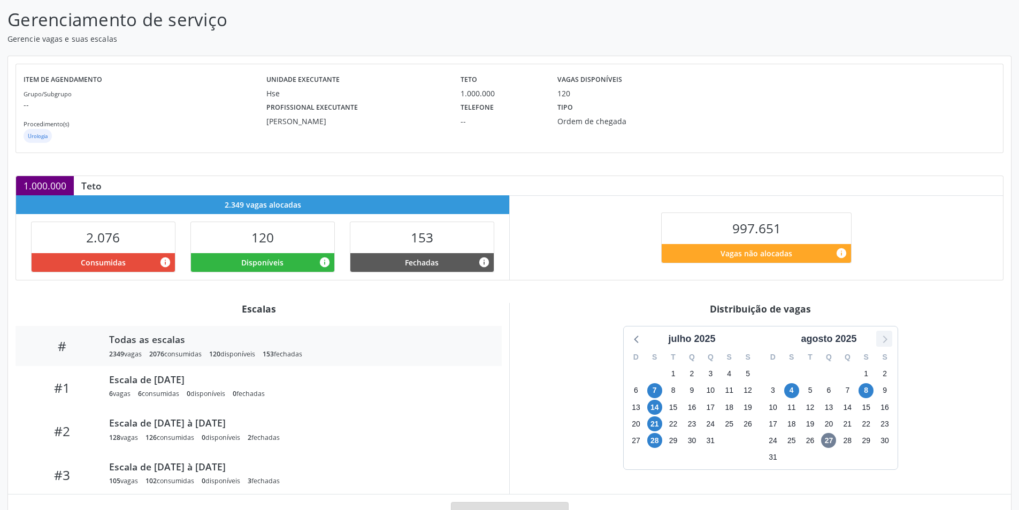
click at [888, 338] on icon at bounding box center [884, 339] width 14 height 14
click at [656, 374] on span "1" at bounding box center [654, 373] width 15 height 15
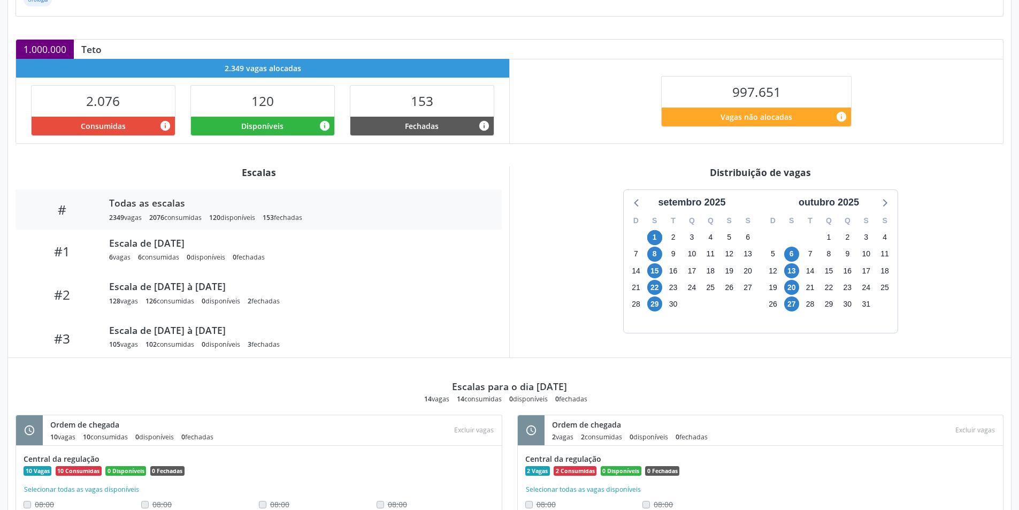
scroll to position [165, 0]
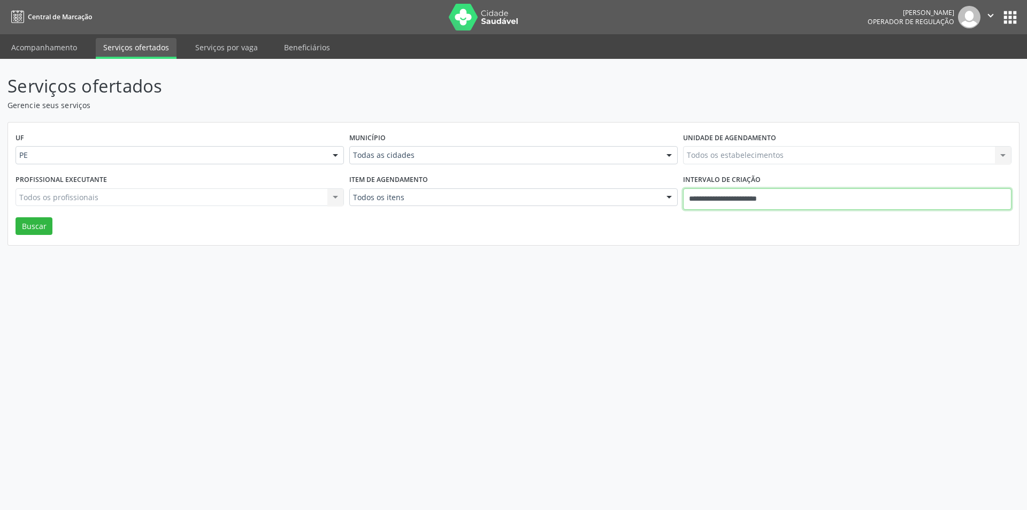
click at [746, 197] on input "**********" at bounding box center [847, 198] width 328 height 21
drag, startPoint x: 555, startPoint y: 260, endPoint x: 484, endPoint y: 223, distance: 80.6
click at [547, 257] on div "Serviços ofertados Gerencie seus serviços UF PE PE Nenhum resultado encontrado …" at bounding box center [513, 284] width 1027 height 451
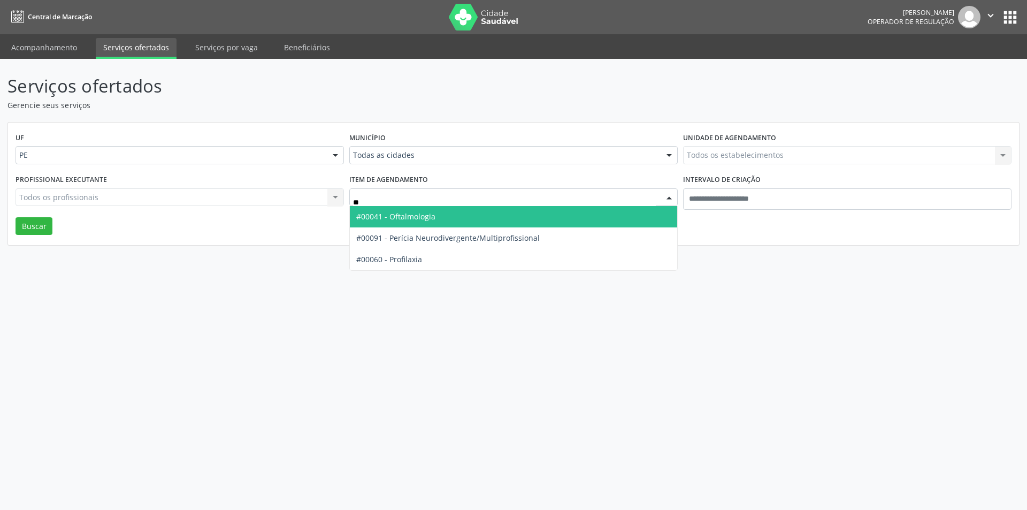
type input "***"
click at [456, 219] on span "#00041 - Oftalmologia" at bounding box center [513, 216] width 327 height 21
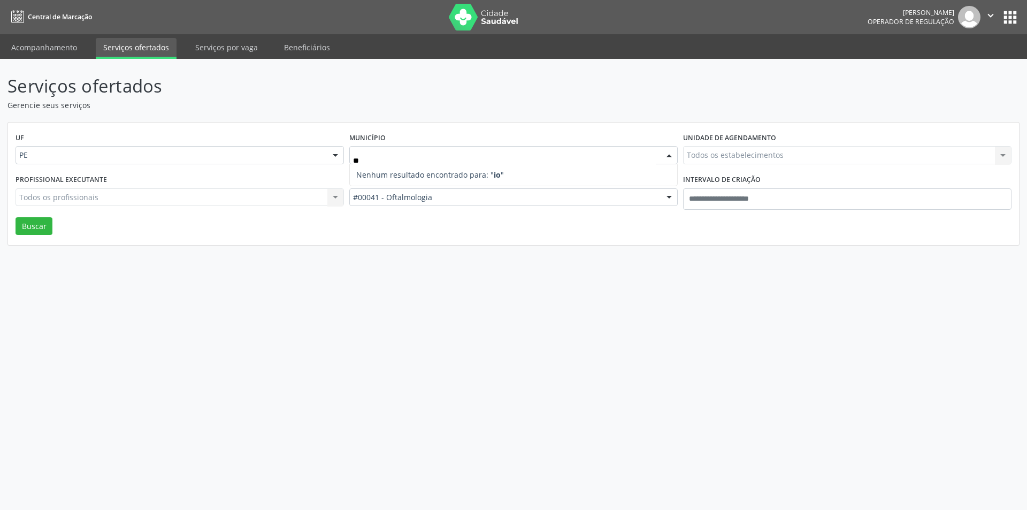
type input "*"
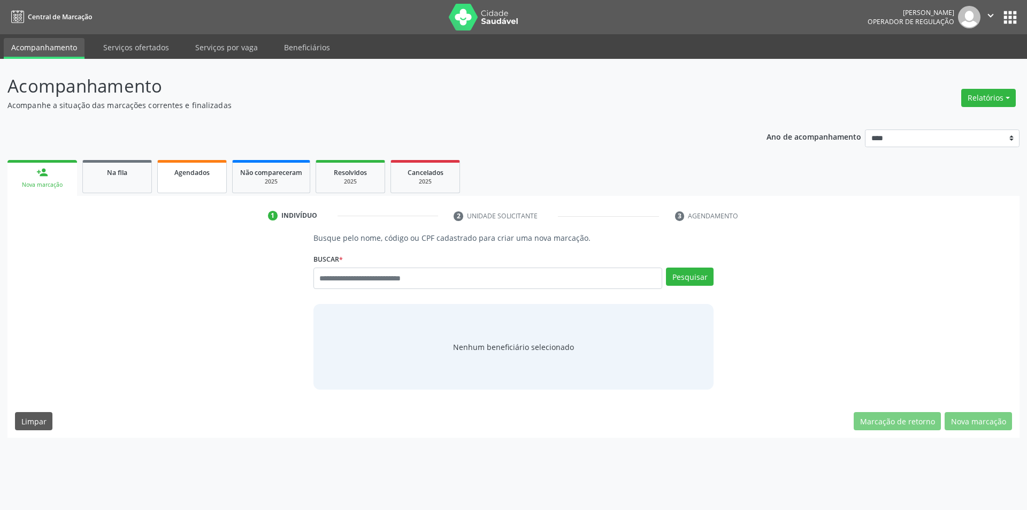
click at [211, 180] on link "Agendados" at bounding box center [192, 176] width 70 height 33
select select "*"
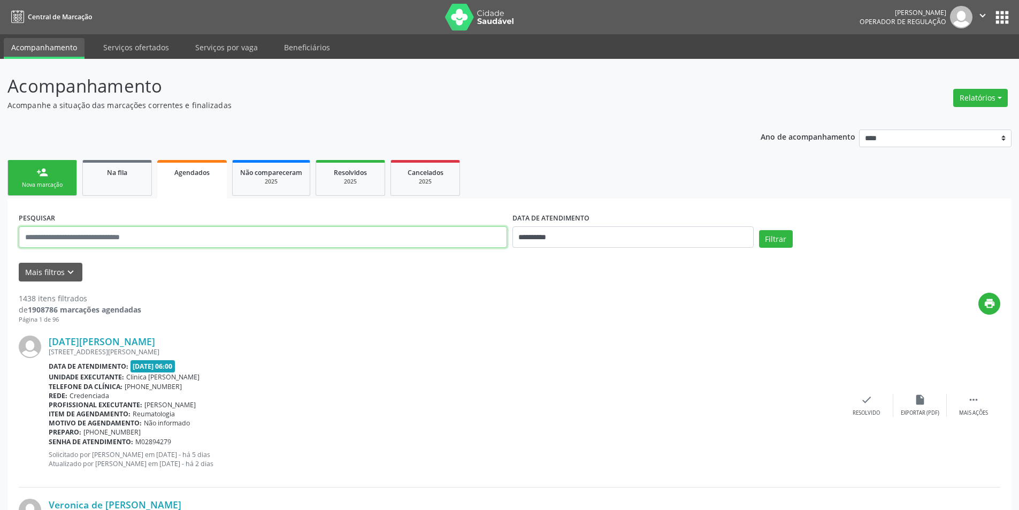
paste input "**********"
type input "**********"
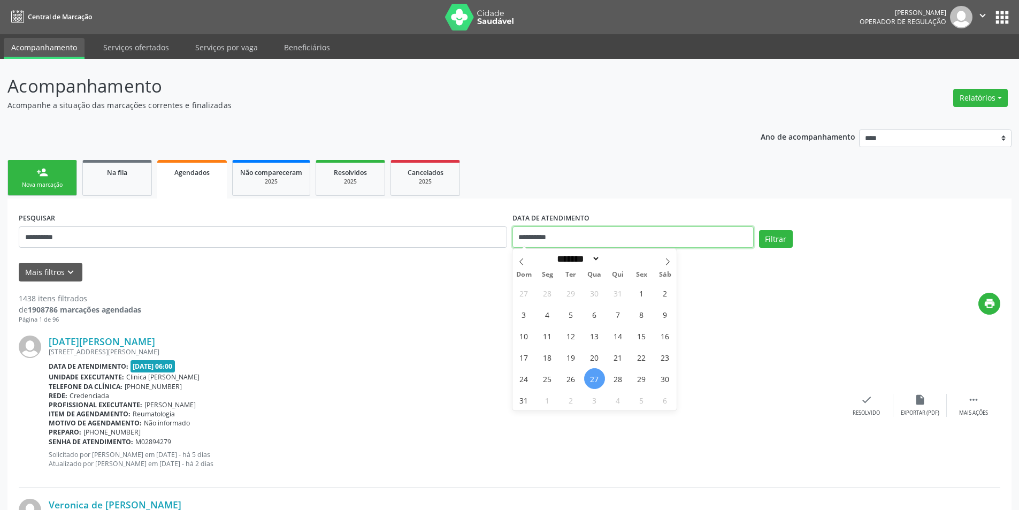
click at [536, 242] on input "**********" at bounding box center [633, 236] width 241 height 21
click at [523, 264] on icon at bounding box center [521, 261] width 4 height 7
select select "*"
click at [575, 288] on span "1" at bounding box center [571, 292] width 21 height 21
type input "**********"
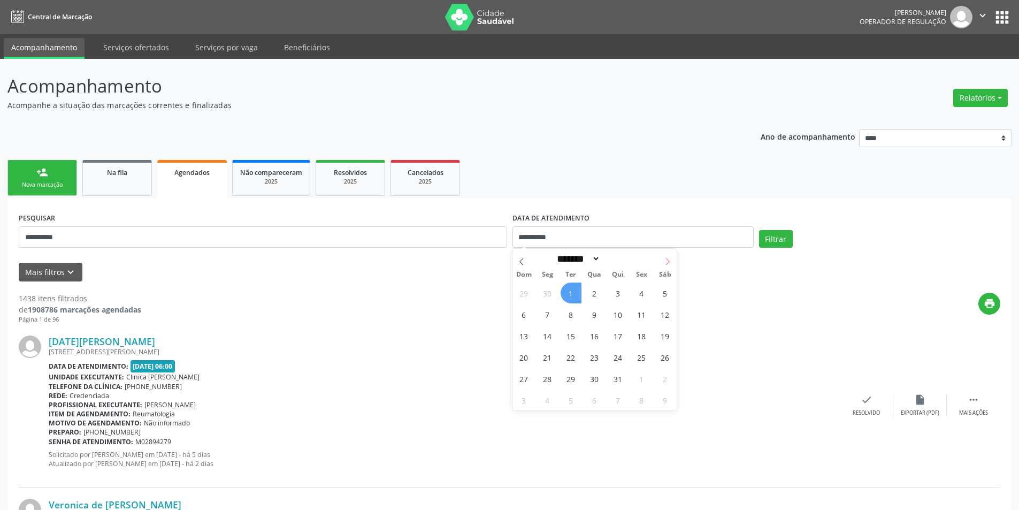
click at [668, 262] on icon at bounding box center [667, 261] width 7 height 7
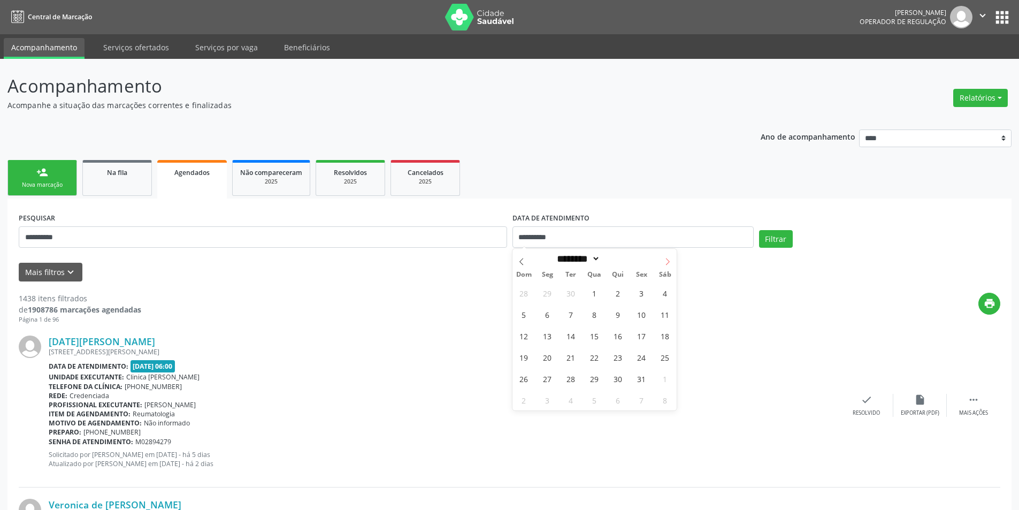
select select "**"
click at [668, 262] on icon at bounding box center [667, 261] width 7 height 7
type input "****"
select select "*"
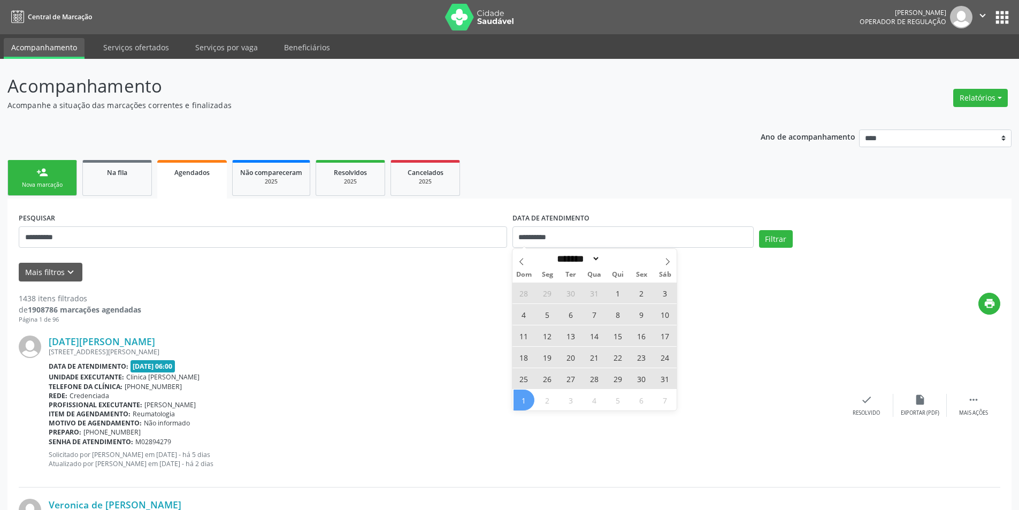
click at [525, 402] on span "1" at bounding box center [524, 399] width 21 height 21
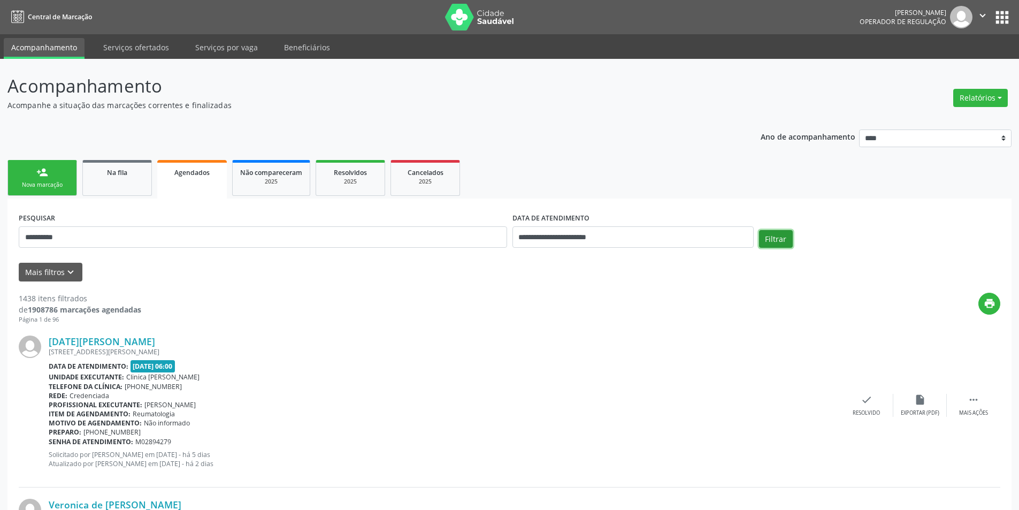
click at [776, 245] on button "Filtrar" at bounding box center [776, 239] width 34 height 18
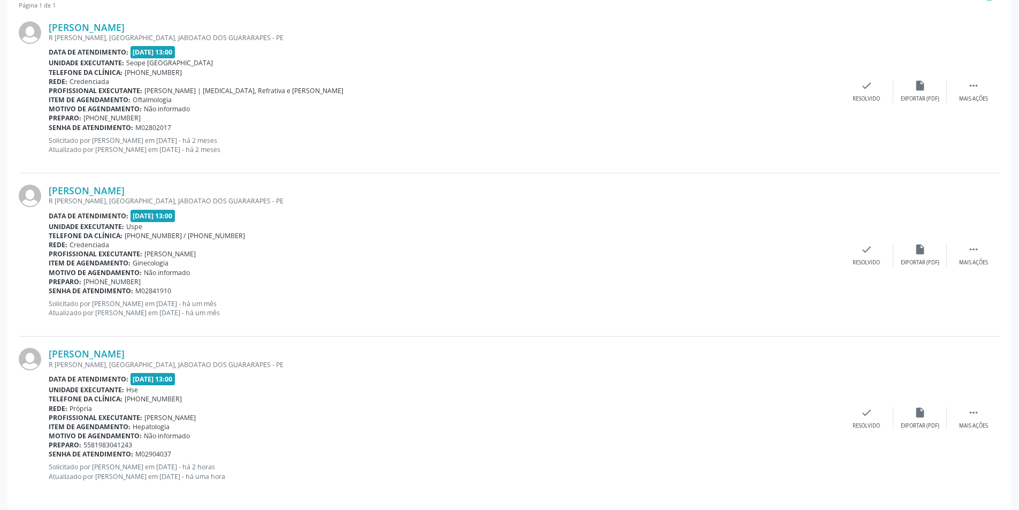
scroll to position [323, 0]
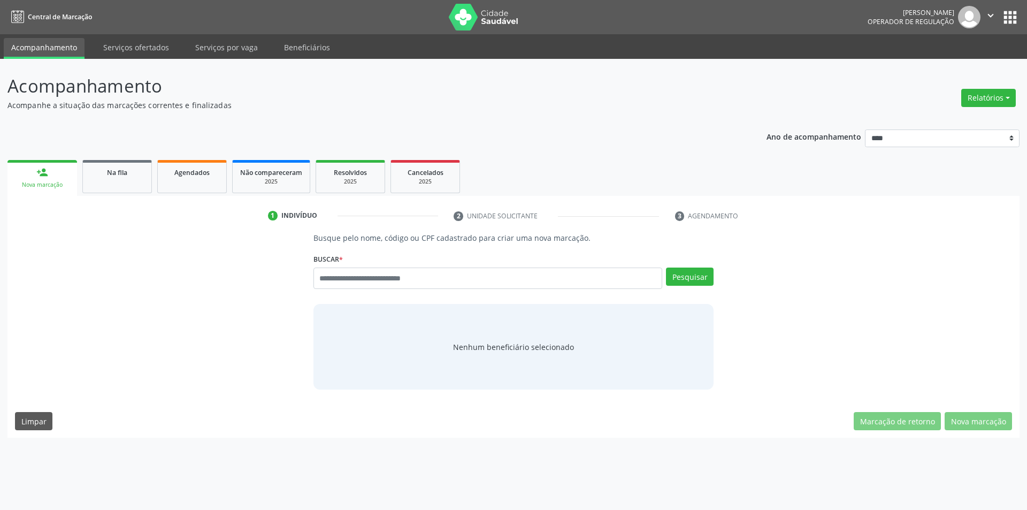
click at [412, 277] on input "text" at bounding box center [488, 277] width 349 height 21
type input "*********"
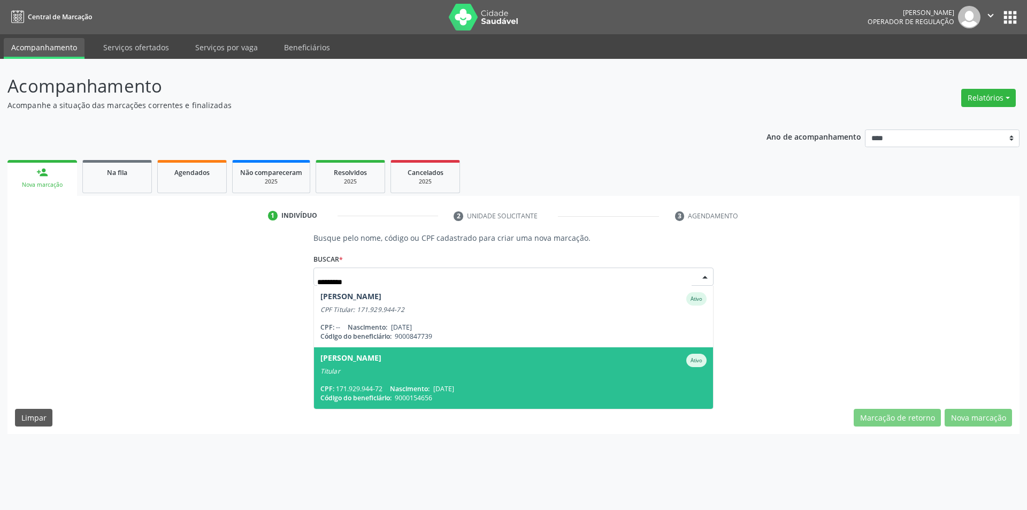
click at [417, 368] on div "Titular" at bounding box center [513, 371] width 387 height 9
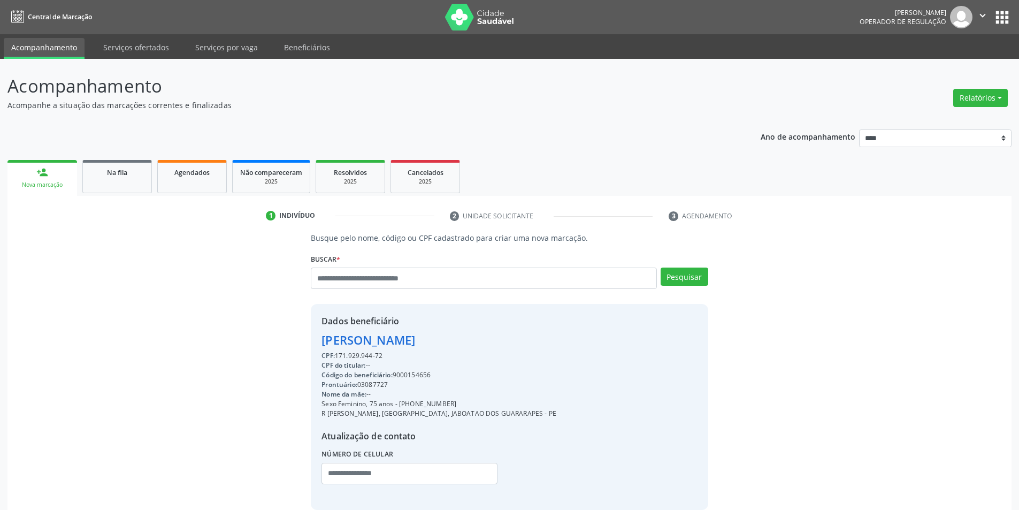
drag, startPoint x: 421, startPoint y: 378, endPoint x: 412, endPoint y: 372, distance: 10.8
click at [412, 372] on div "Código do beneficiário: 9000154656" at bounding box center [439, 375] width 235 height 10
copy div "9000154656"
